Goal: Download file/media

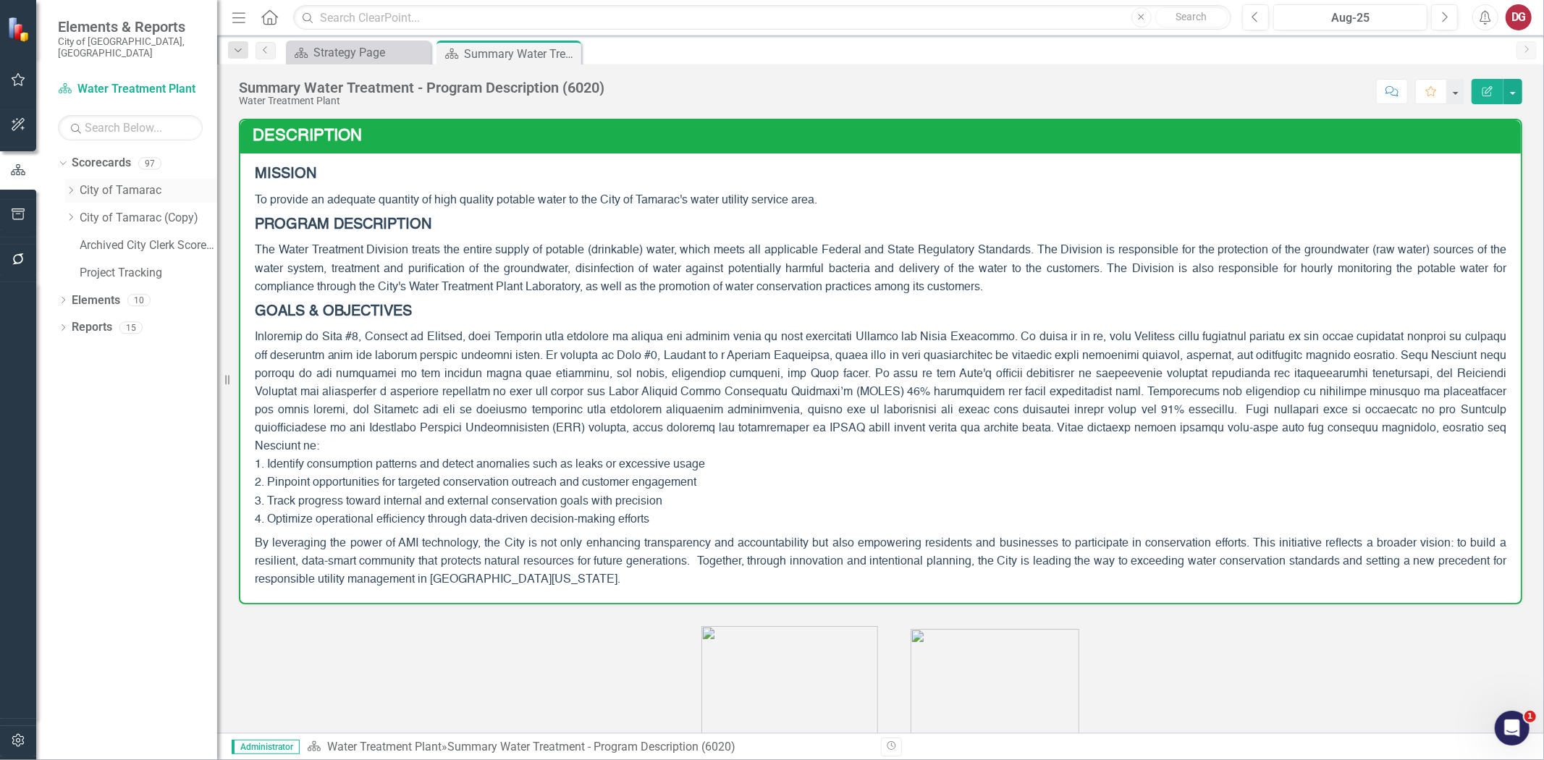
click at [71, 186] on icon "Dropdown" at bounding box center [70, 190] width 11 height 9
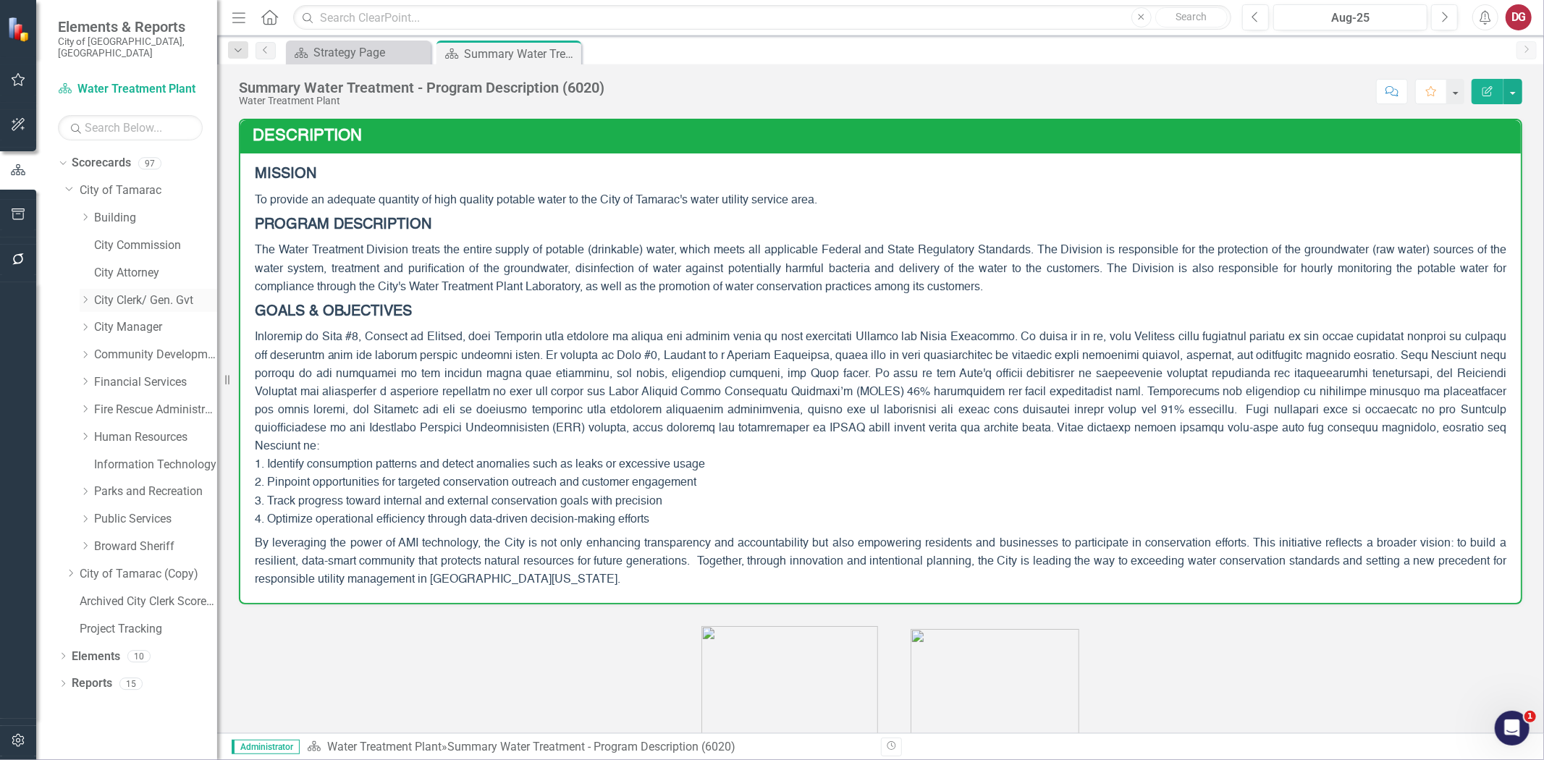
click at [103, 292] on link "City Clerk/ Gen. Gvt" at bounding box center [155, 300] width 123 height 17
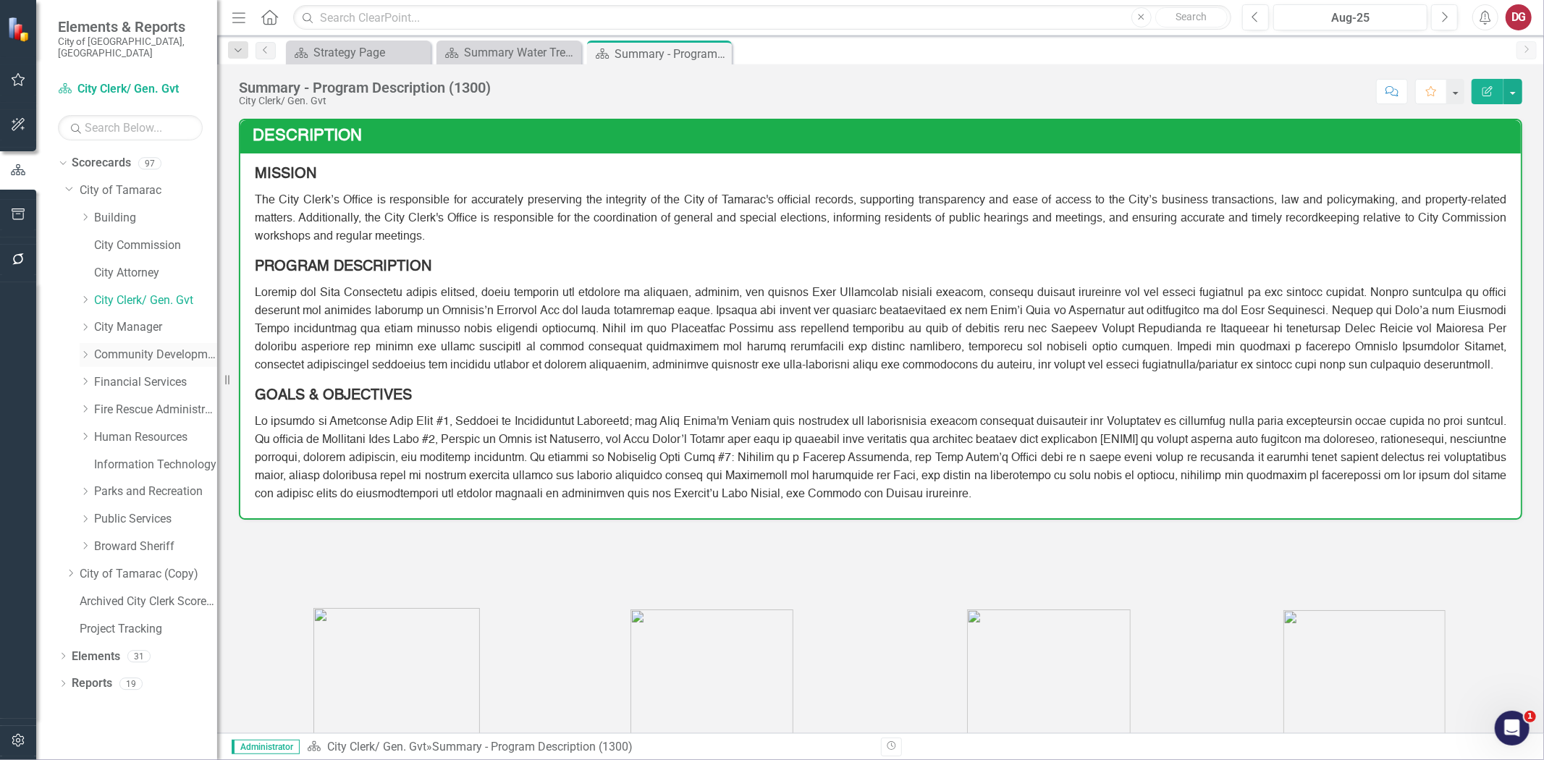
click at [84, 351] on icon at bounding box center [86, 354] width 4 height 7
click at [125, 457] on link "Housing - Program Description (CDBG/SHIP/NSP/HOME)" at bounding box center [163, 465] width 109 height 17
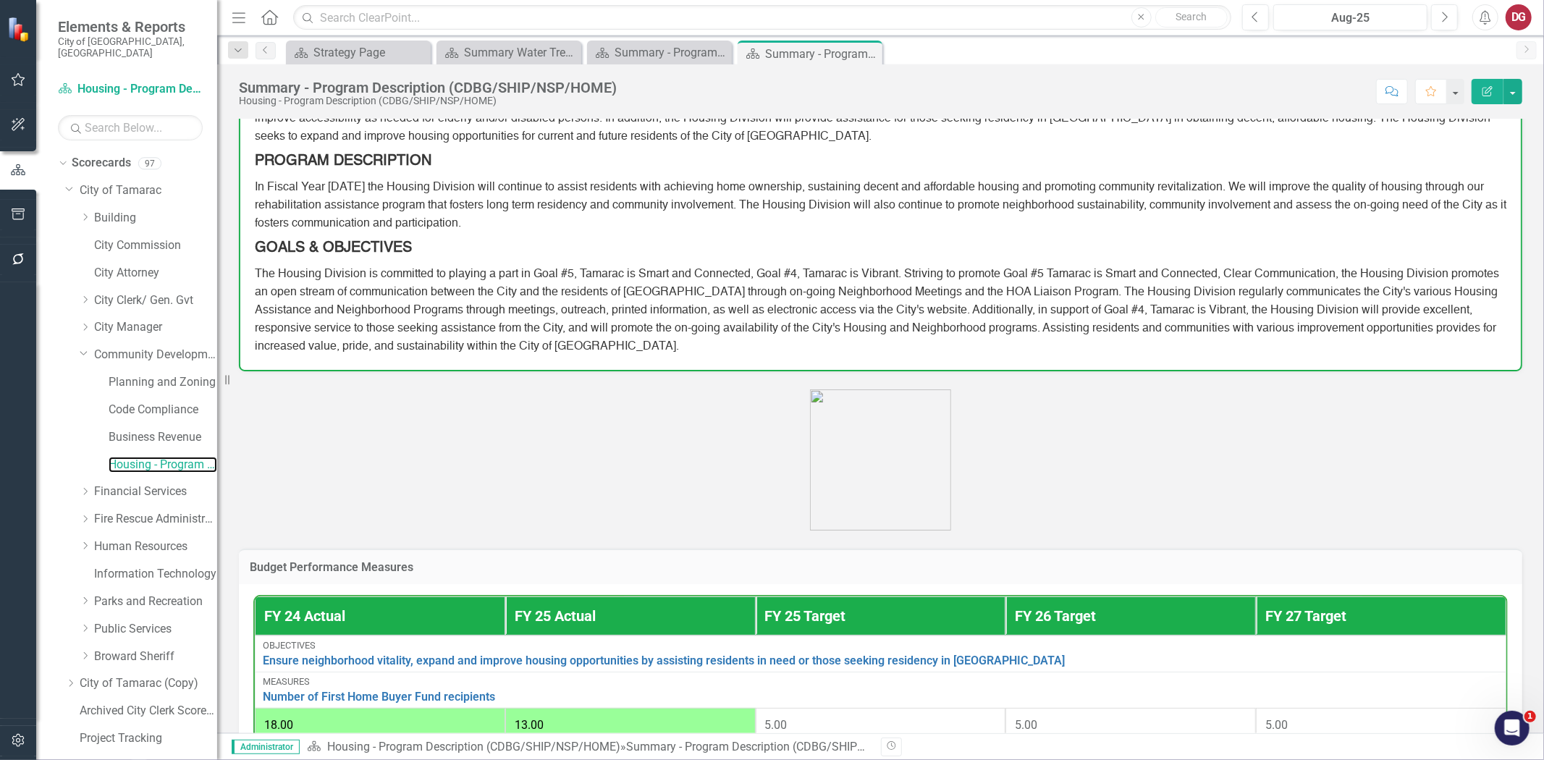
scroll to position [432, 0]
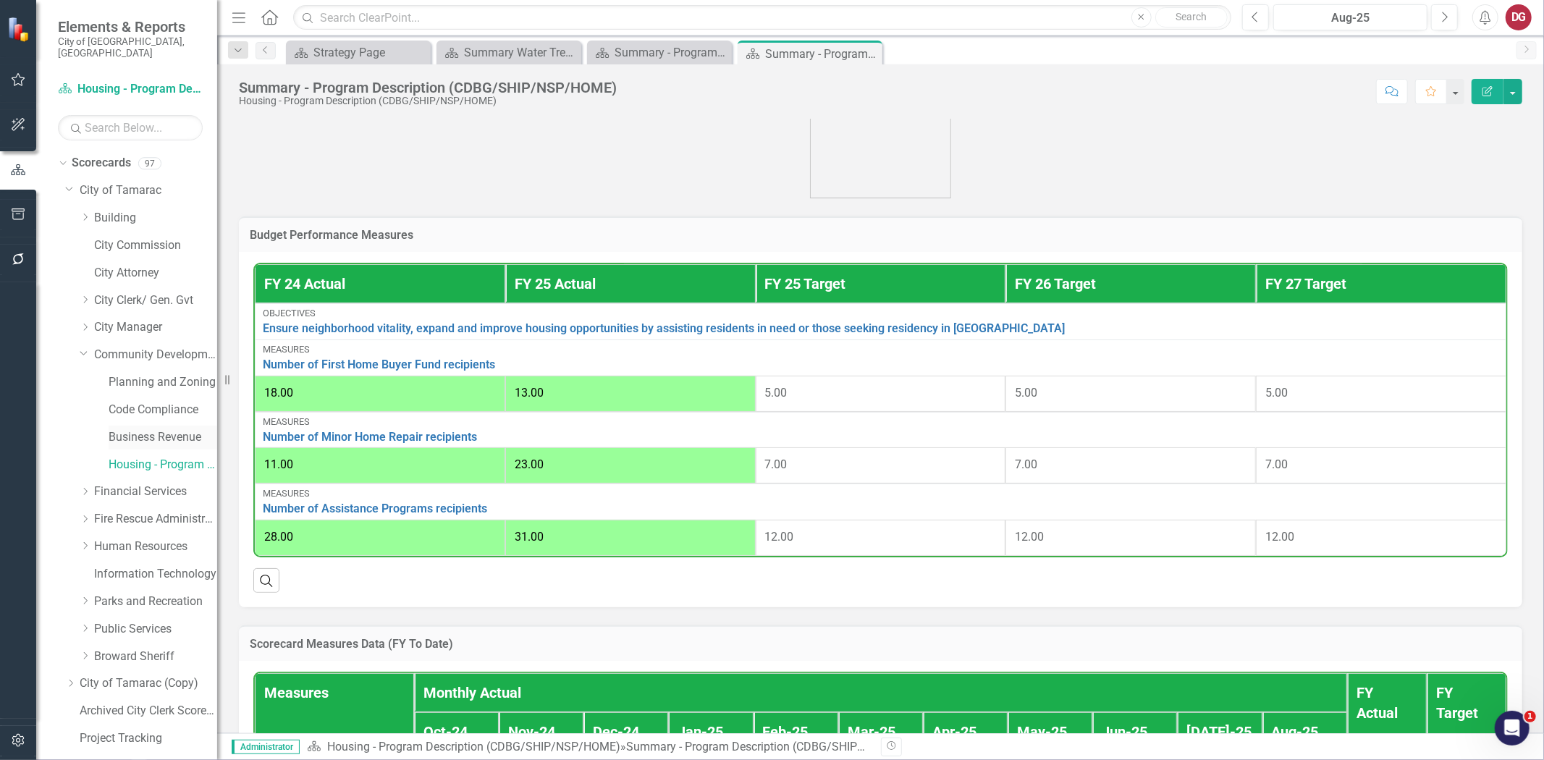
click at [117, 429] on link "Business Revenue" at bounding box center [163, 437] width 109 height 17
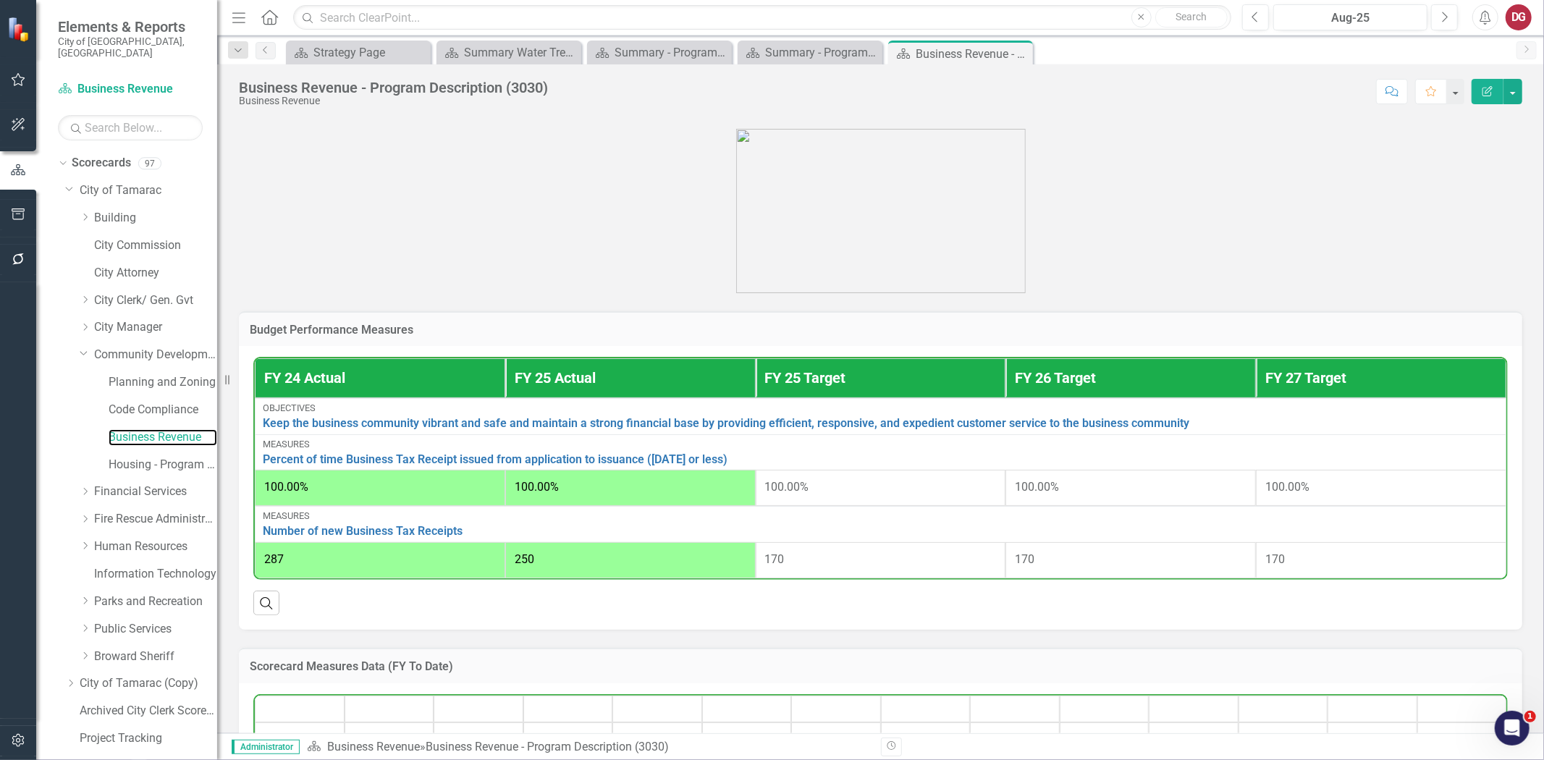
scroll to position [387, 0]
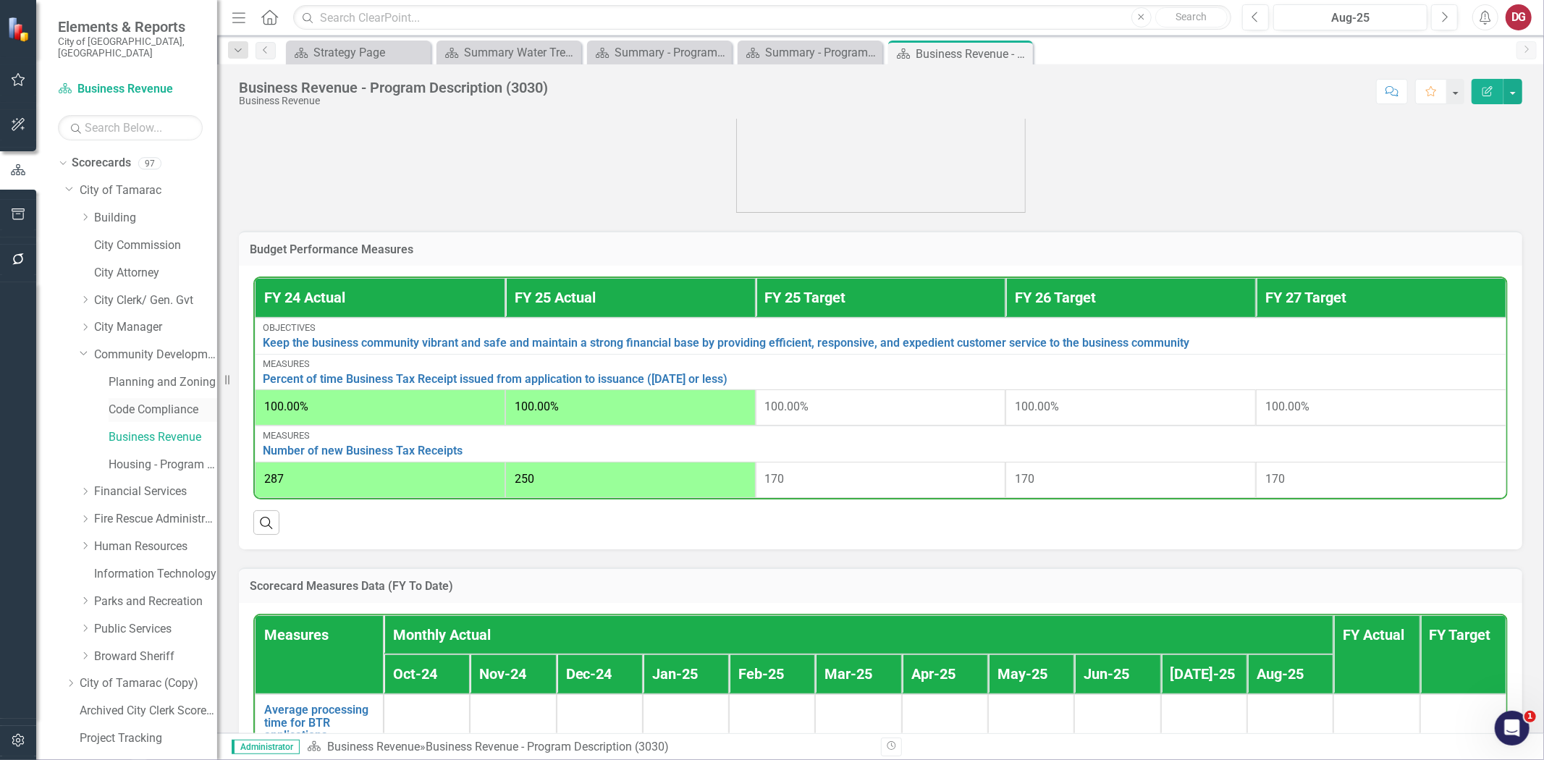
click at [164, 402] on link "Code Compliance" at bounding box center [163, 410] width 109 height 17
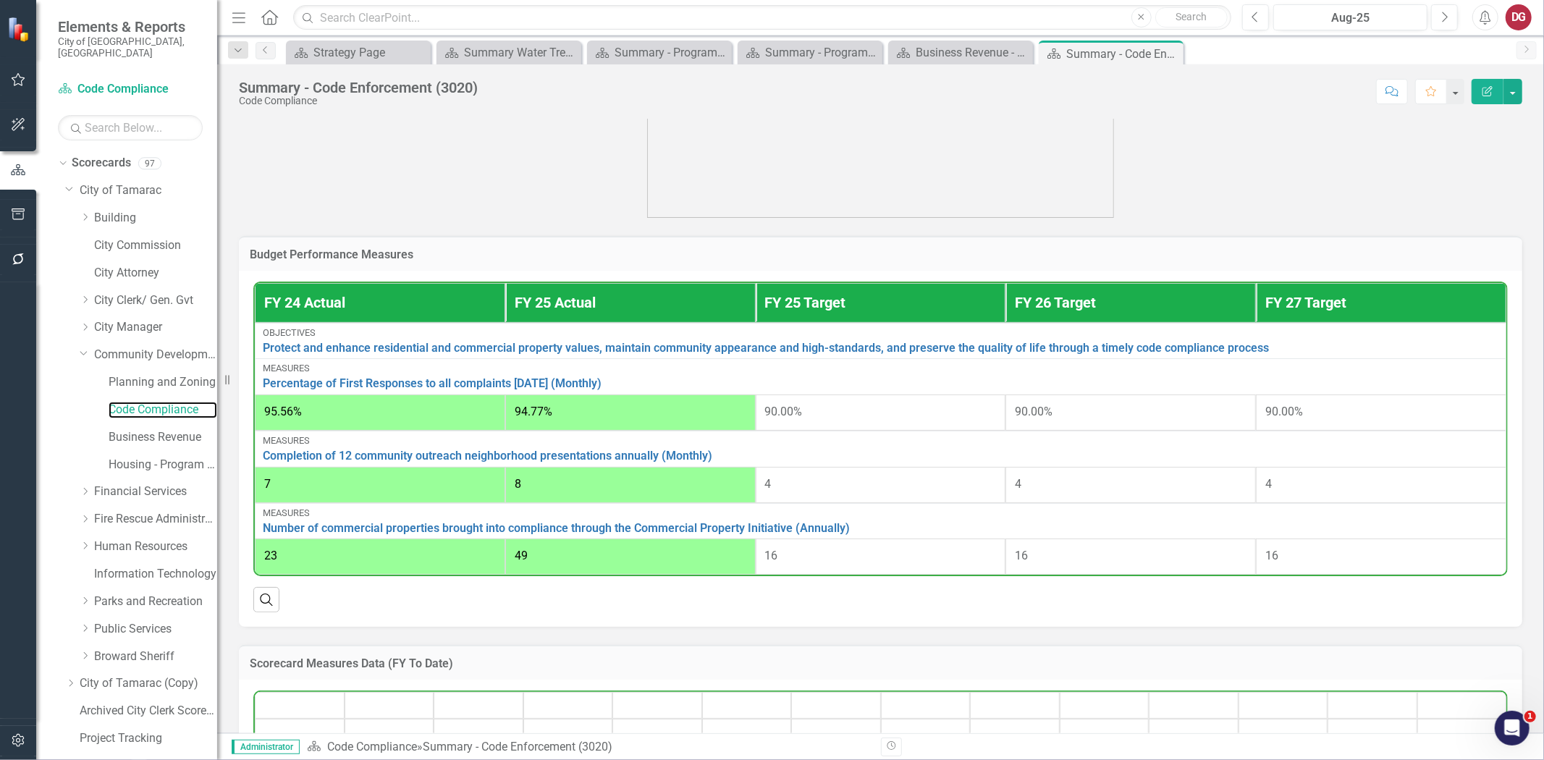
scroll to position [693, 0]
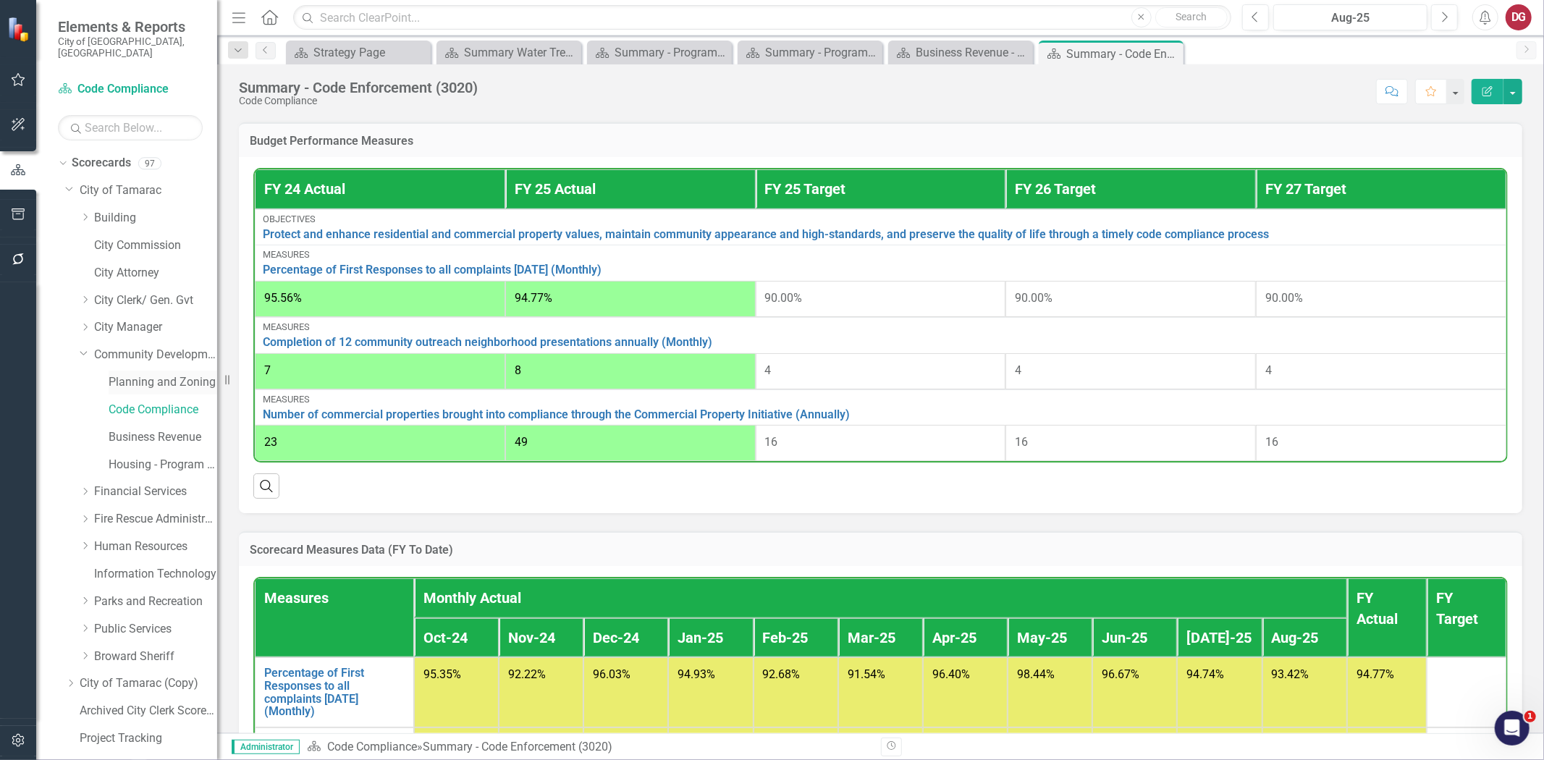
click at [180, 374] on link "Planning and Zoning" at bounding box center [163, 382] width 109 height 17
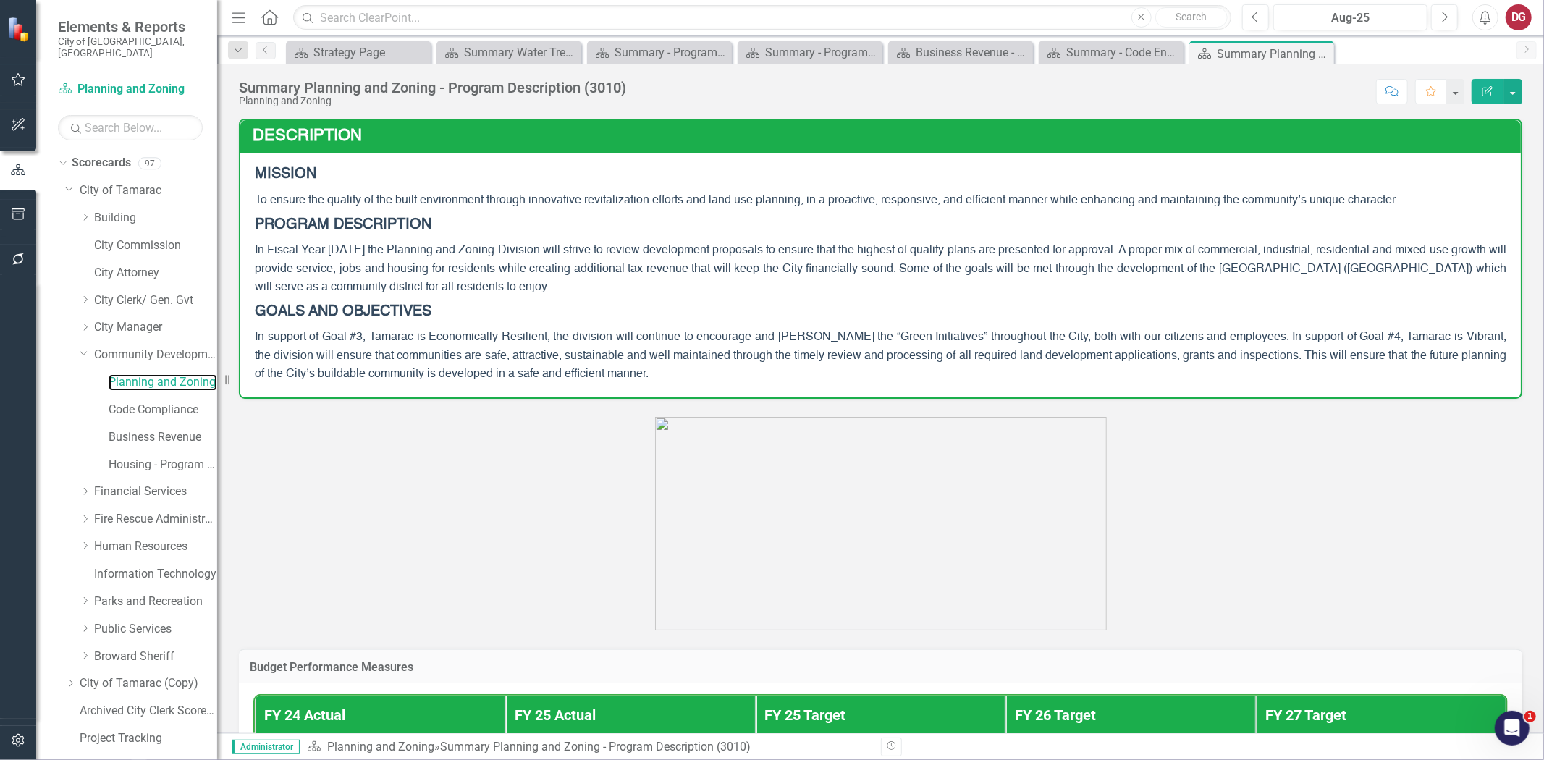
scroll to position [319, 0]
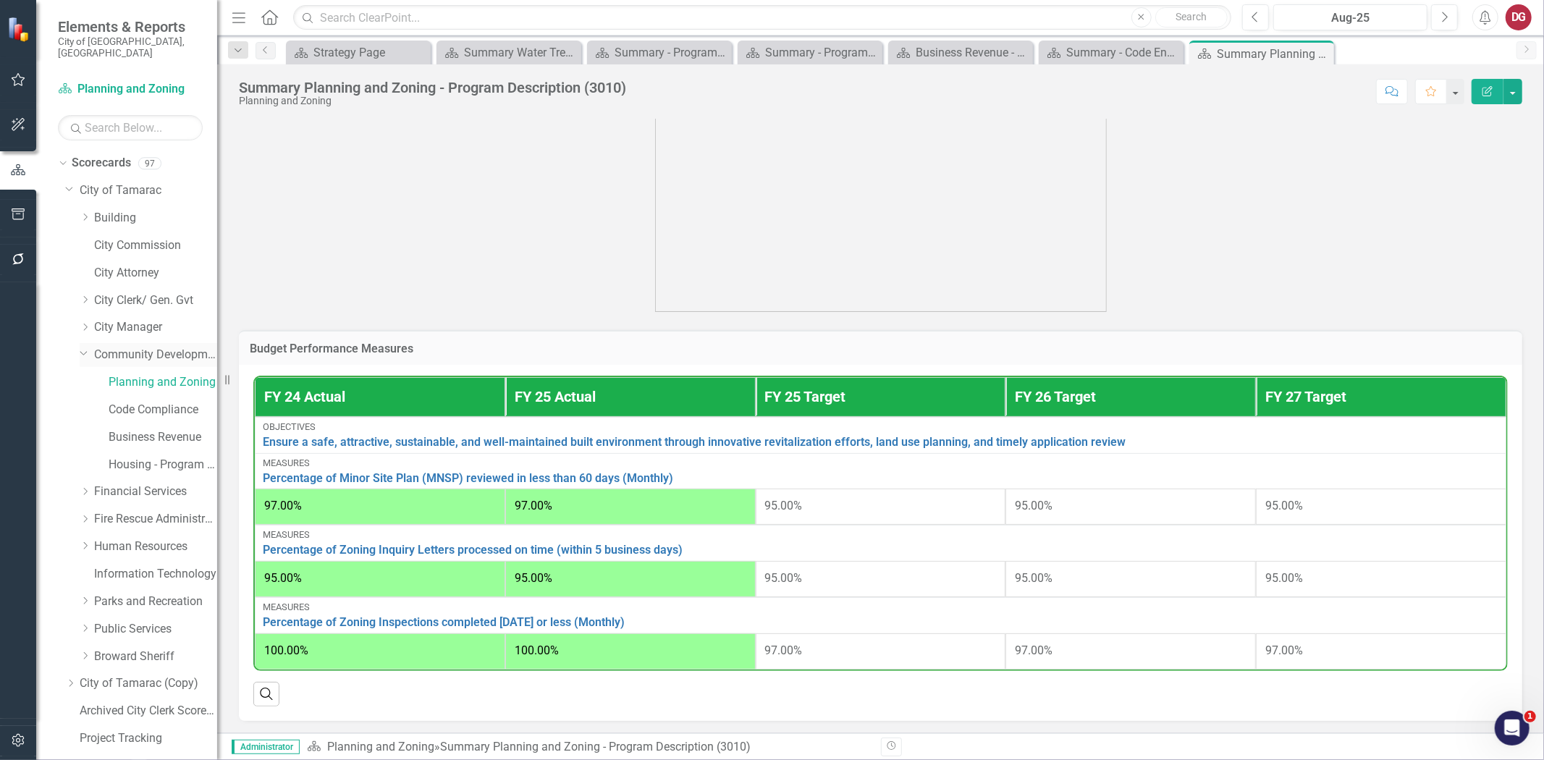
click at [141, 347] on link "Community Development" at bounding box center [155, 355] width 123 height 17
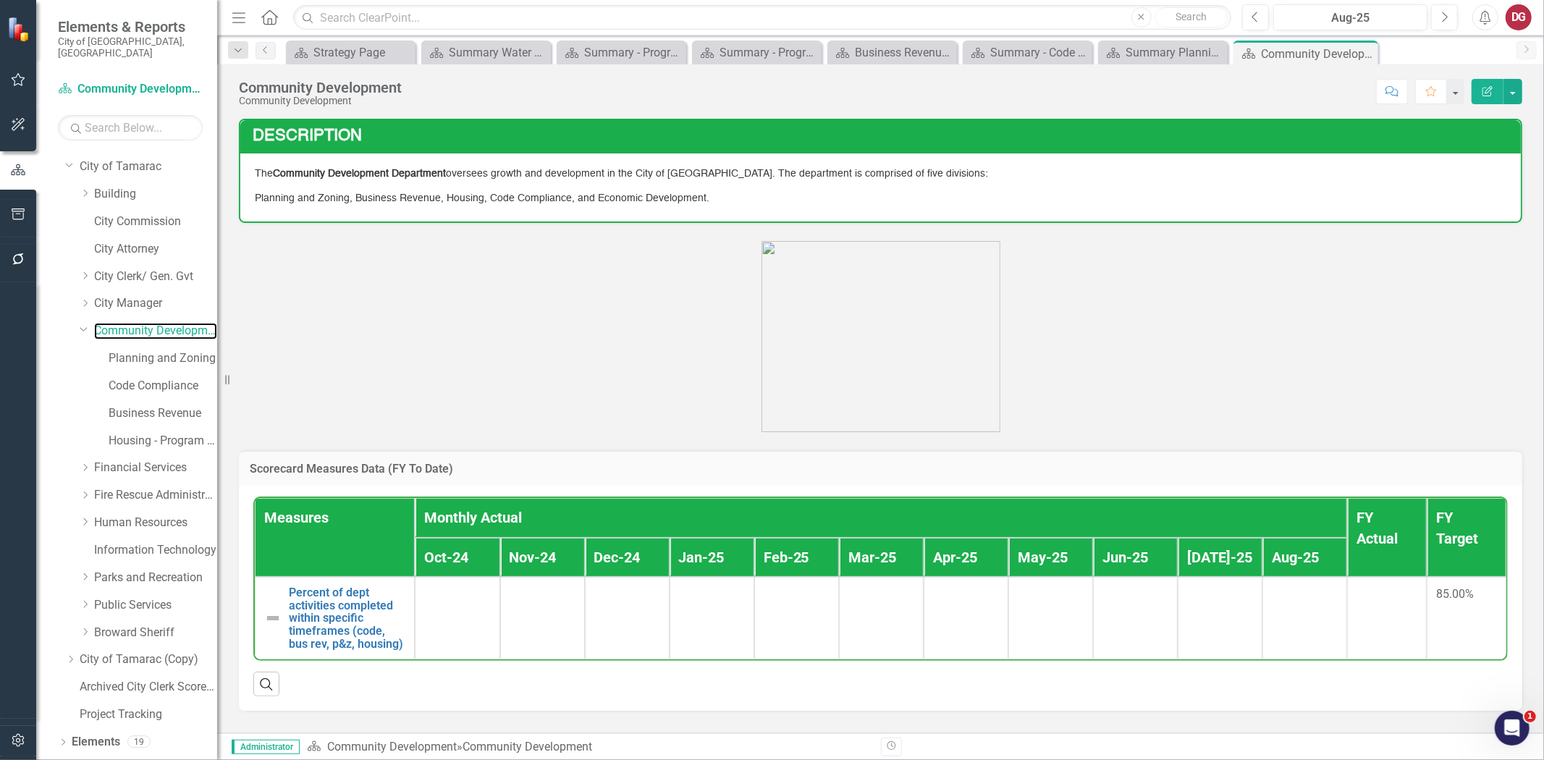
scroll to position [38, 0]
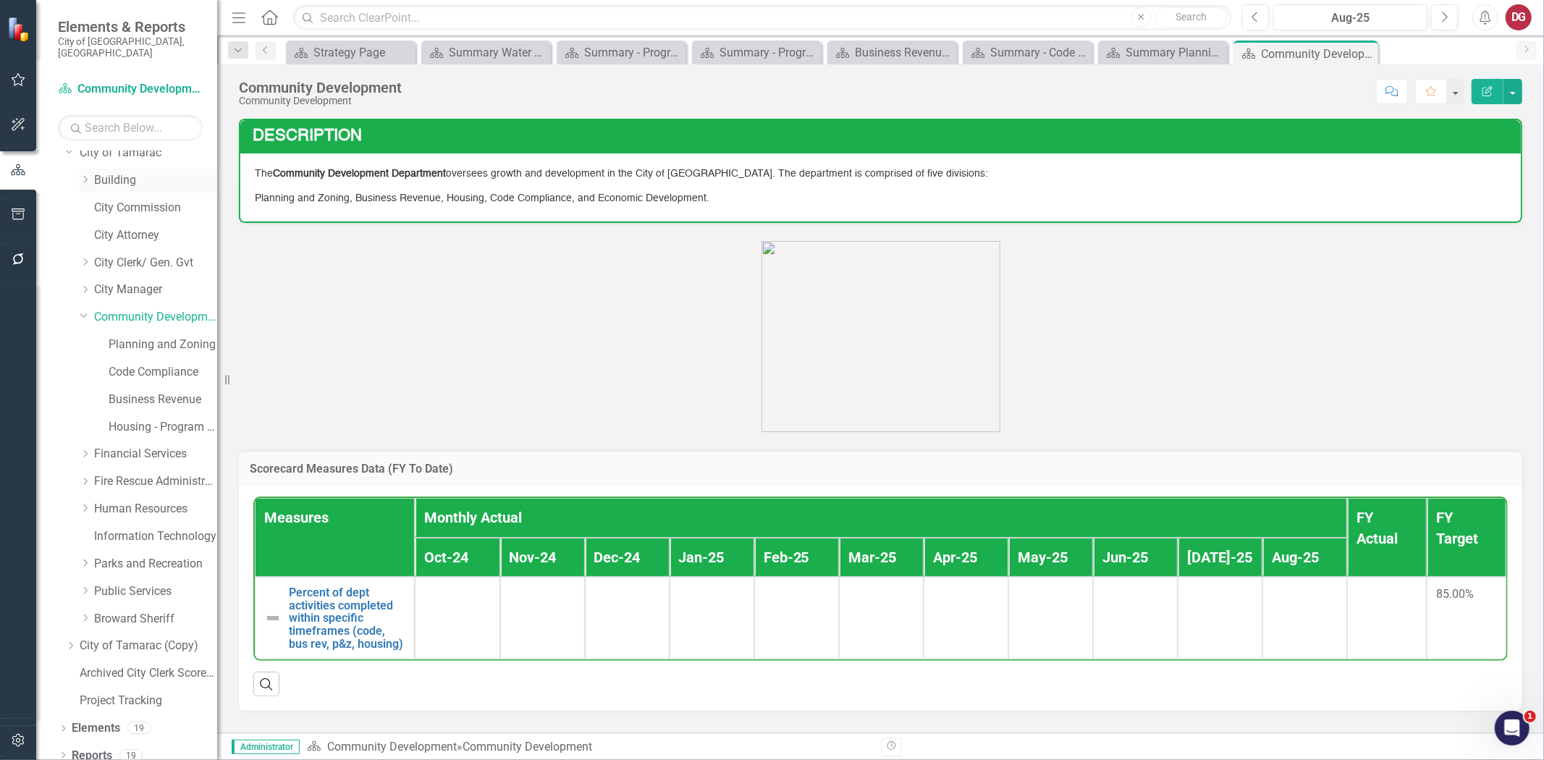
click at [120, 172] on link "Building" at bounding box center [155, 180] width 123 height 17
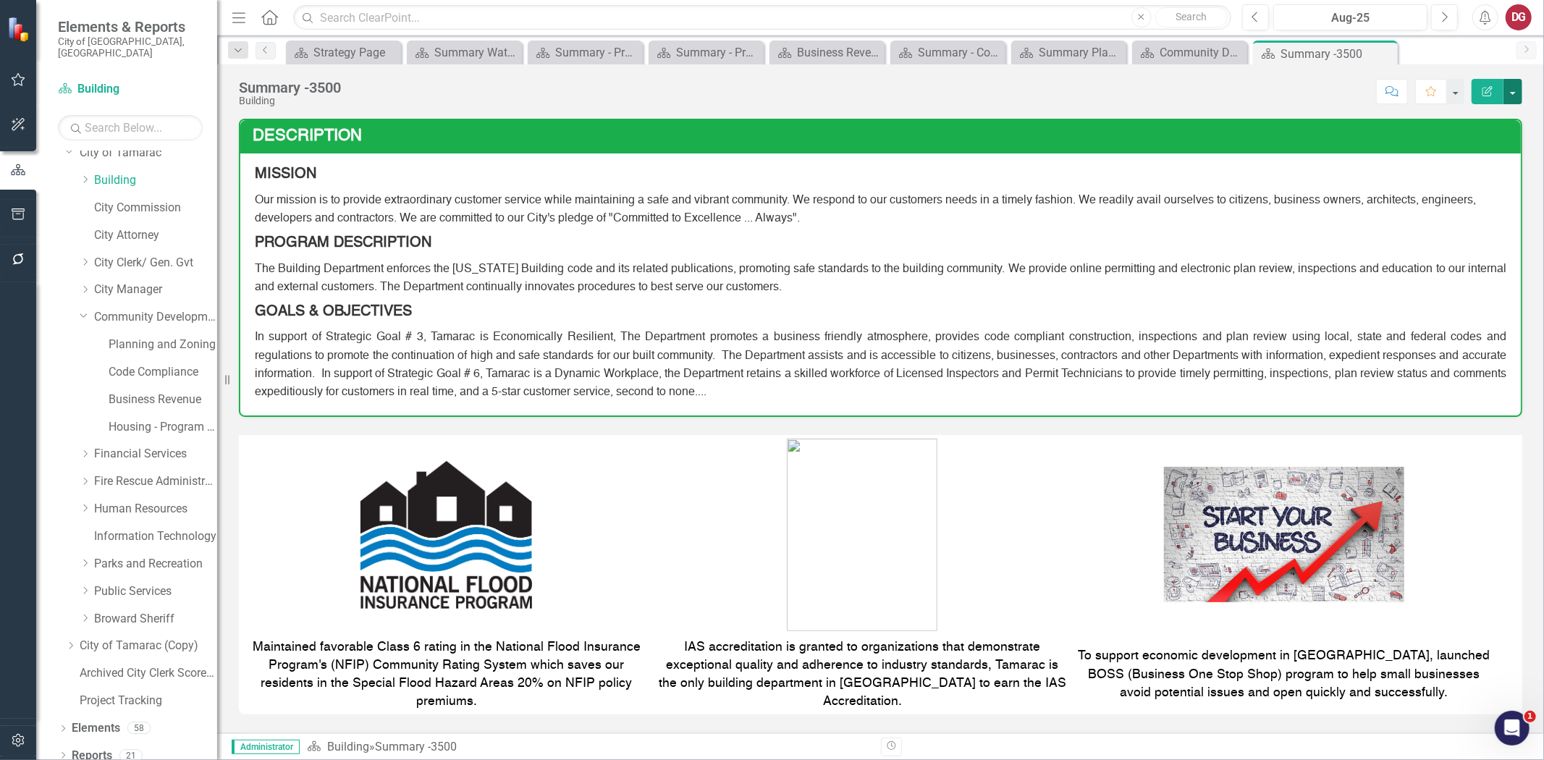
click at [1517, 91] on button "button" at bounding box center [1513, 91] width 19 height 25
click at [1439, 204] on link "PDF Export to PDF" at bounding box center [1462, 203] width 117 height 27
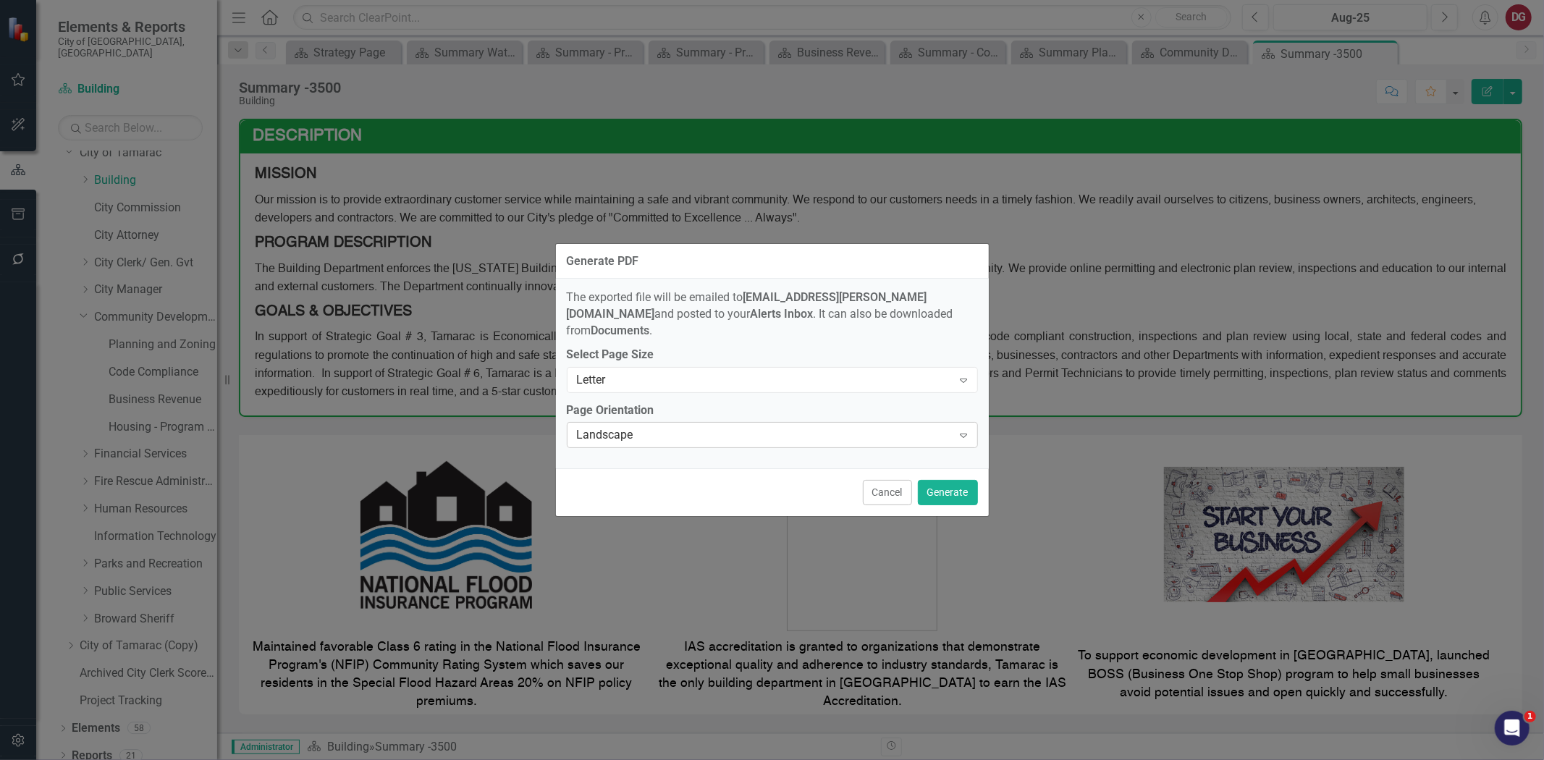
click at [762, 427] on div "Landscape" at bounding box center [765, 435] width 376 height 17
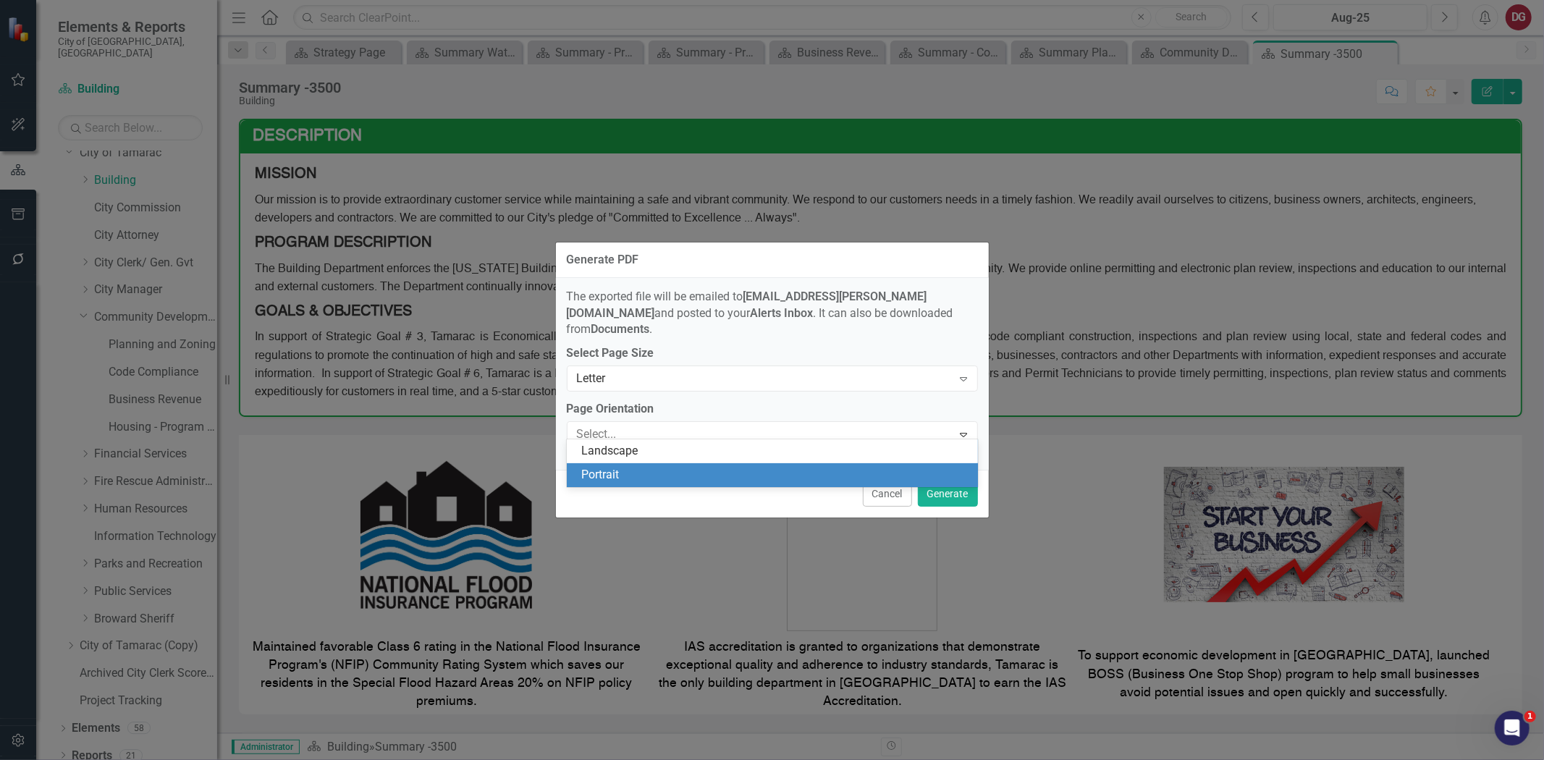
click at [609, 473] on div "Portrait" at bounding box center [775, 475] width 388 height 17
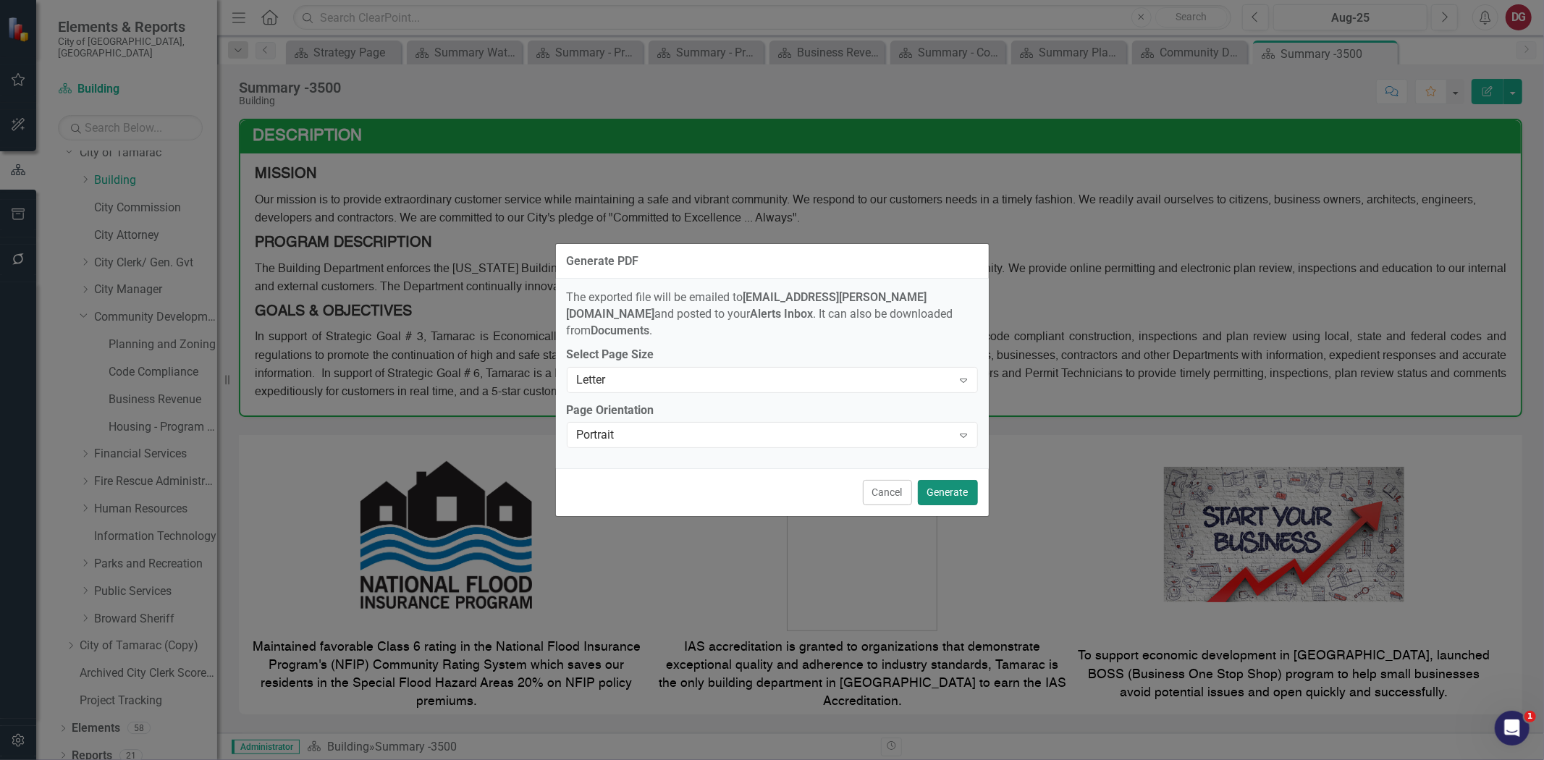
click at [956, 483] on button "Generate" at bounding box center [948, 492] width 60 height 25
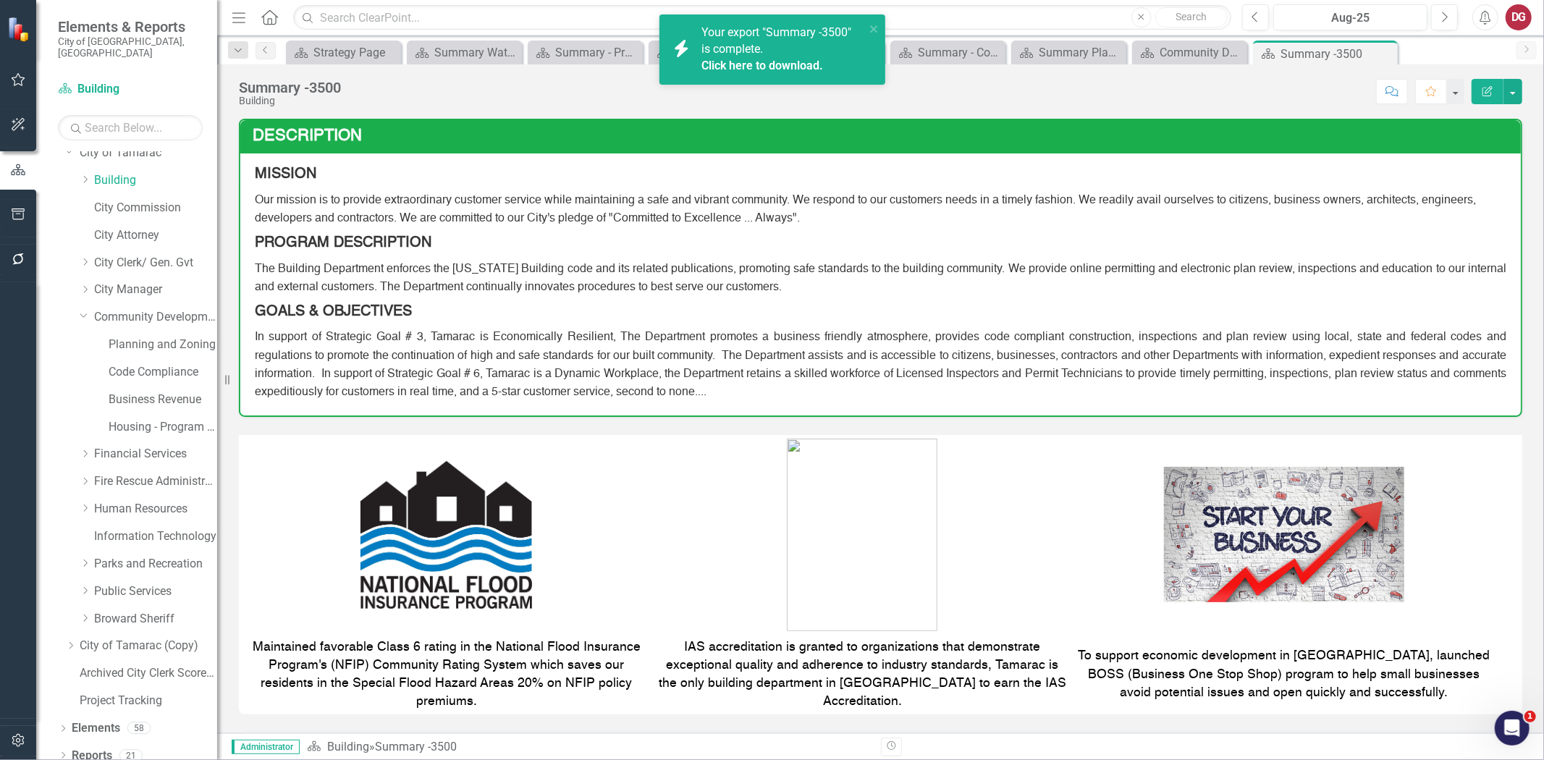
click at [733, 66] on link "Click here to download." at bounding box center [763, 66] width 122 height 14
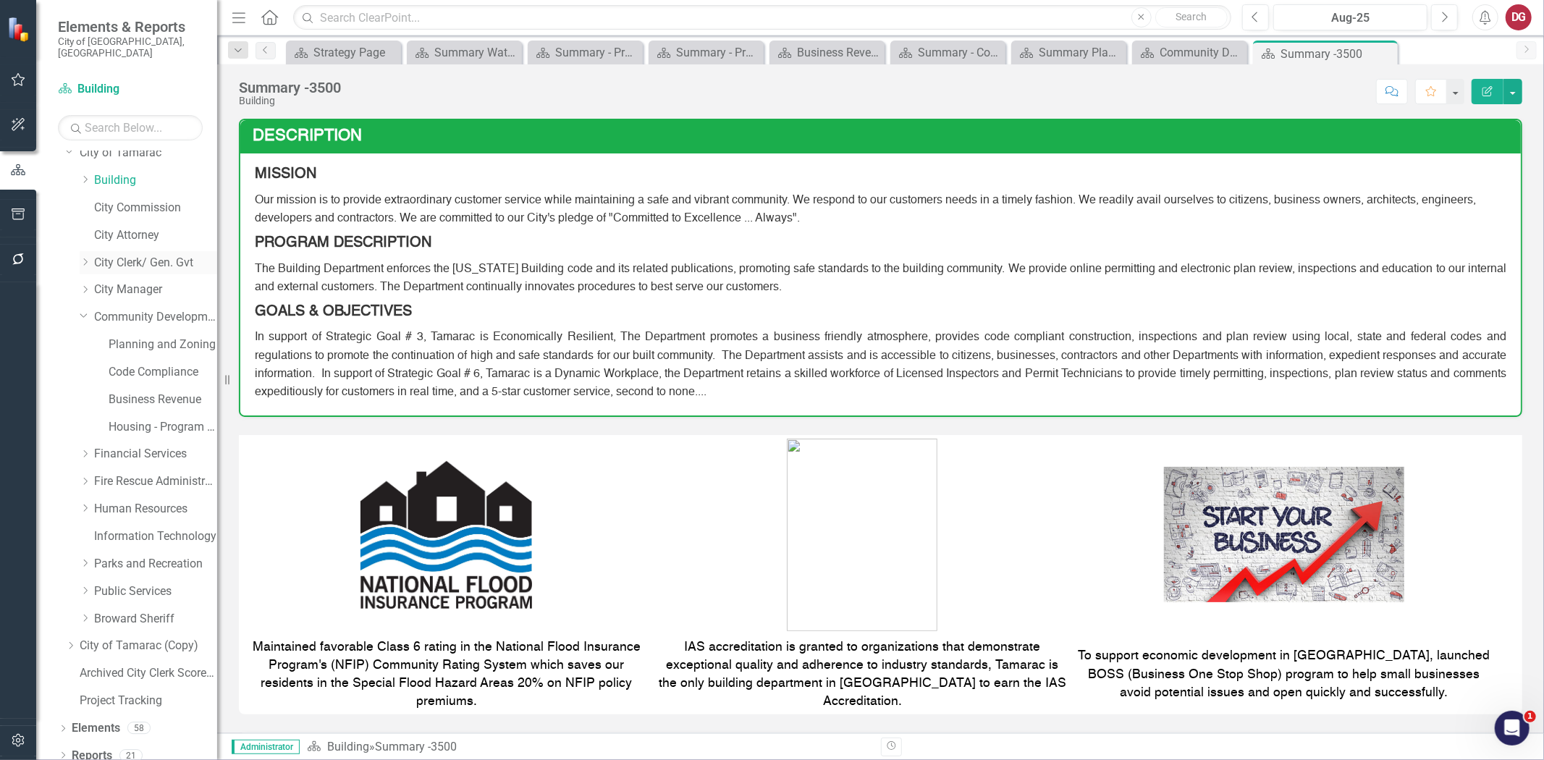
click at [100, 255] on link "City Clerk/ Gen. Gvt" at bounding box center [155, 263] width 123 height 17
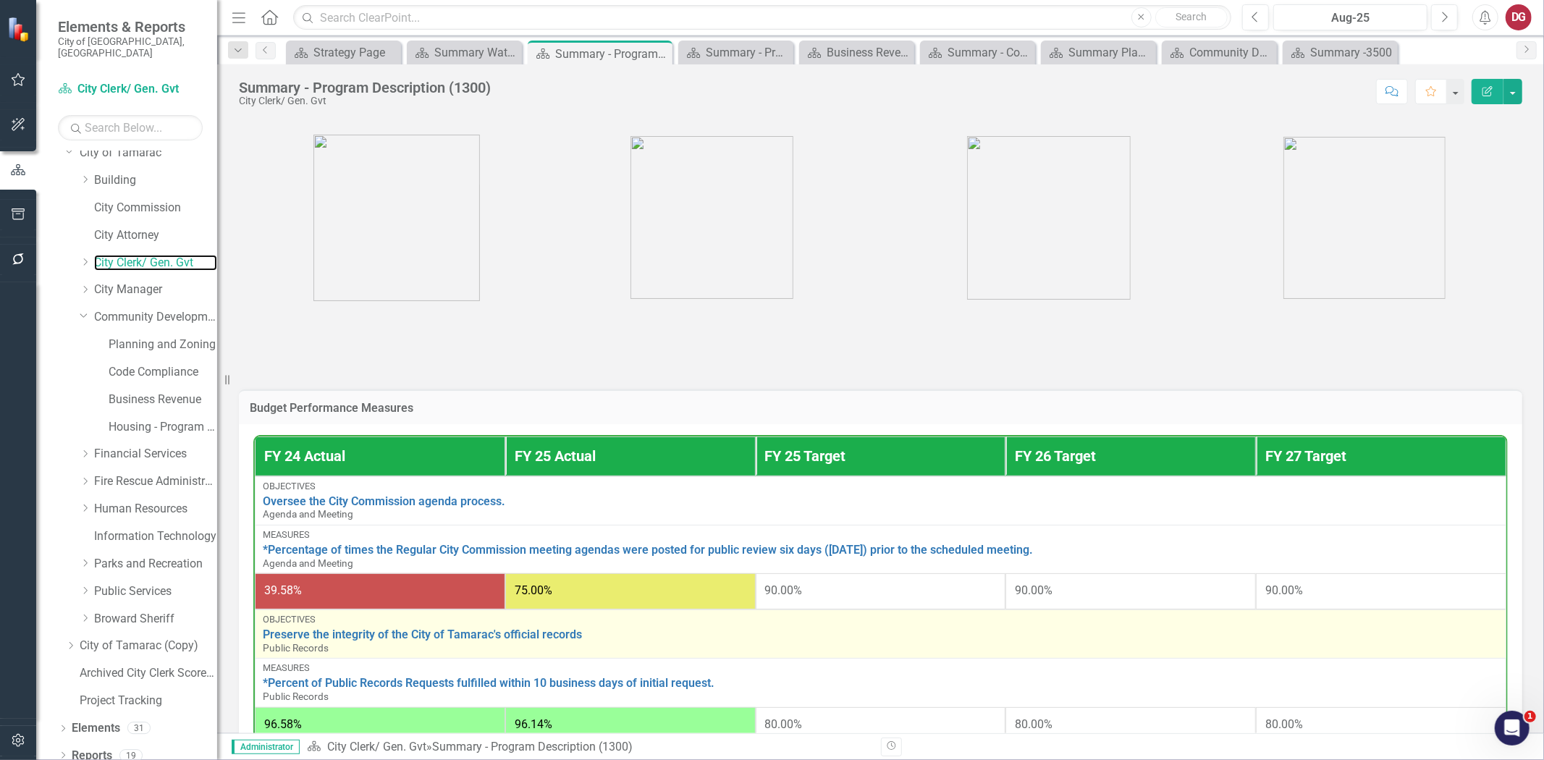
scroll to position [164, 0]
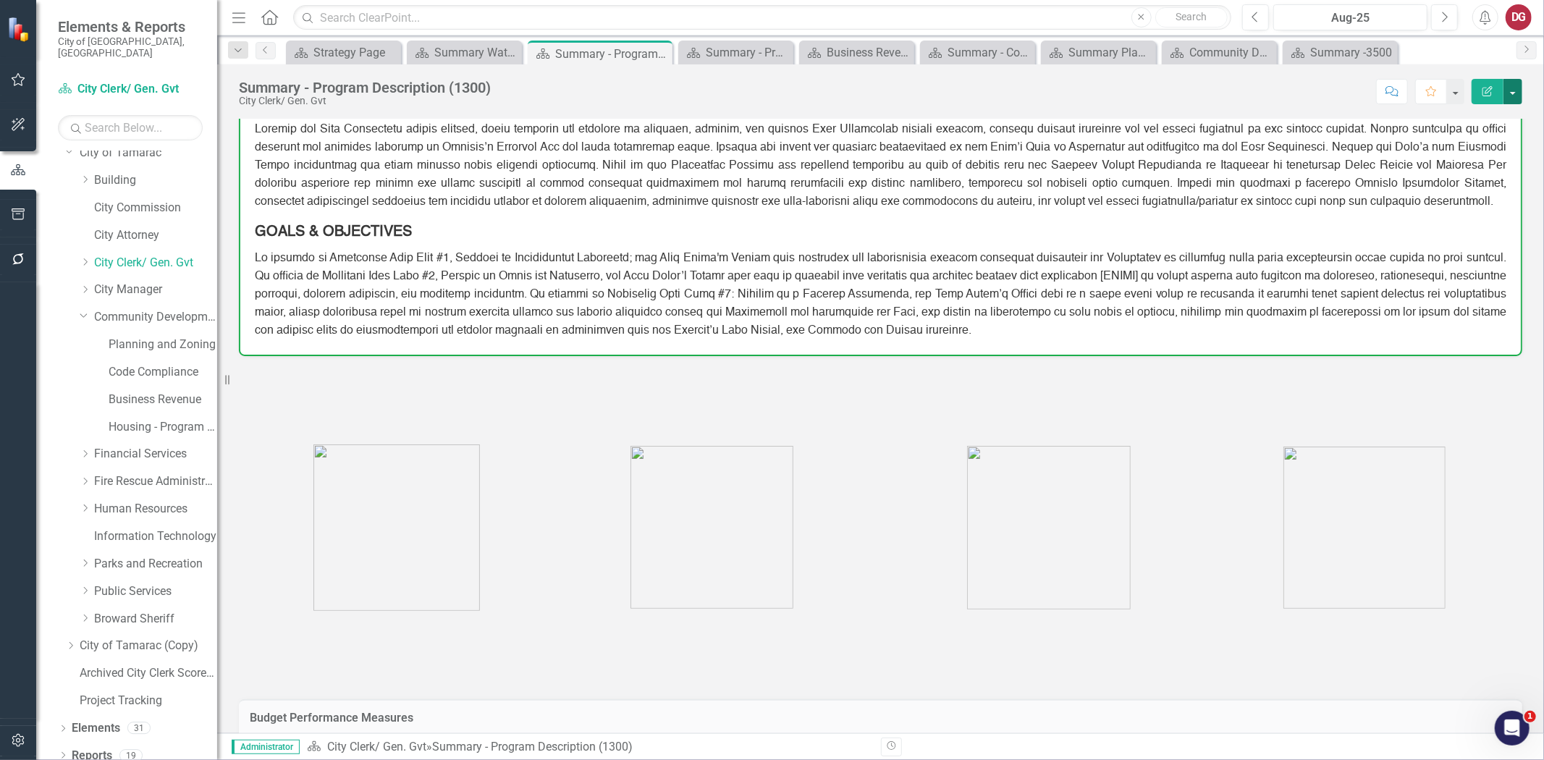
click at [1517, 85] on button "button" at bounding box center [1513, 91] width 19 height 25
click at [1439, 200] on link "PDF Export to PDF" at bounding box center [1462, 203] width 117 height 27
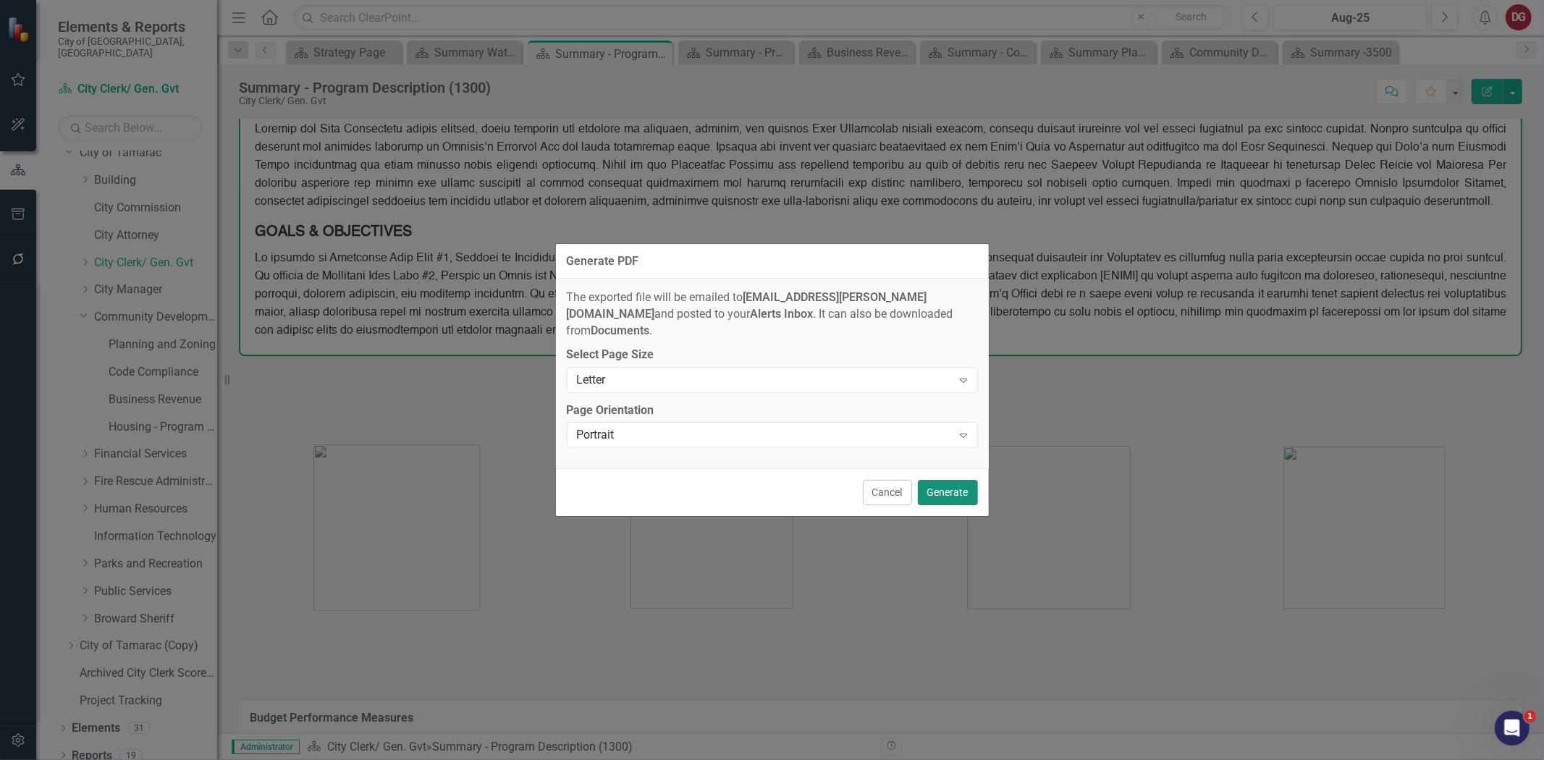
click at [937, 482] on button "Generate" at bounding box center [948, 492] width 60 height 25
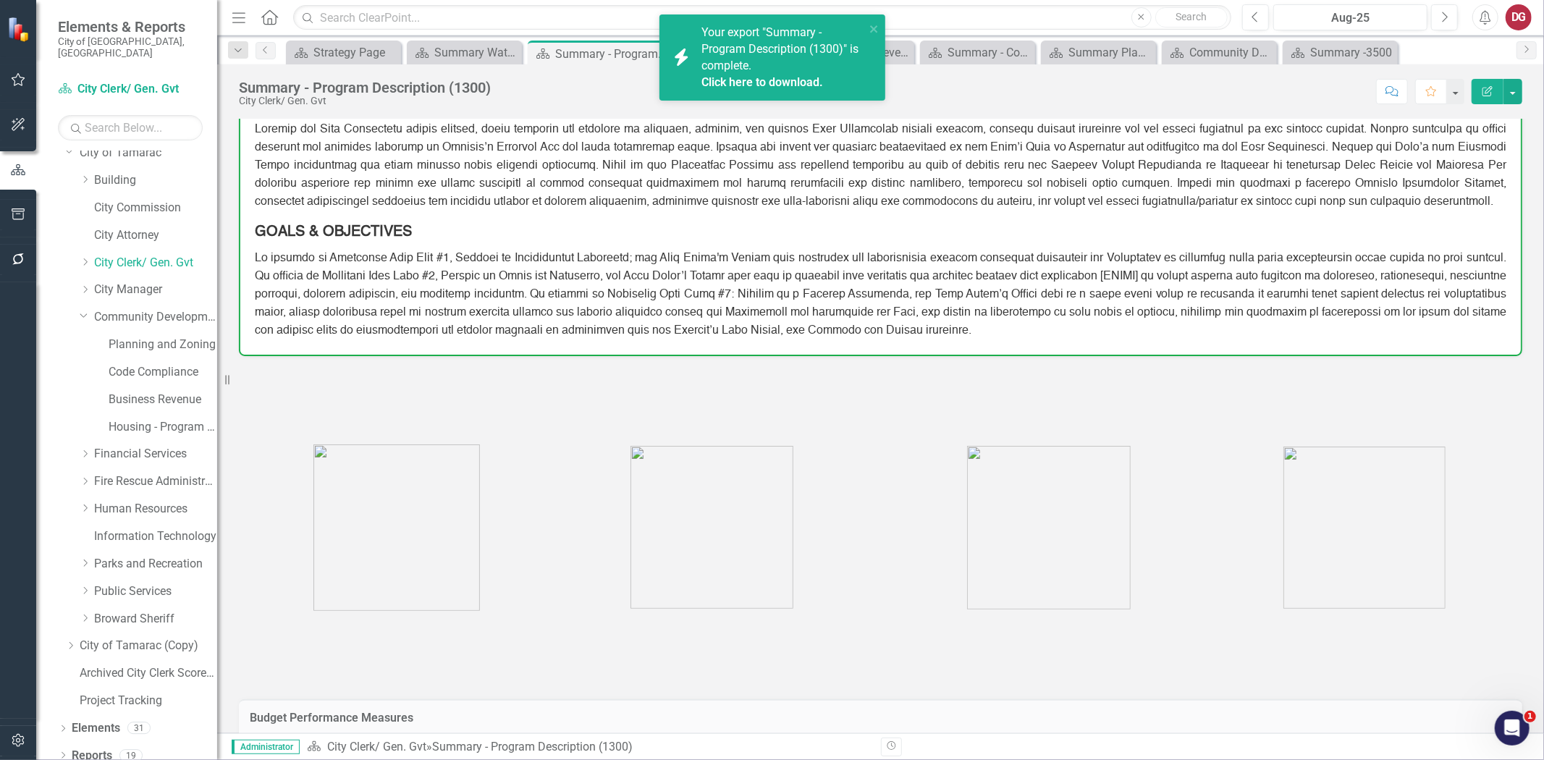
click at [709, 80] on link "Click here to download." at bounding box center [763, 82] width 122 height 14
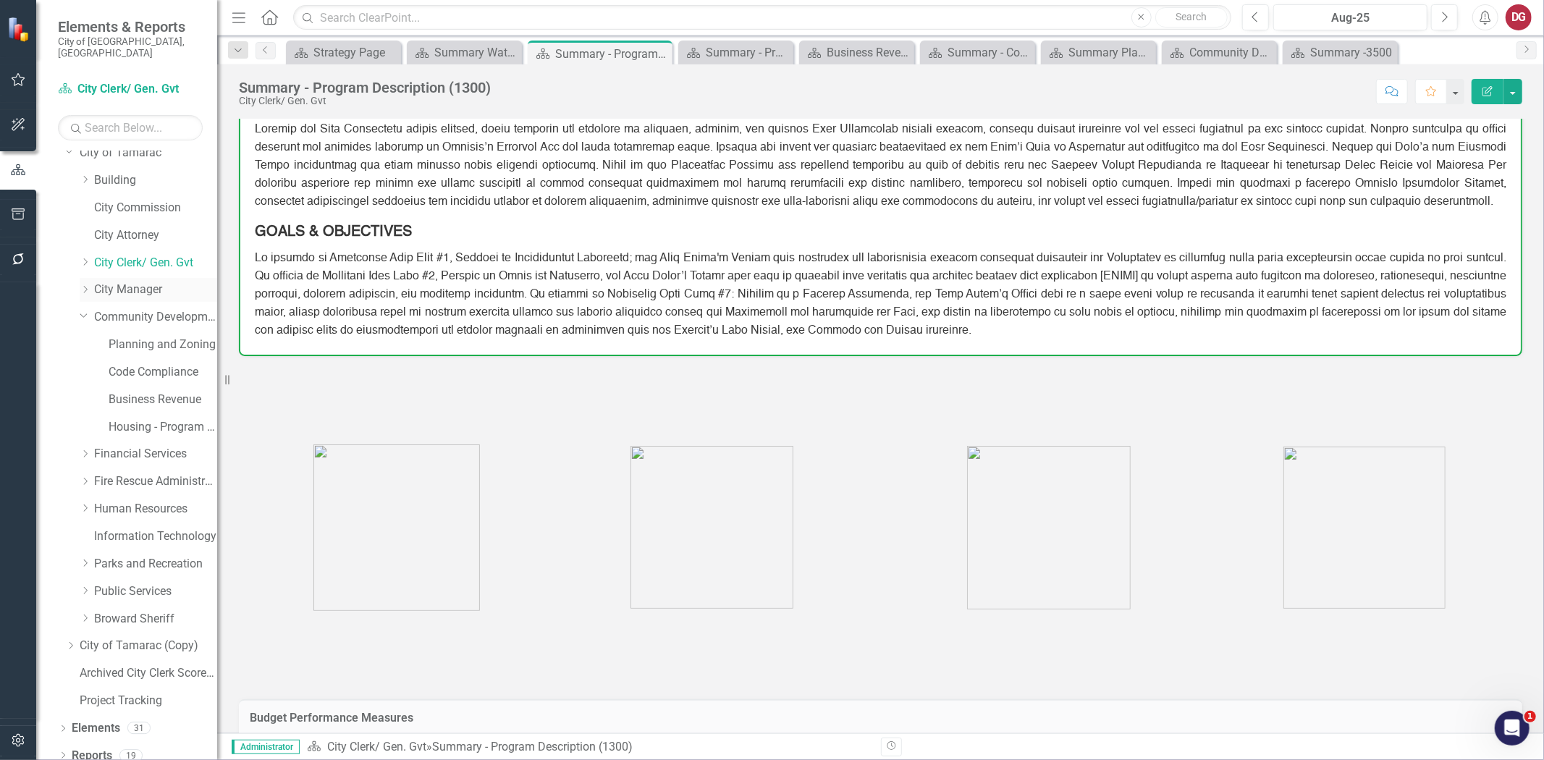
click at [88, 285] on icon "Dropdown" at bounding box center [85, 289] width 11 height 9
click at [112, 282] on link "City Manager" at bounding box center [155, 290] width 123 height 17
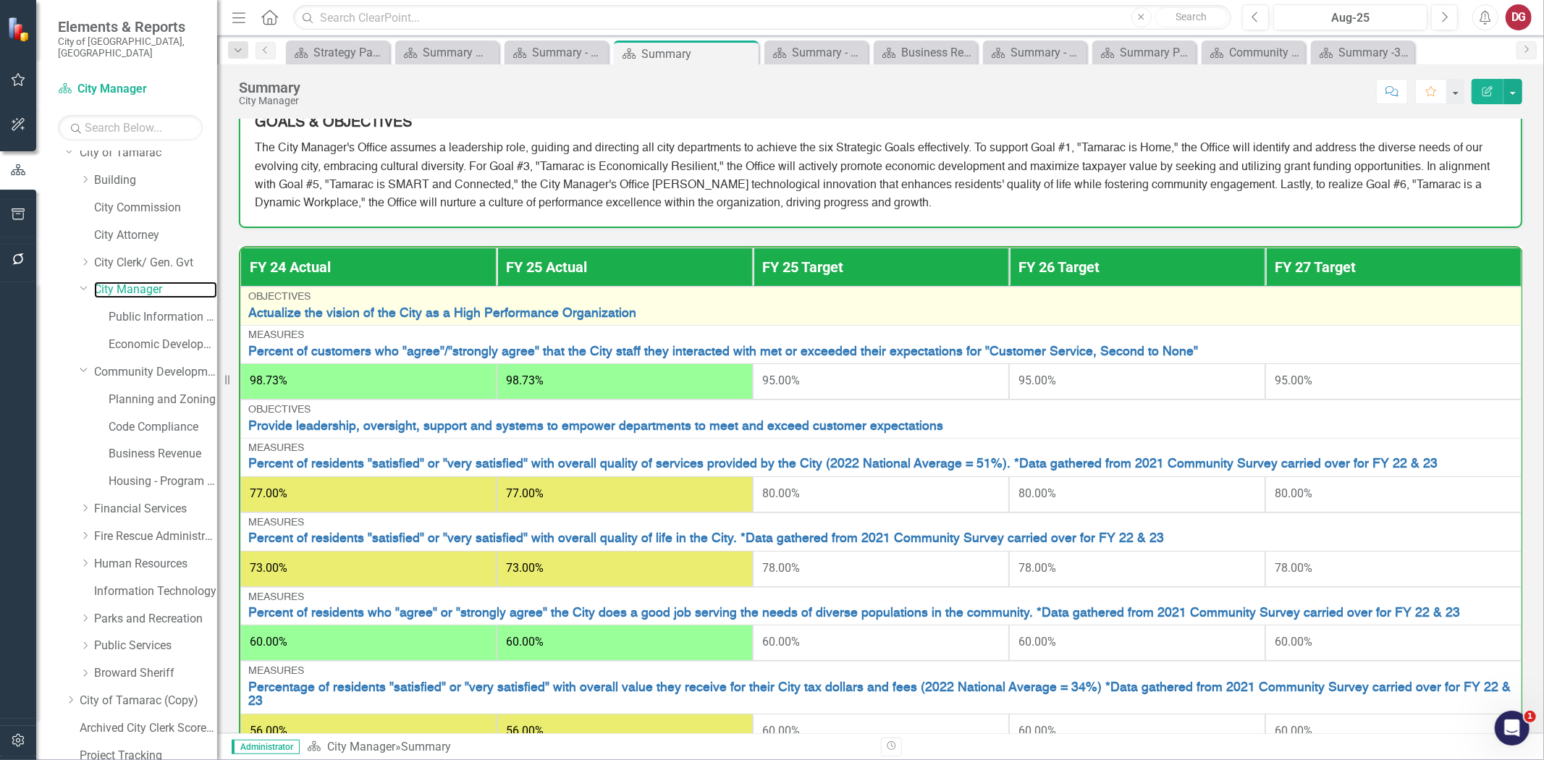
scroll to position [81, 0]
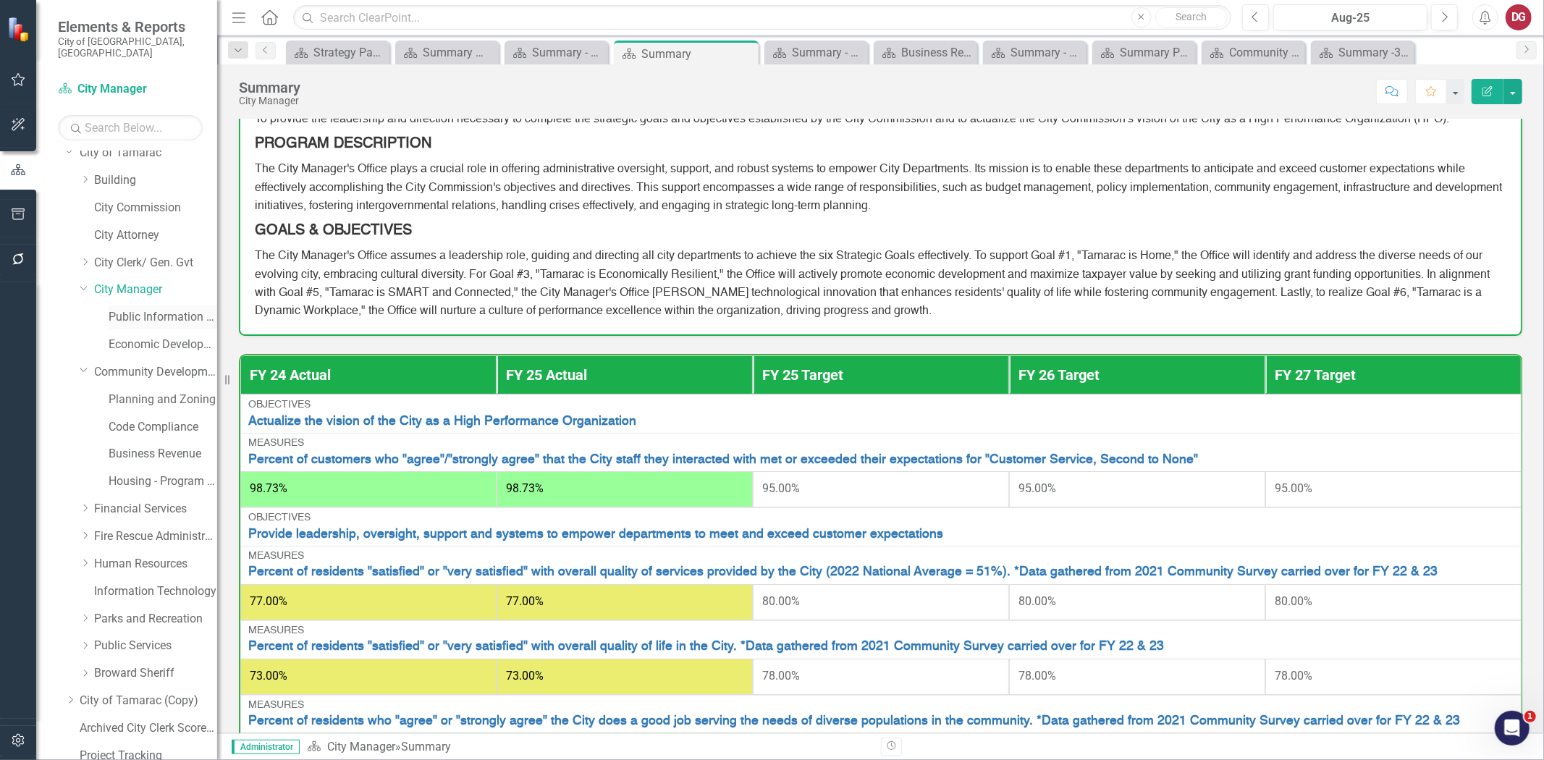
click at [143, 309] on link "Public Information Office" at bounding box center [163, 317] width 109 height 17
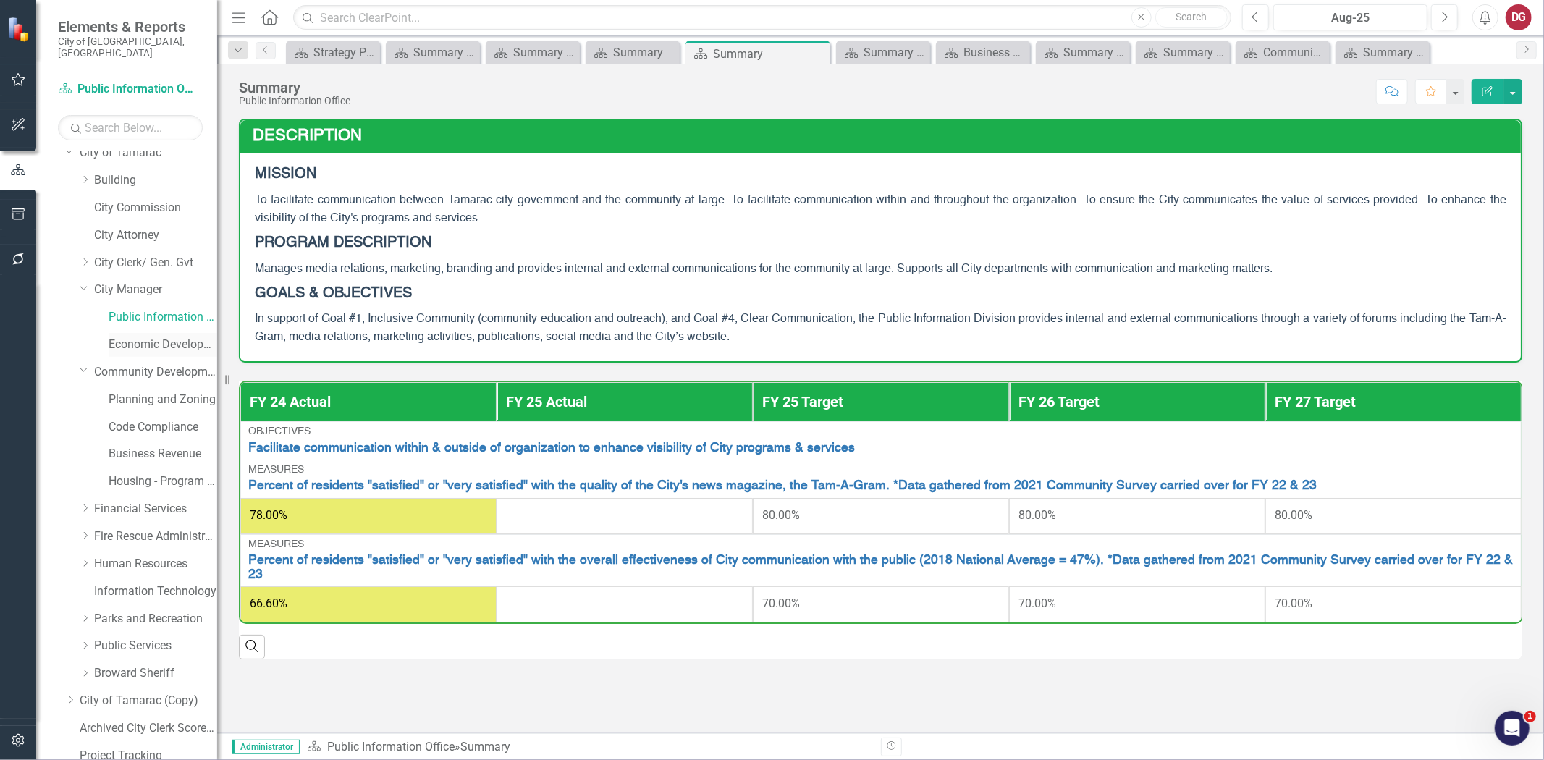
click at [132, 337] on link "Economic Development" at bounding box center [163, 345] width 109 height 17
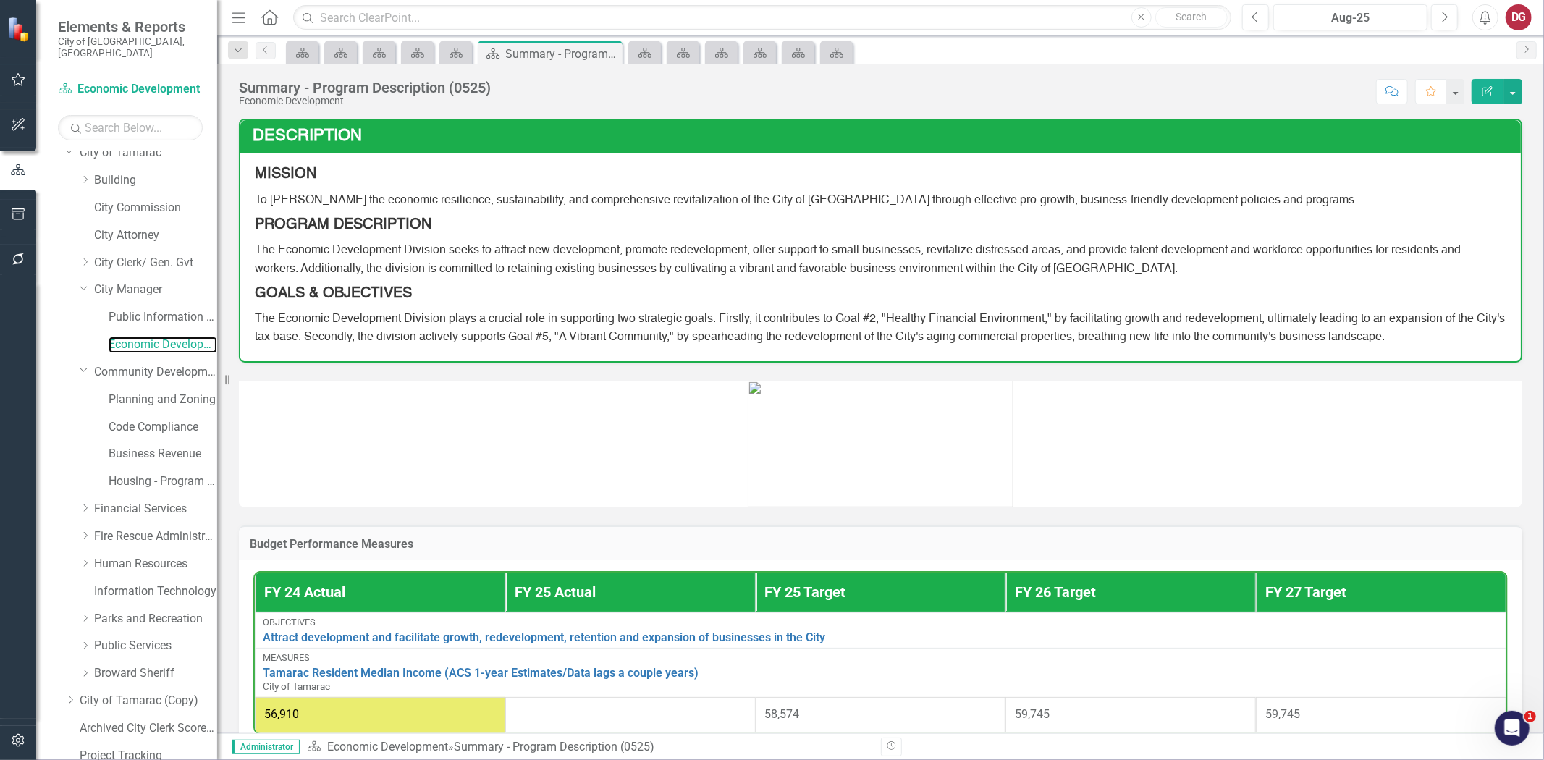
scroll to position [63, 0]
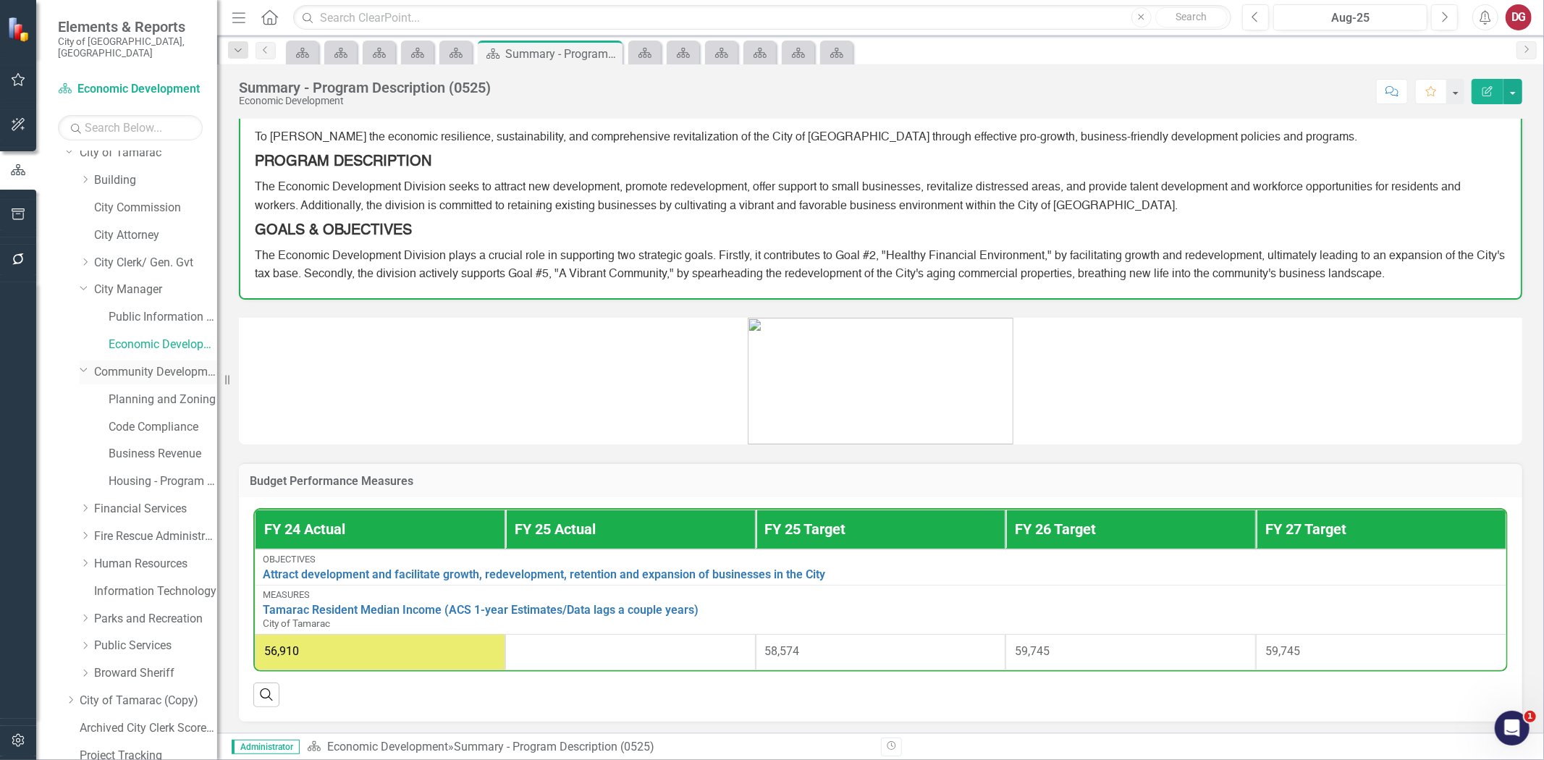
click at [128, 364] on link "Community Development" at bounding box center [155, 372] width 123 height 17
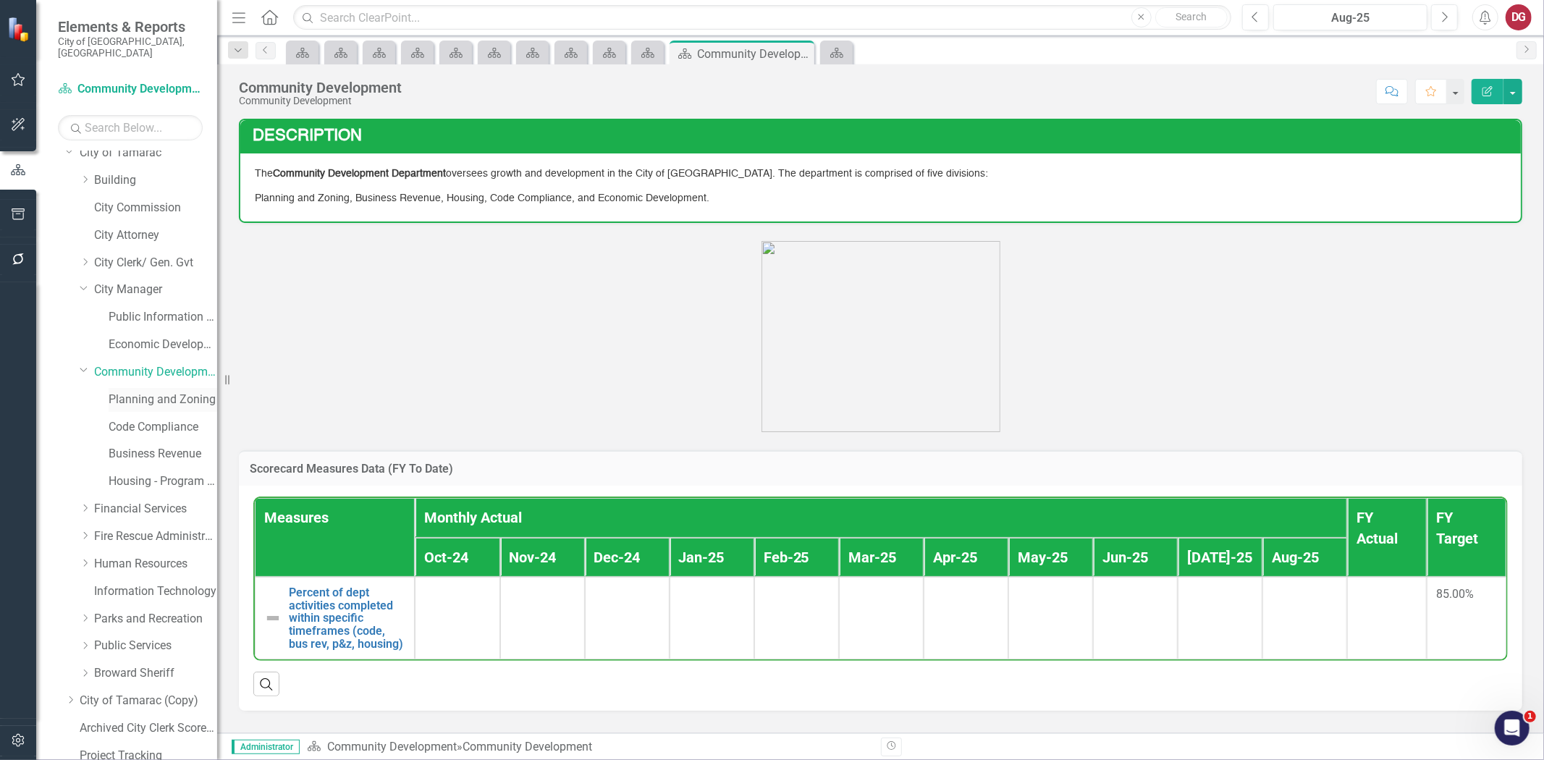
click at [132, 392] on link "Planning and Zoning" at bounding box center [163, 400] width 109 height 17
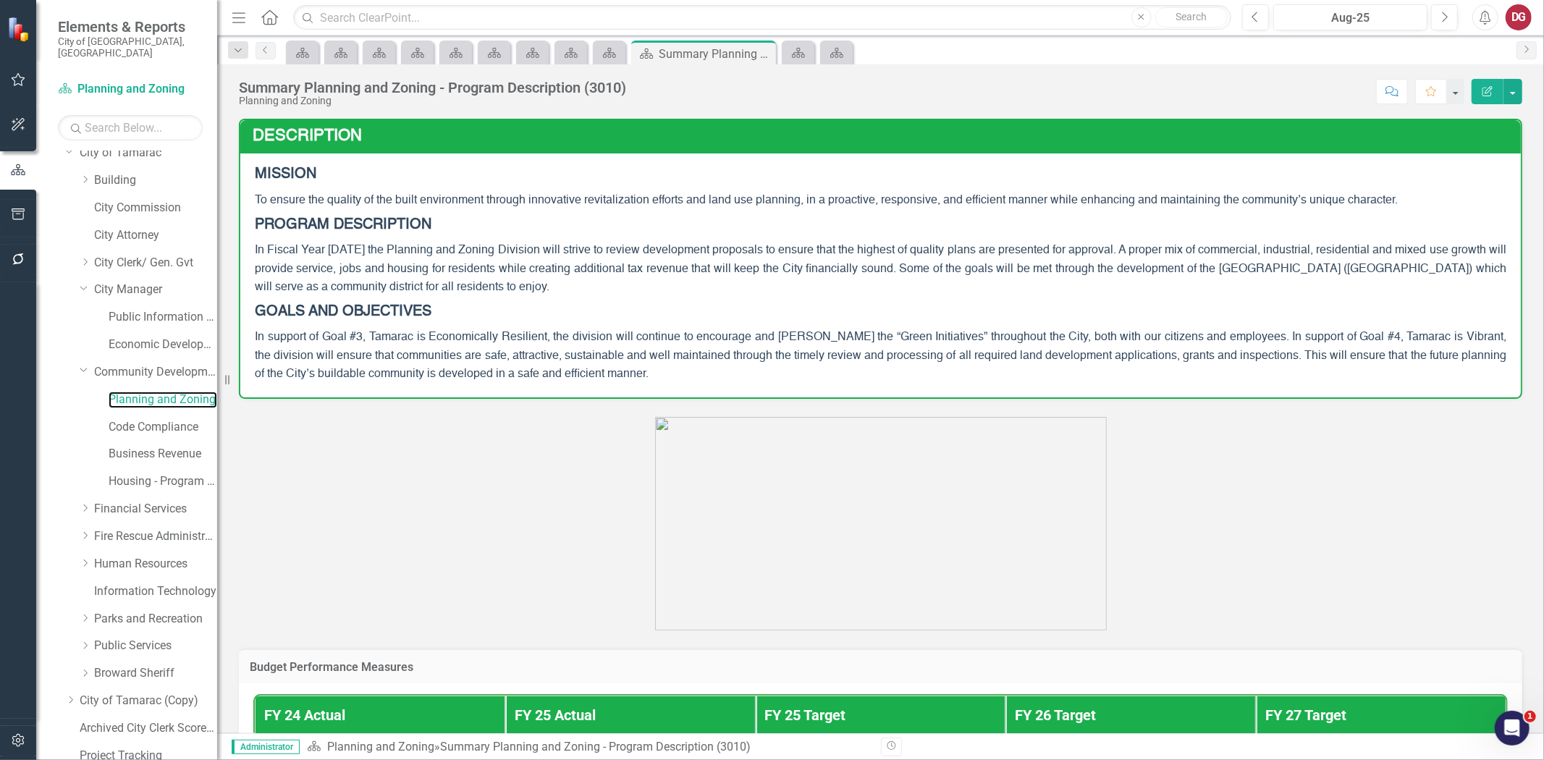
scroll to position [319, 0]
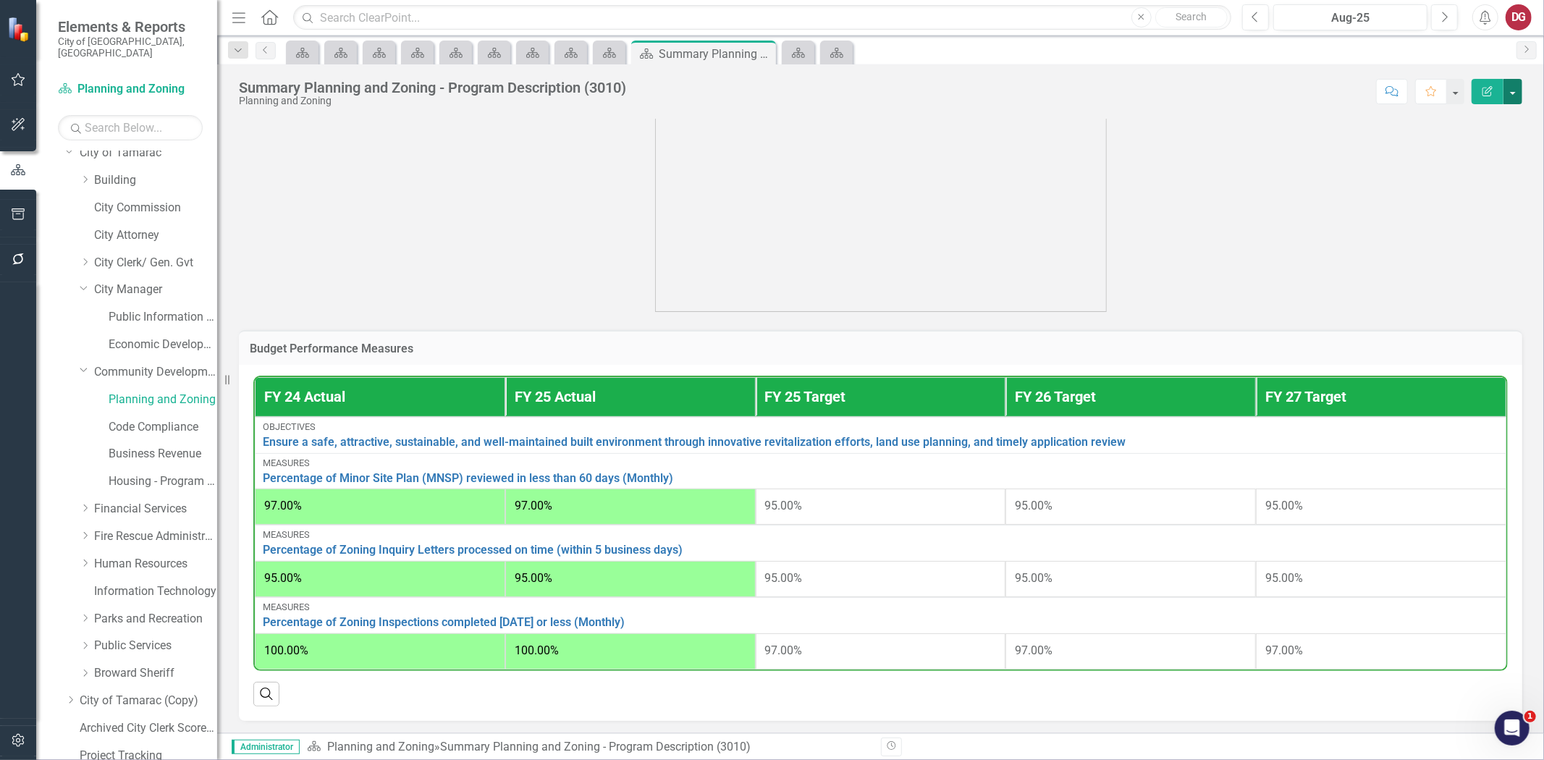
click at [1516, 98] on button "button" at bounding box center [1513, 91] width 19 height 25
click at [1472, 204] on link "PDF Export to PDF" at bounding box center [1462, 203] width 117 height 27
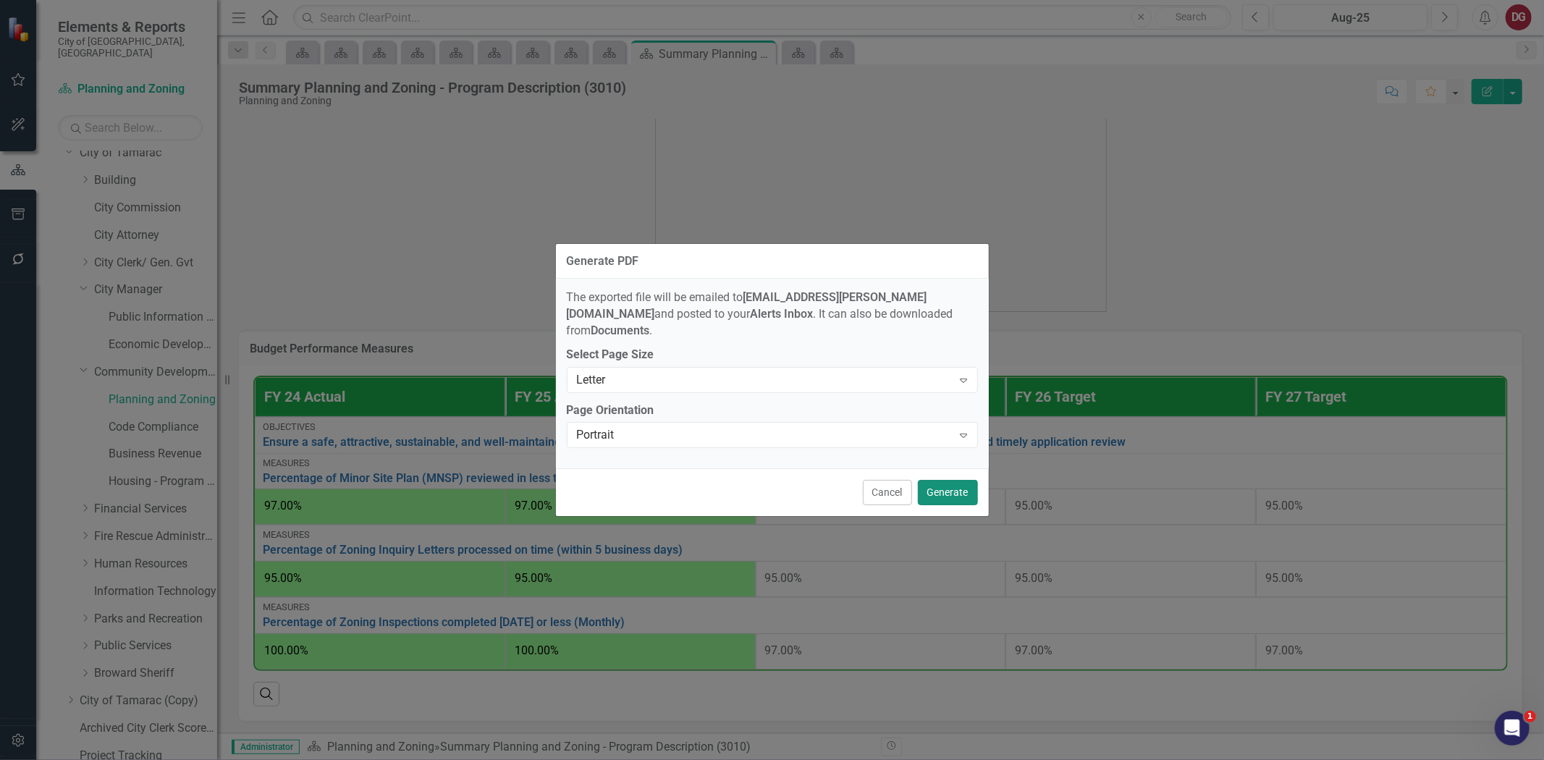
click at [963, 486] on button "Generate" at bounding box center [948, 492] width 60 height 25
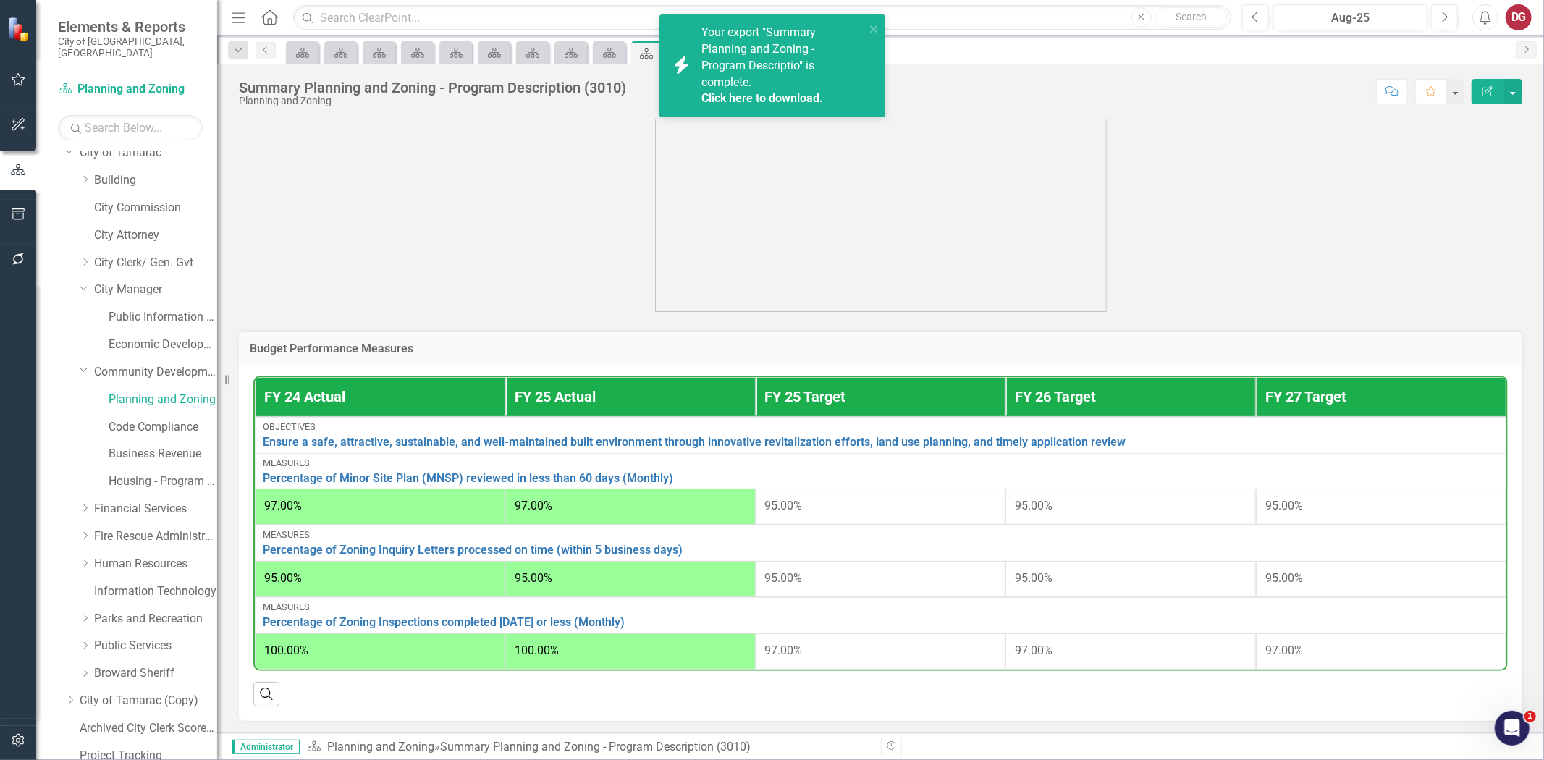
click at [719, 91] on link "Click here to download." at bounding box center [763, 98] width 122 height 14
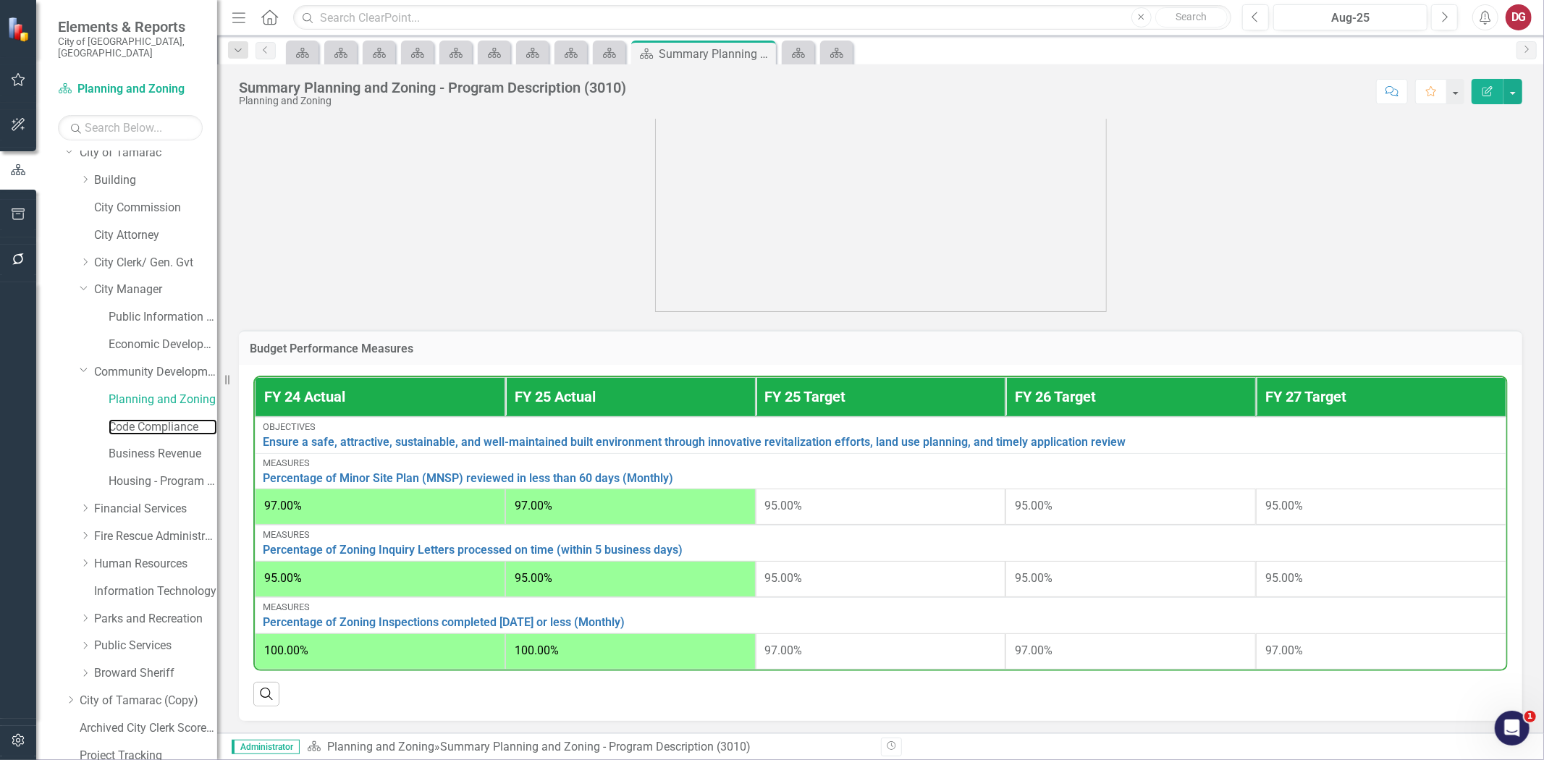
drag, startPoint x: 130, startPoint y: 409, endPoint x: 148, endPoint y: 400, distance: 19.4
click at [130, 419] on link "Code Compliance" at bounding box center [163, 427] width 109 height 17
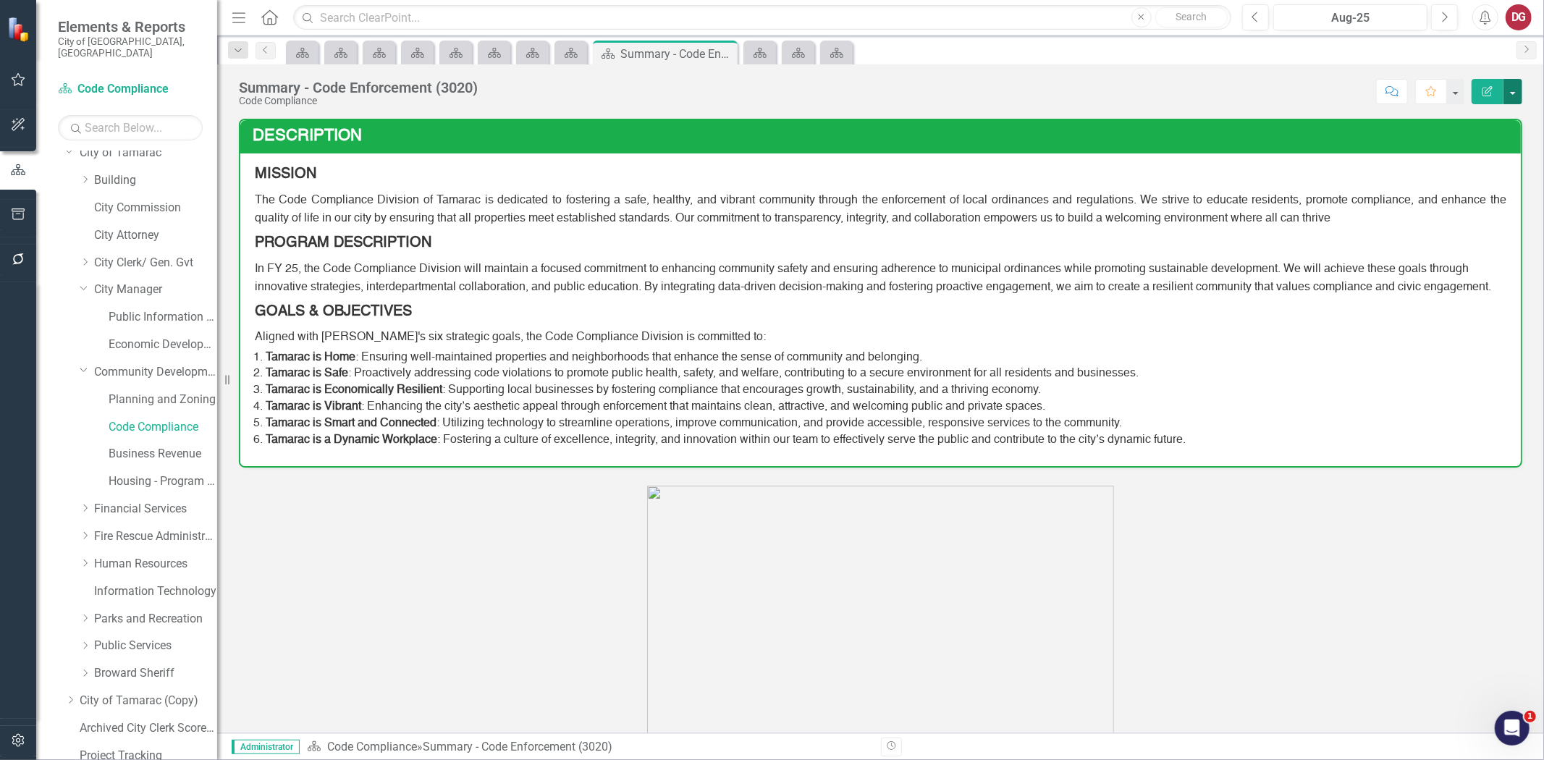
click at [1515, 96] on button "button" at bounding box center [1513, 91] width 19 height 25
click at [1446, 200] on link "PDF Export to PDF" at bounding box center [1462, 203] width 117 height 27
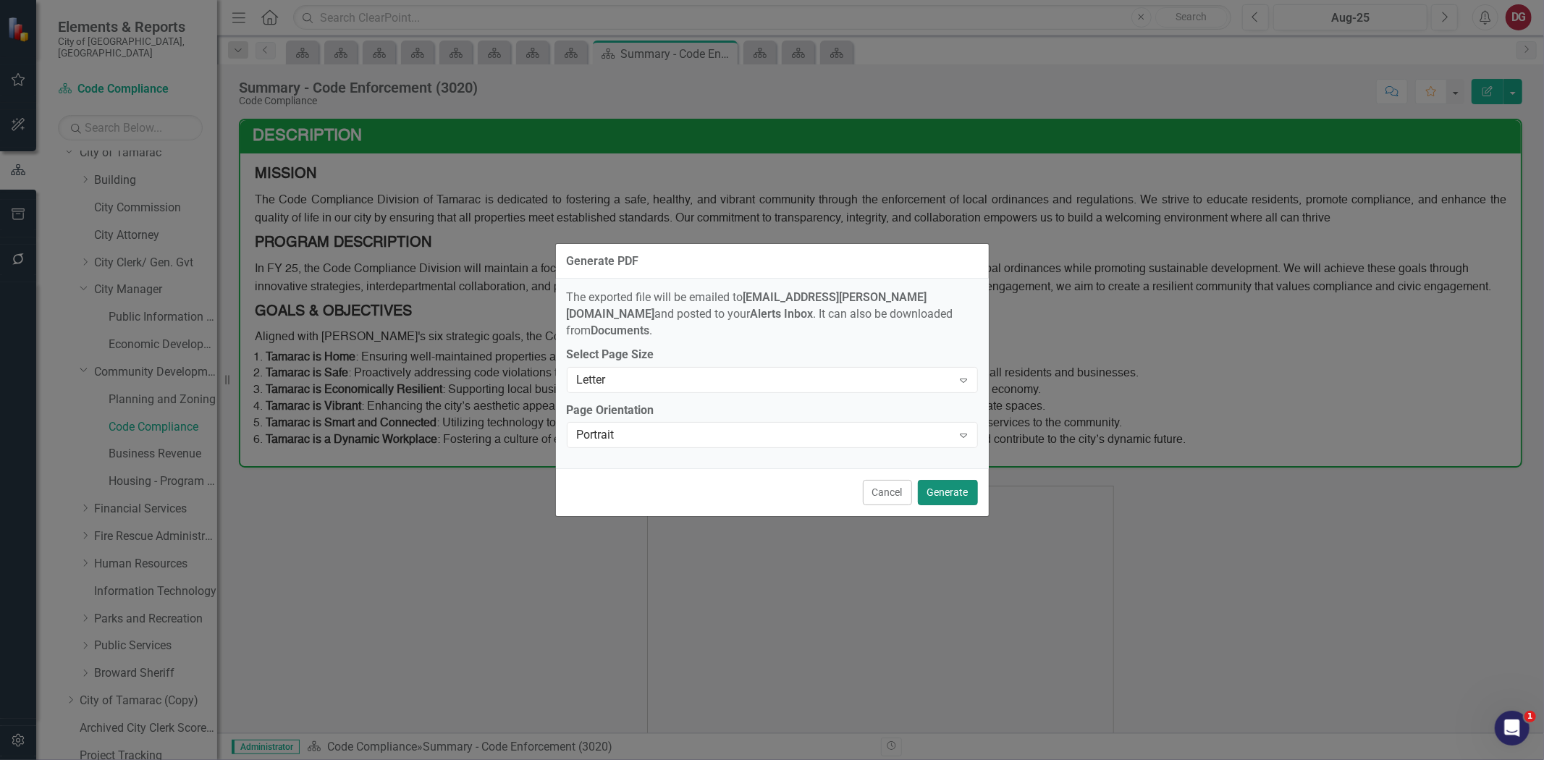
click at [949, 491] on button "Generate" at bounding box center [948, 492] width 60 height 25
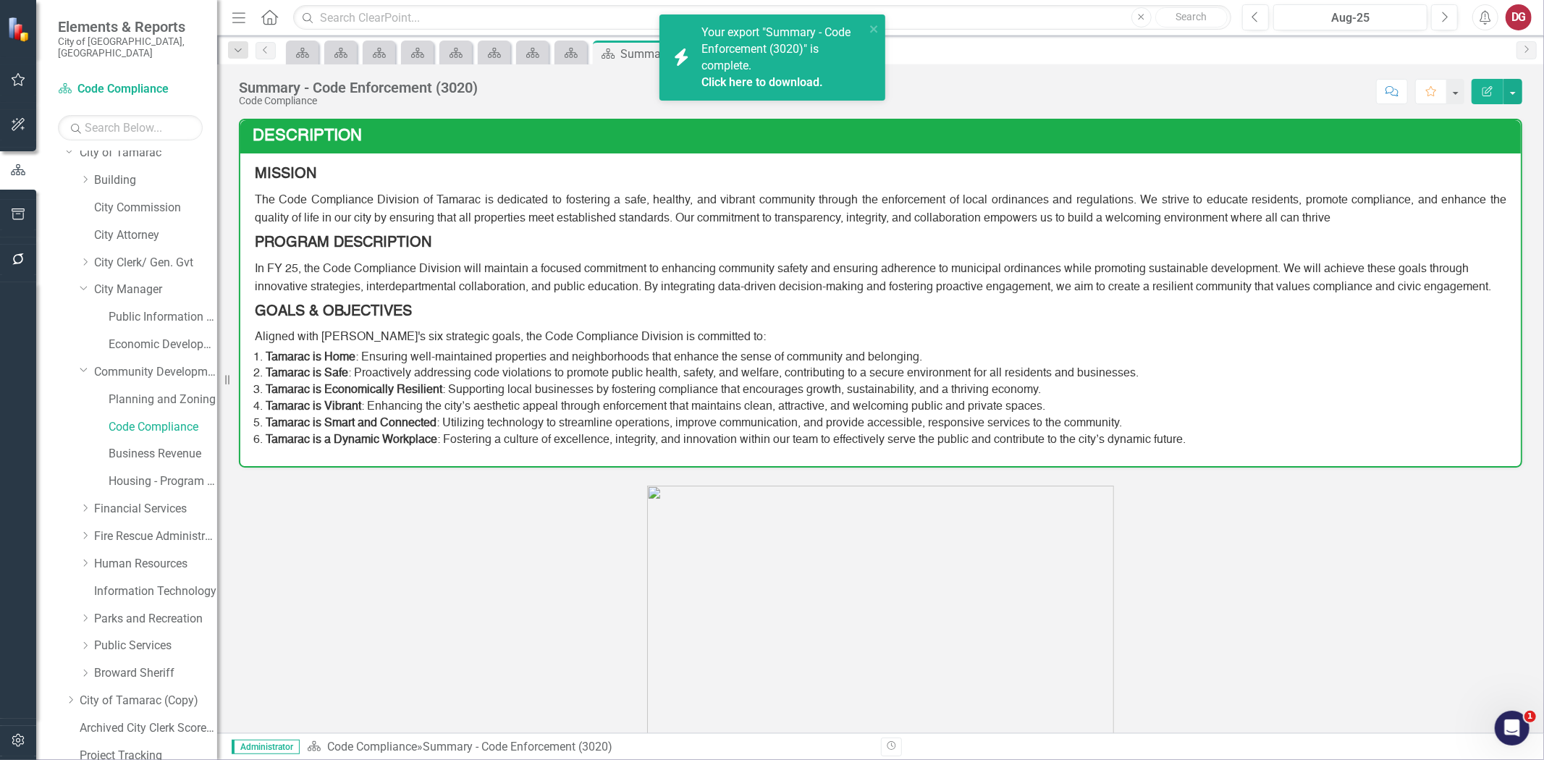
click at [731, 81] on link "Click here to download." at bounding box center [763, 82] width 122 height 14
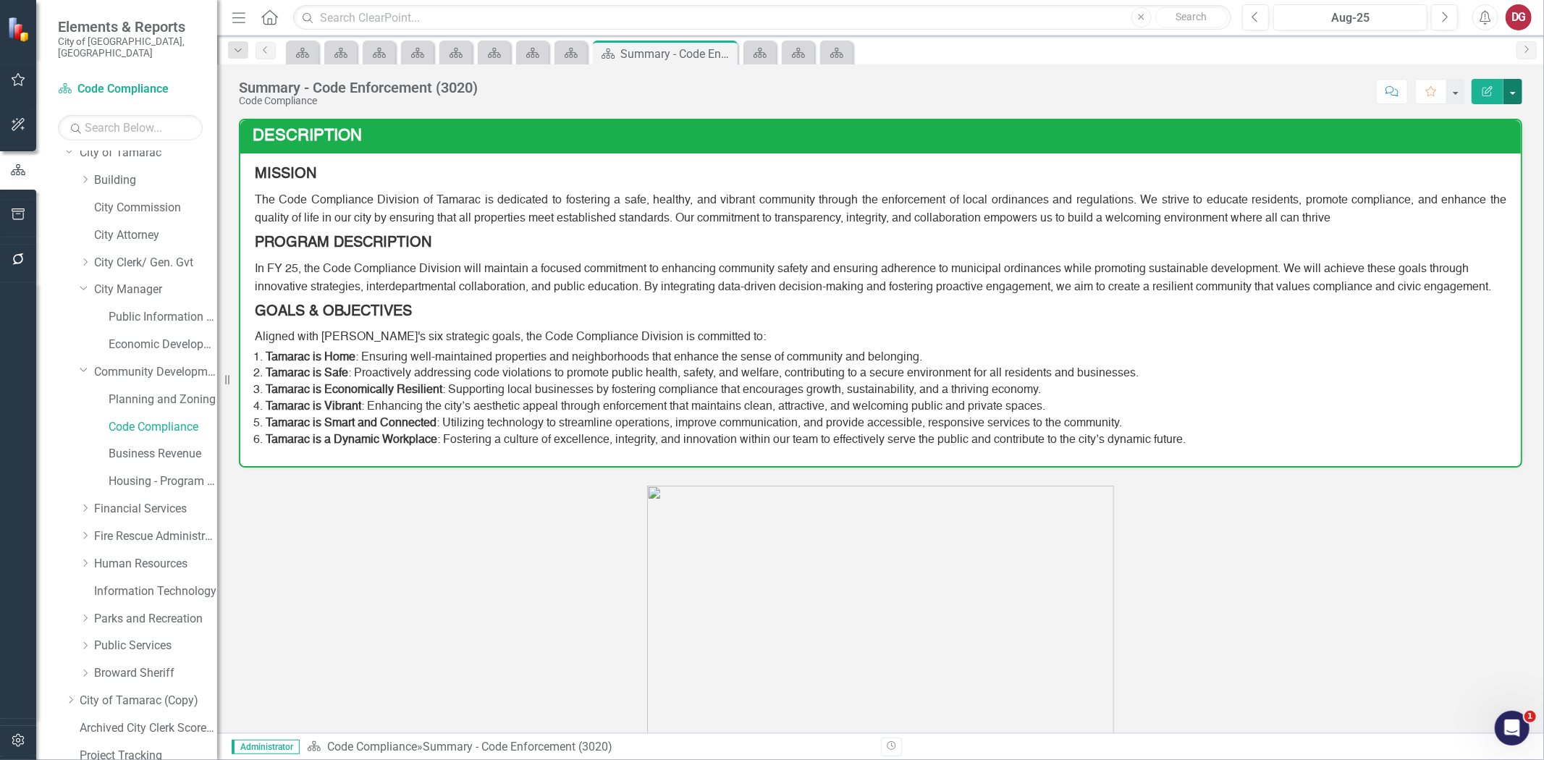
click at [1519, 95] on button "button" at bounding box center [1513, 91] width 19 height 25
click at [1454, 196] on link "PDF Export to PDF" at bounding box center [1462, 203] width 117 height 27
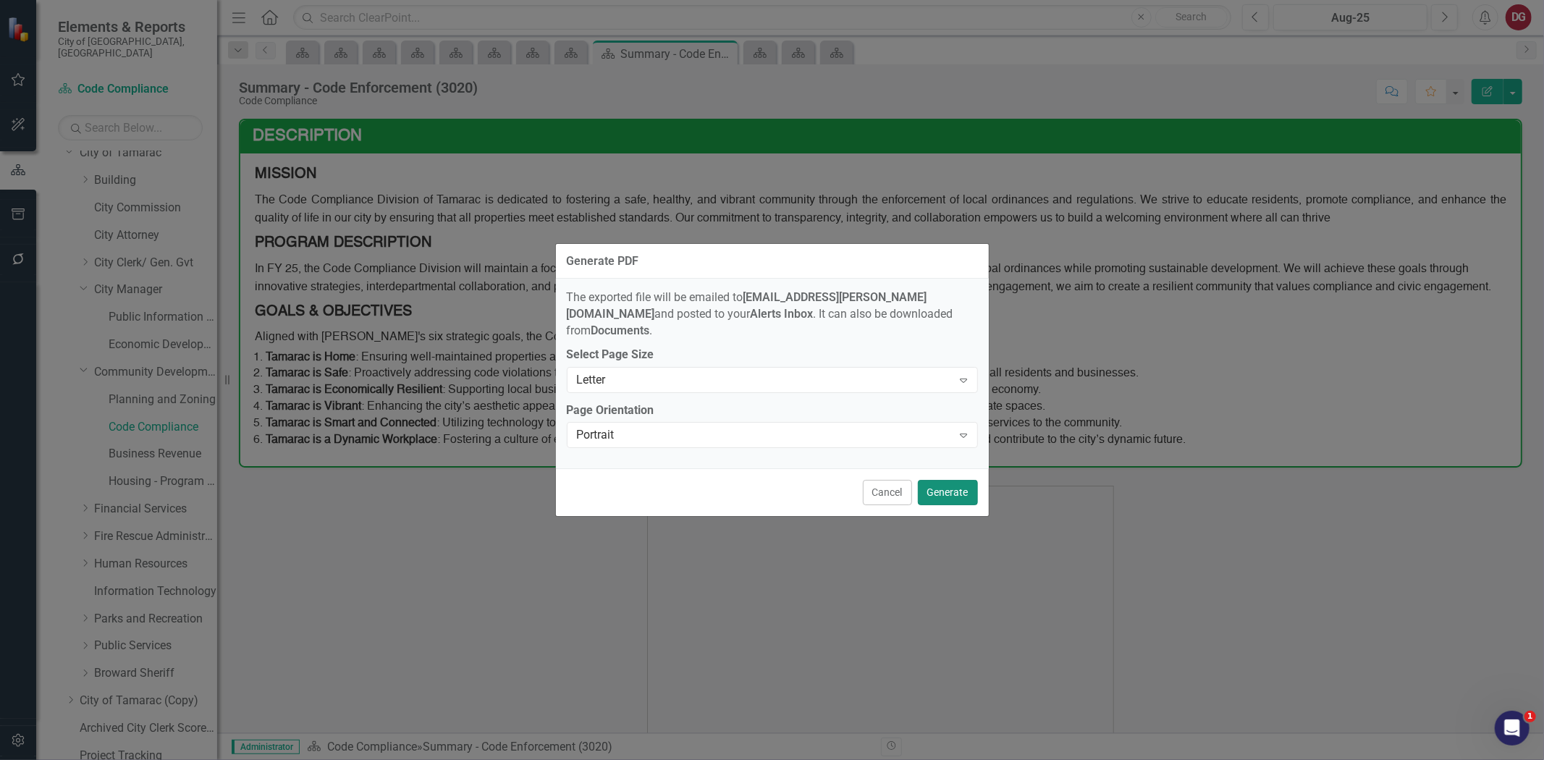
click at [937, 485] on button "Generate" at bounding box center [948, 492] width 60 height 25
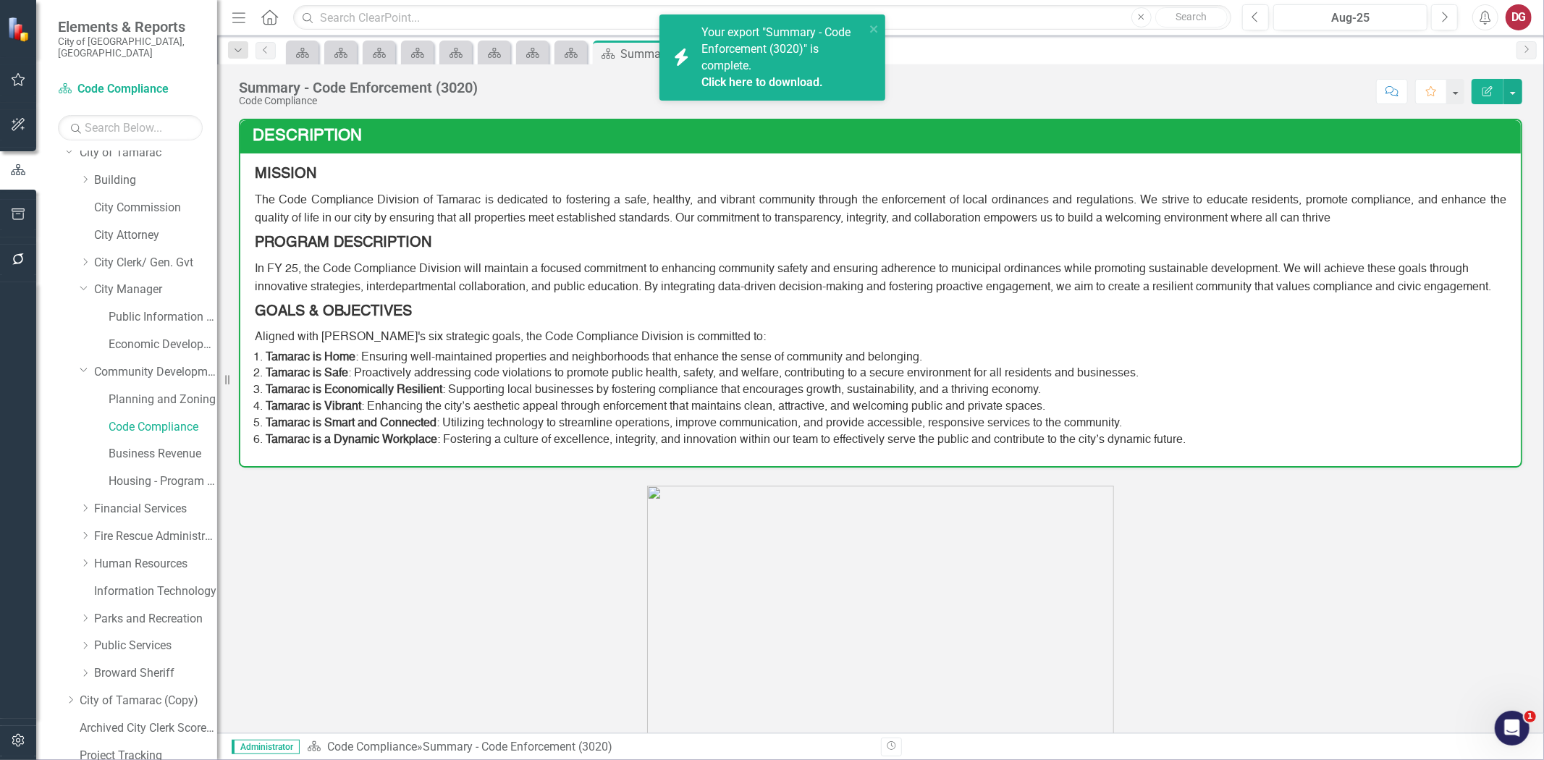
click at [749, 80] on link "Click here to download." at bounding box center [763, 82] width 122 height 14
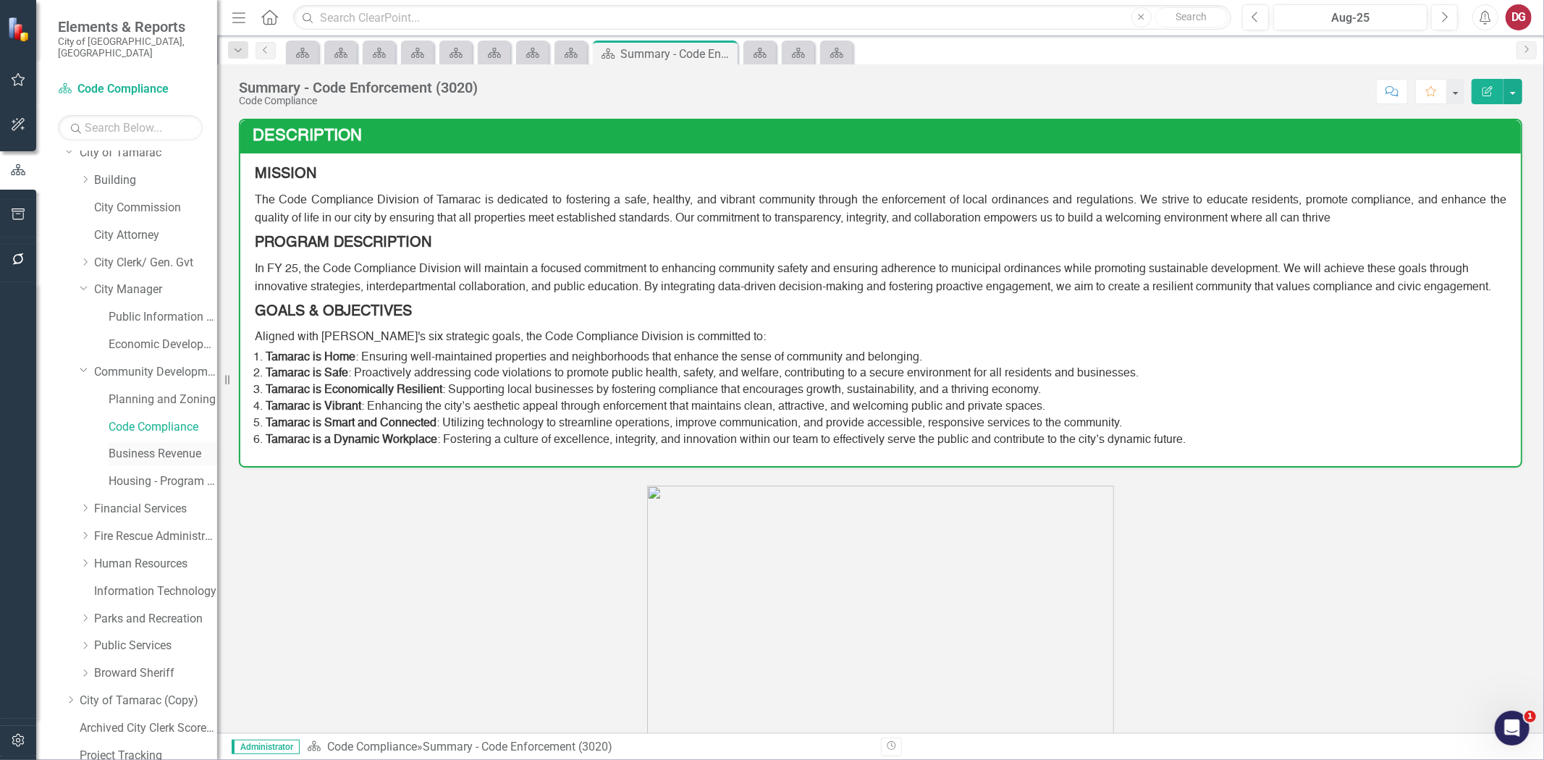
click at [135, 447] on link "Business Revenue" at bounding box center [163, 454] width 109 height 17
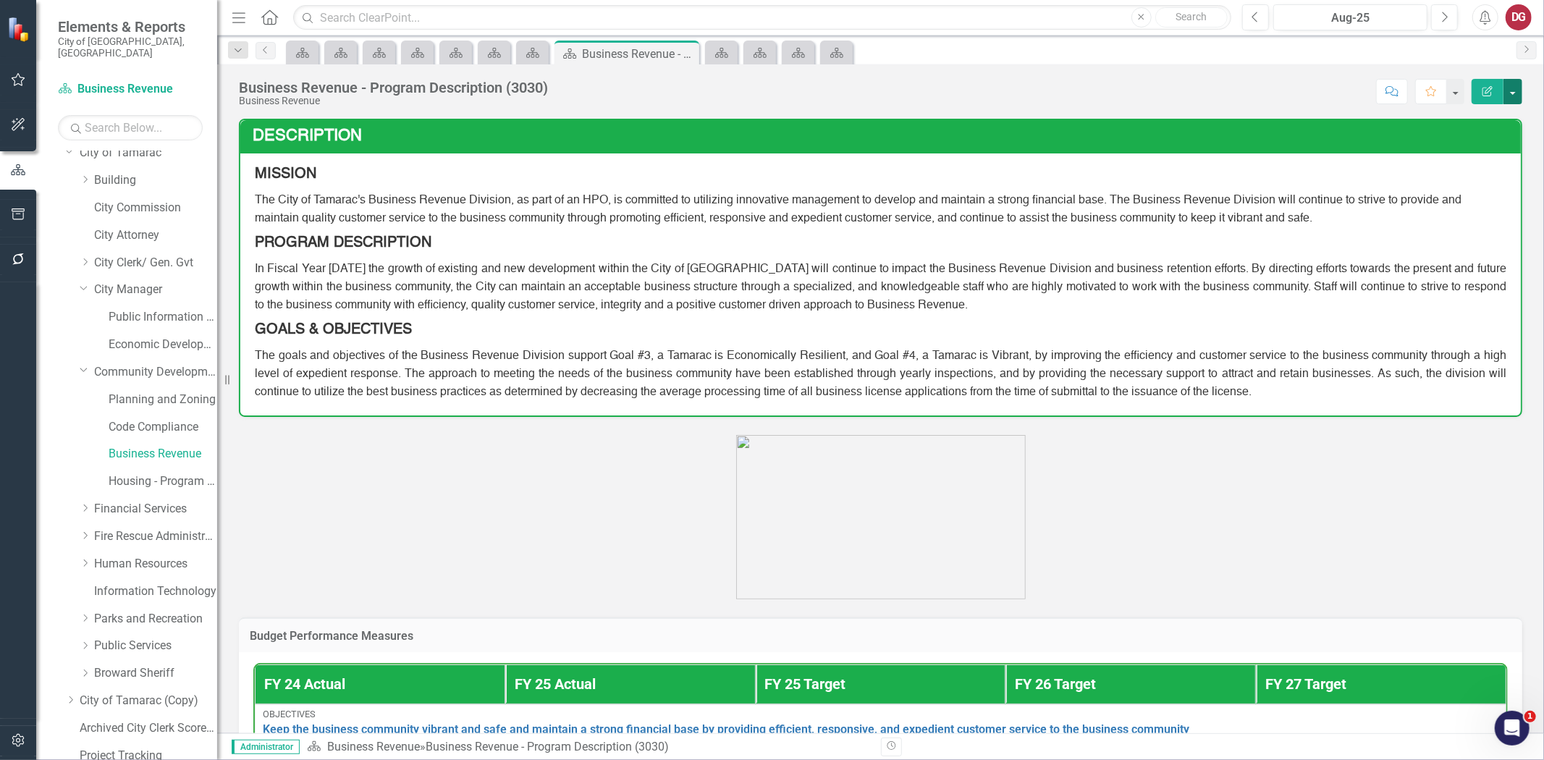
click at [1518, 89] on button "button" at bounding box center [1513, 91] width 19 height 25
click at [1449, 201] on link "PDF Export to PDF" at bounding box center [1462, 203] width 117 height 27
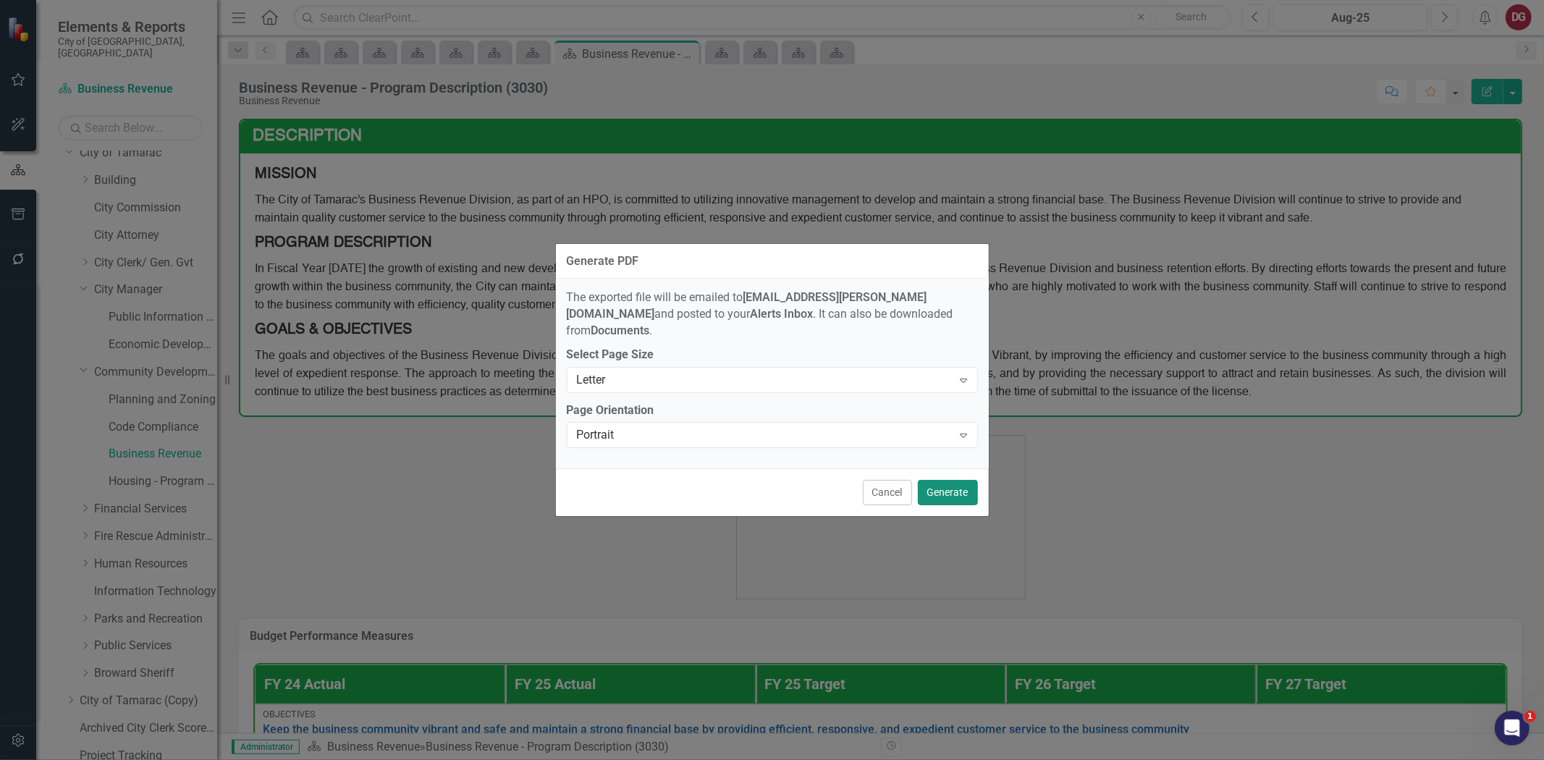
click at [938, 482] on button "Generate" at bounding box center [948, 492] width 60 height 25
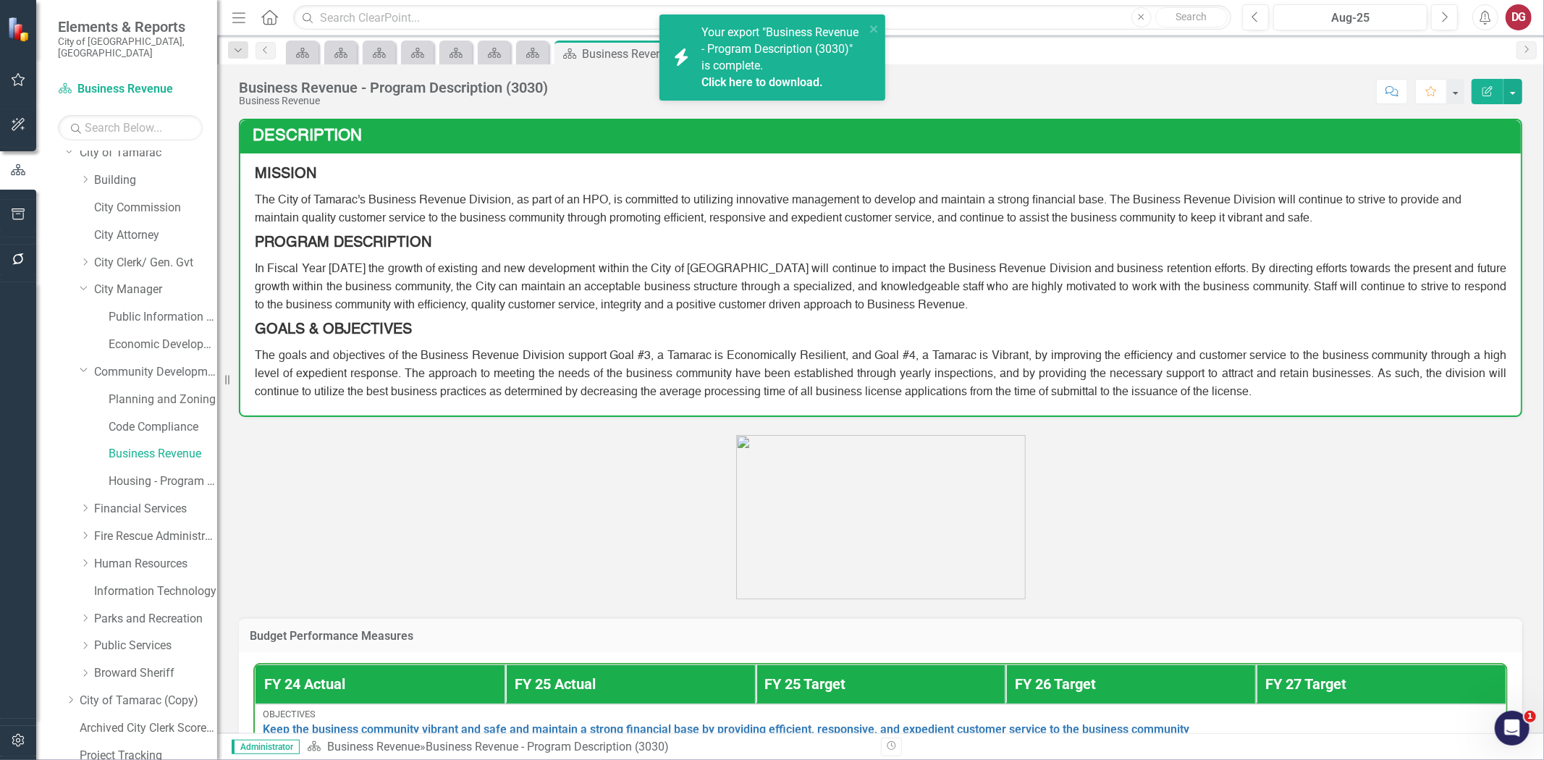
click at [790, 82] on link "Click here to download." at bounding box center [763, 82] width 122 height 14
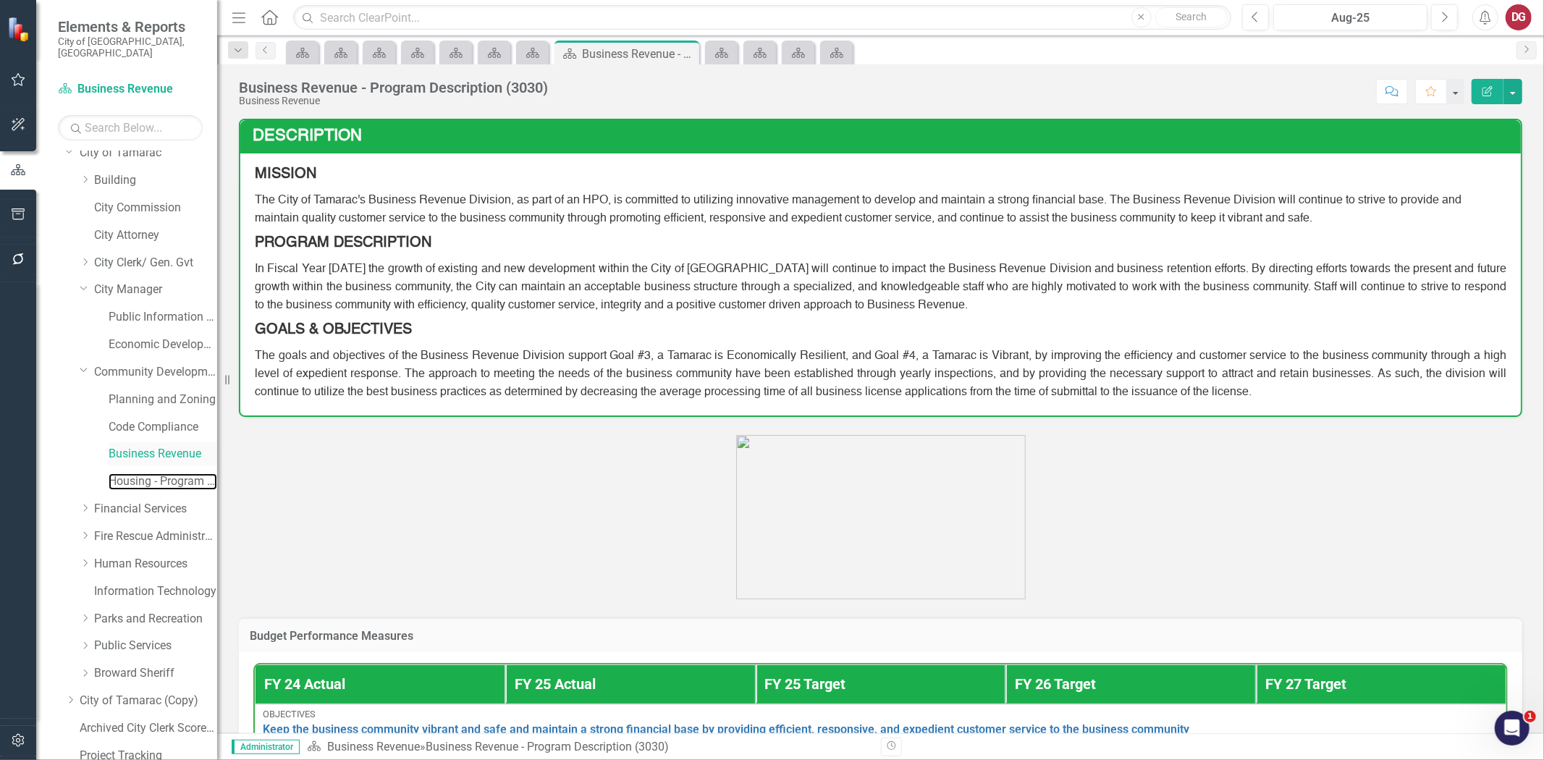
drag, startPoint x: 140, startPoint y: 466, endPoint x: 191, endPoint y: 433, distance: 60.9
click at [140, 473] on link "Housing - Program Description (CDBG/SHIP/NSP/HOME)" at bounding box center [163, 481] width 109 height 17
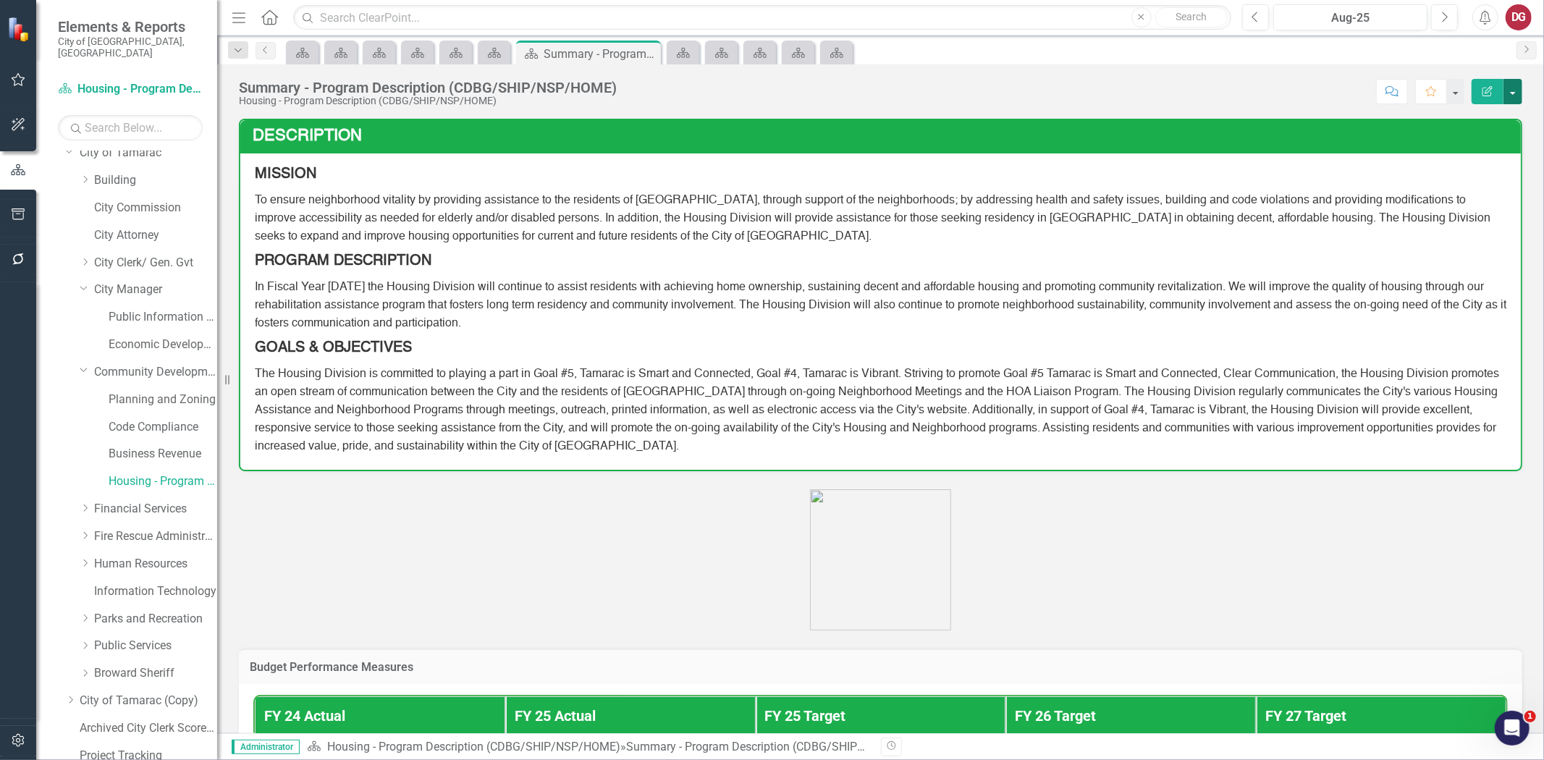
click at [1515, 98] on button "button" at bounding box center [1513, 91] width 19 height 25
click at [1450, 204] on link "PDF Export to PDF" at bounding box center [1462, 203] width 117 height 27
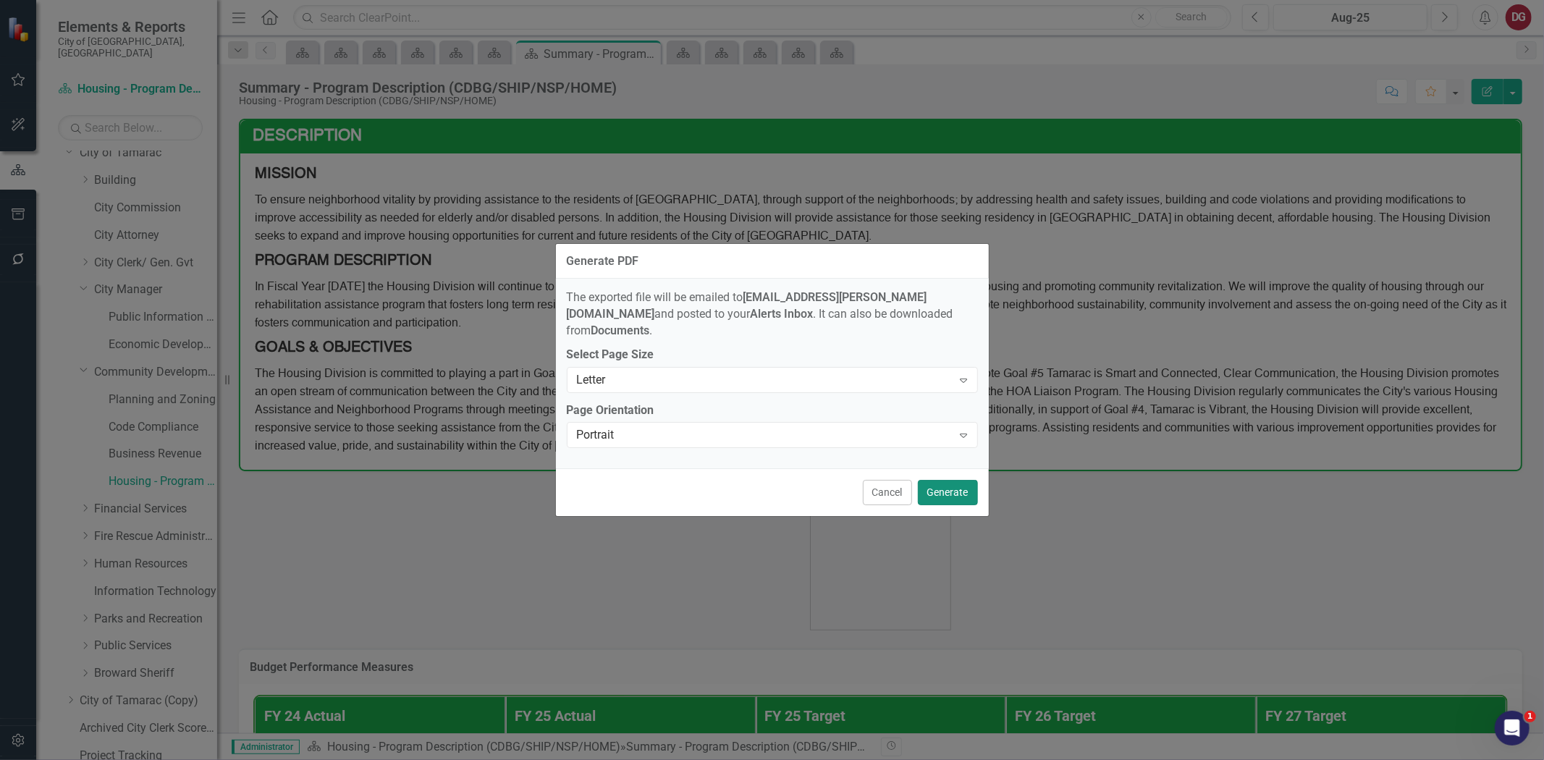
click at [932, 480] on button "Generate" at bounding box center [948, 492] width 60 height 25
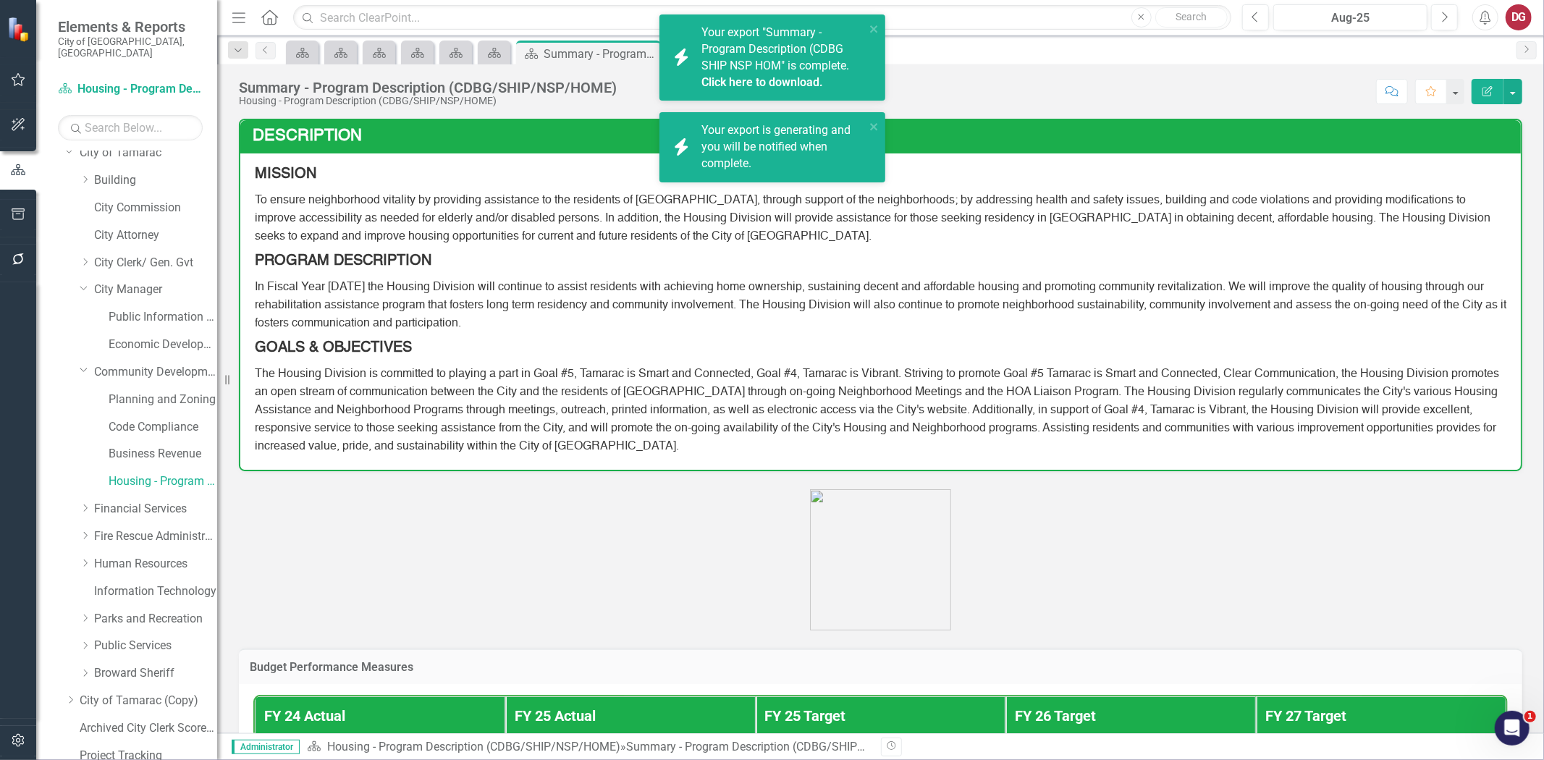
click at [725, 81] on link "Click here to download." at bounding box center [763, 82] width 122 height 14
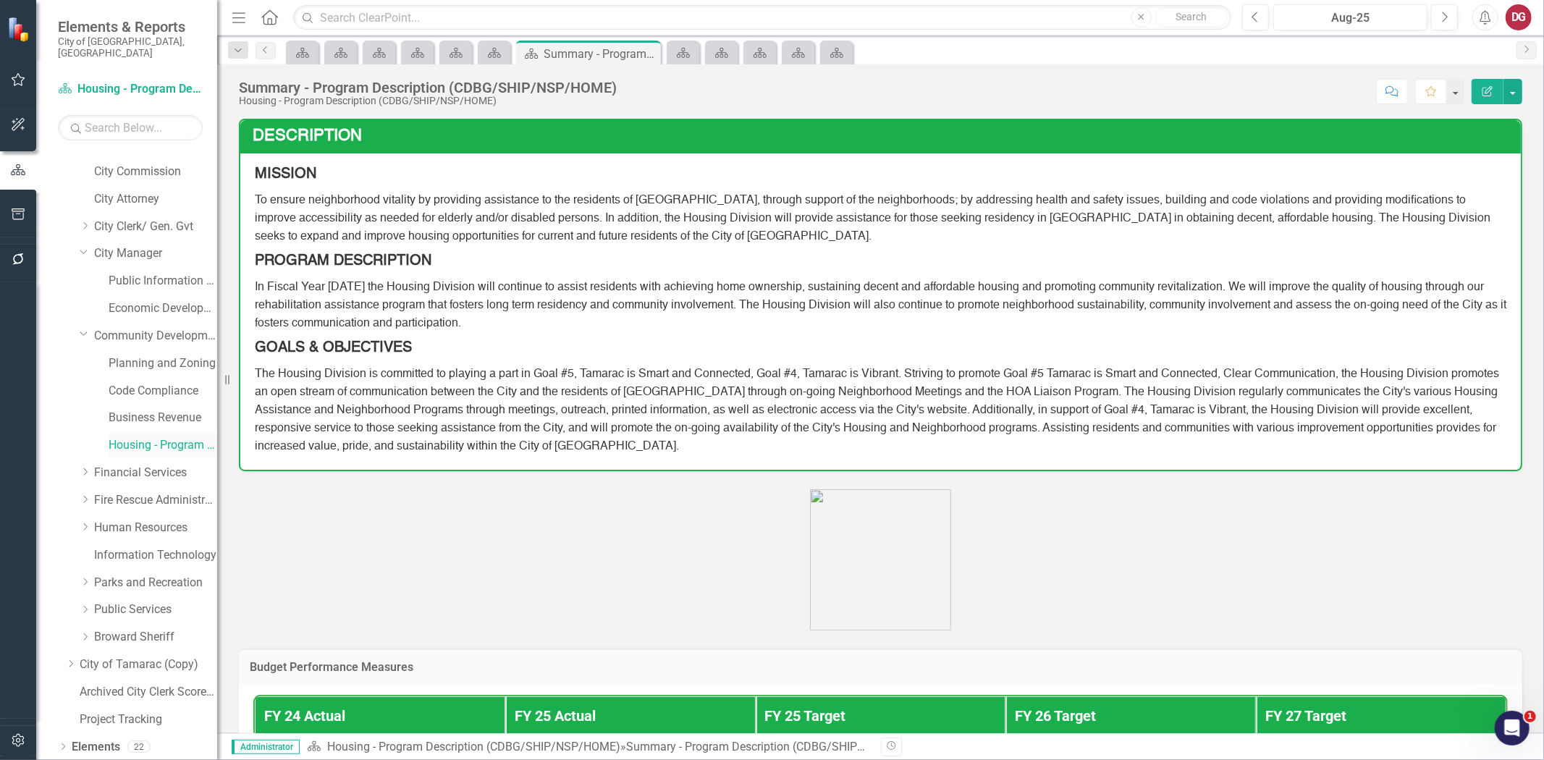
scroll to position [92, 0]
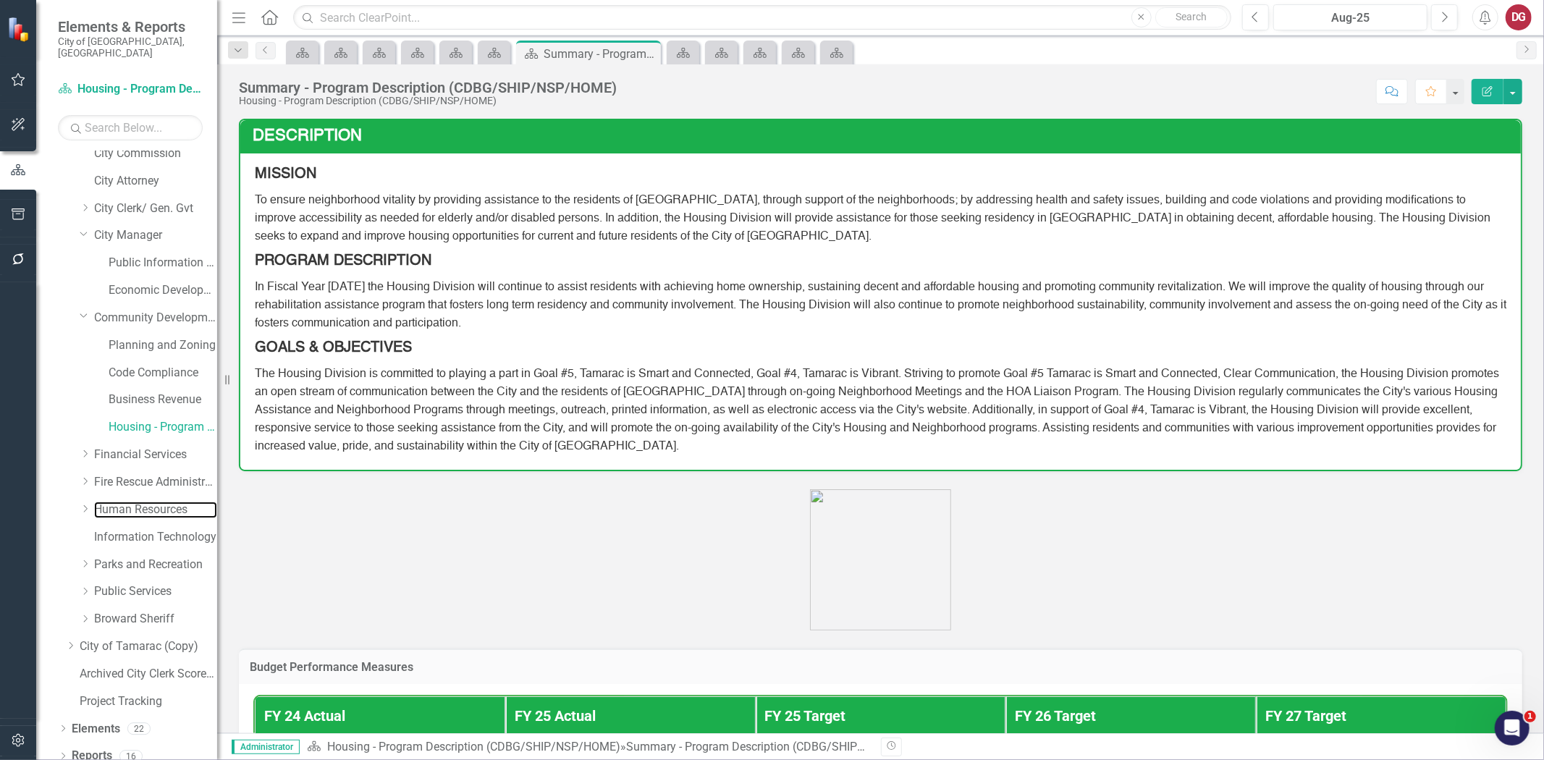
drag, startPoint x: 120, startPoint y: 496, endPoint x: 148, endPoint y: 485, distance: 29.6
click at [120, 502] on link "Human Resources" at bounding box center [155, 510] width 123 height 17
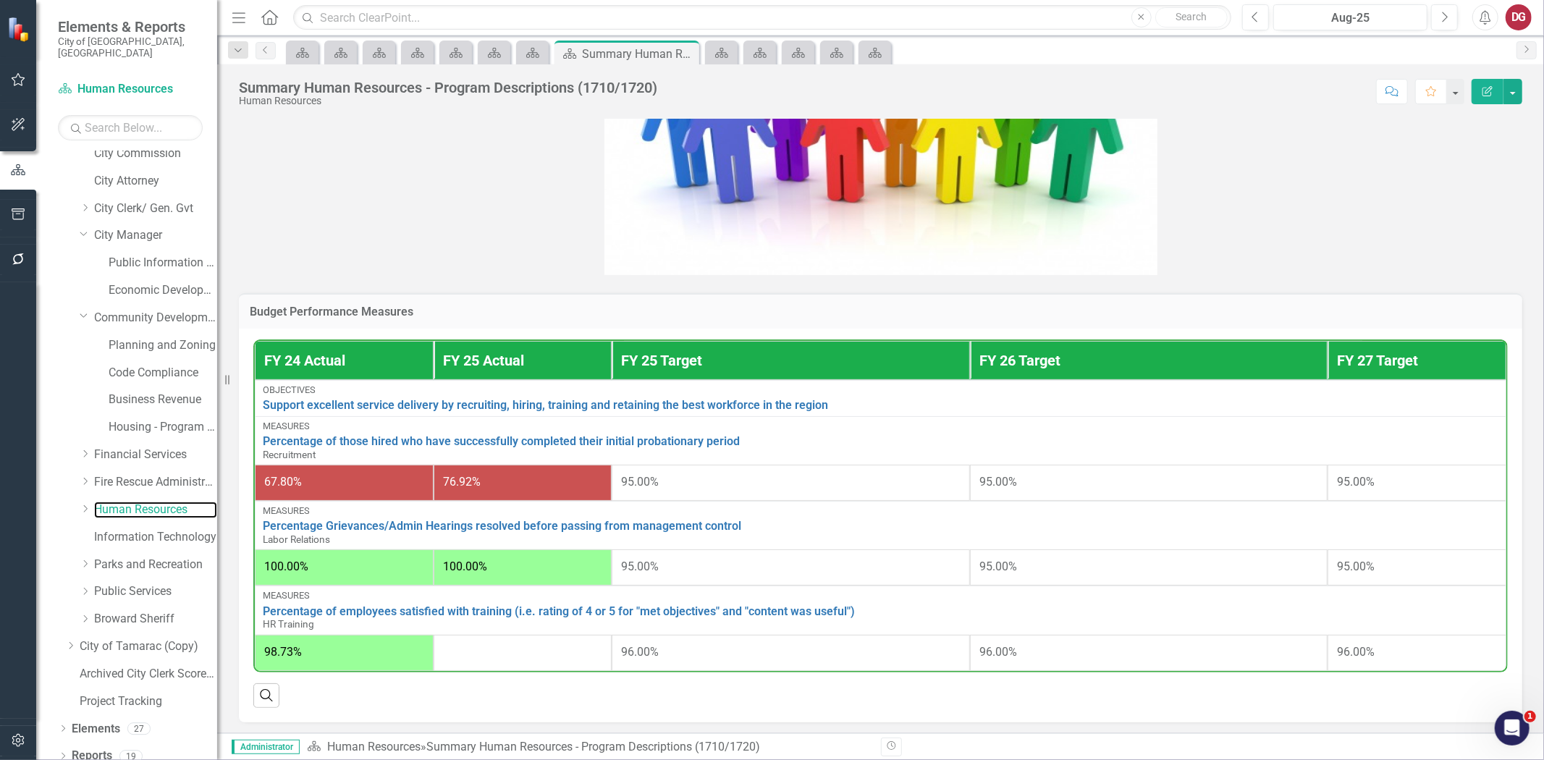
scroll to position [450, 0]
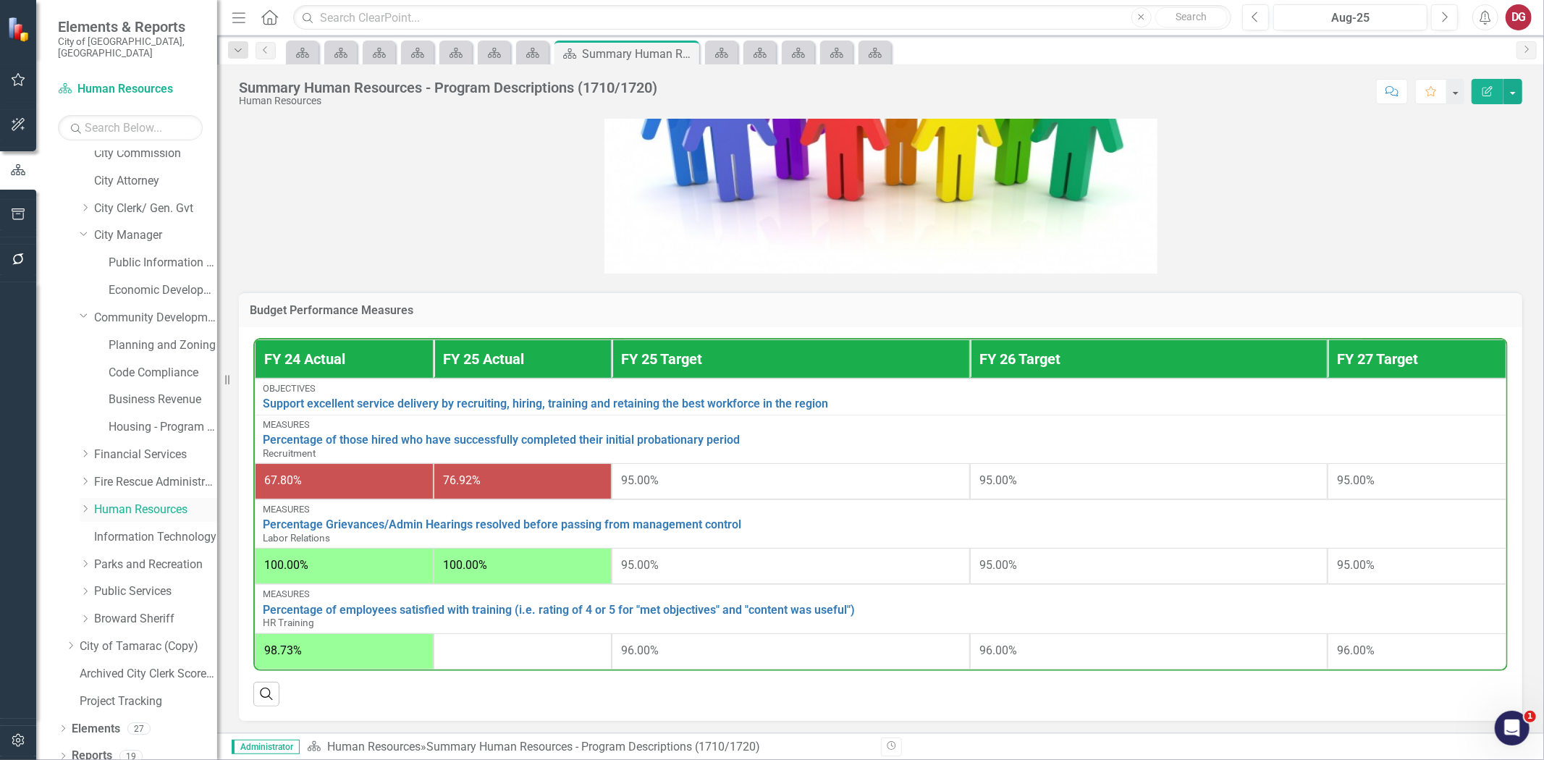
click at [85, 505] on icon "Dropdown" at bounding box center [85, 509] width 11 height 9
click at [127, 611] on link "Risk" at bounding box center [163, 619] width 109 height 17
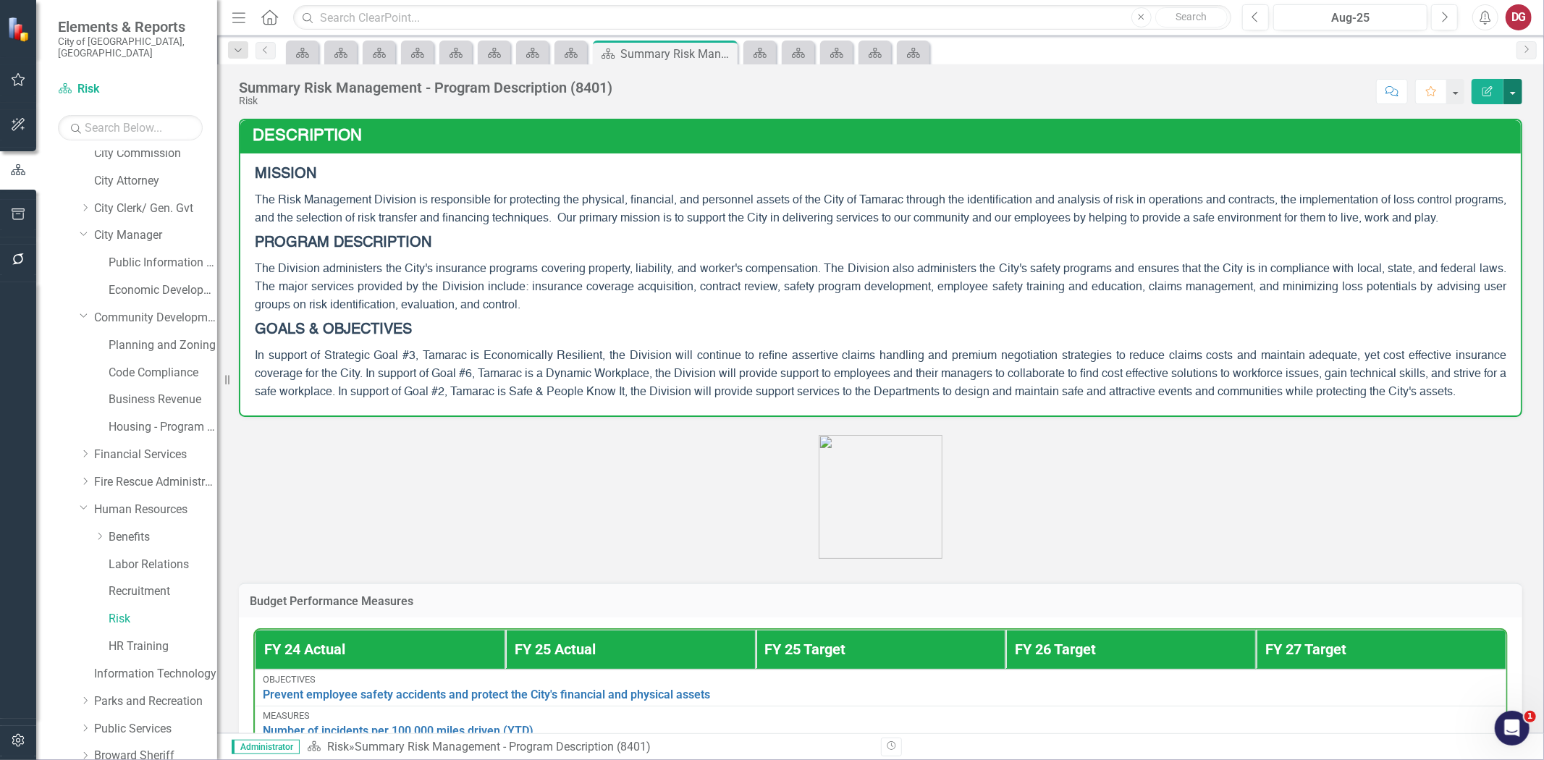
click at [1509, 90] on button "button" at bounding box center [1513, 91] width 19 height 25
drag, startPoint x: 1161, startPoint y: 475, endPoint x: 1142, endPoint y: 452, distance: 29.8
click at [1161, 475] on p at bounding box center [881, 498] width 1284 height 127
click at [118, 502] on link "Human Resources" at bounding box center [155, 510] width 123 height 17
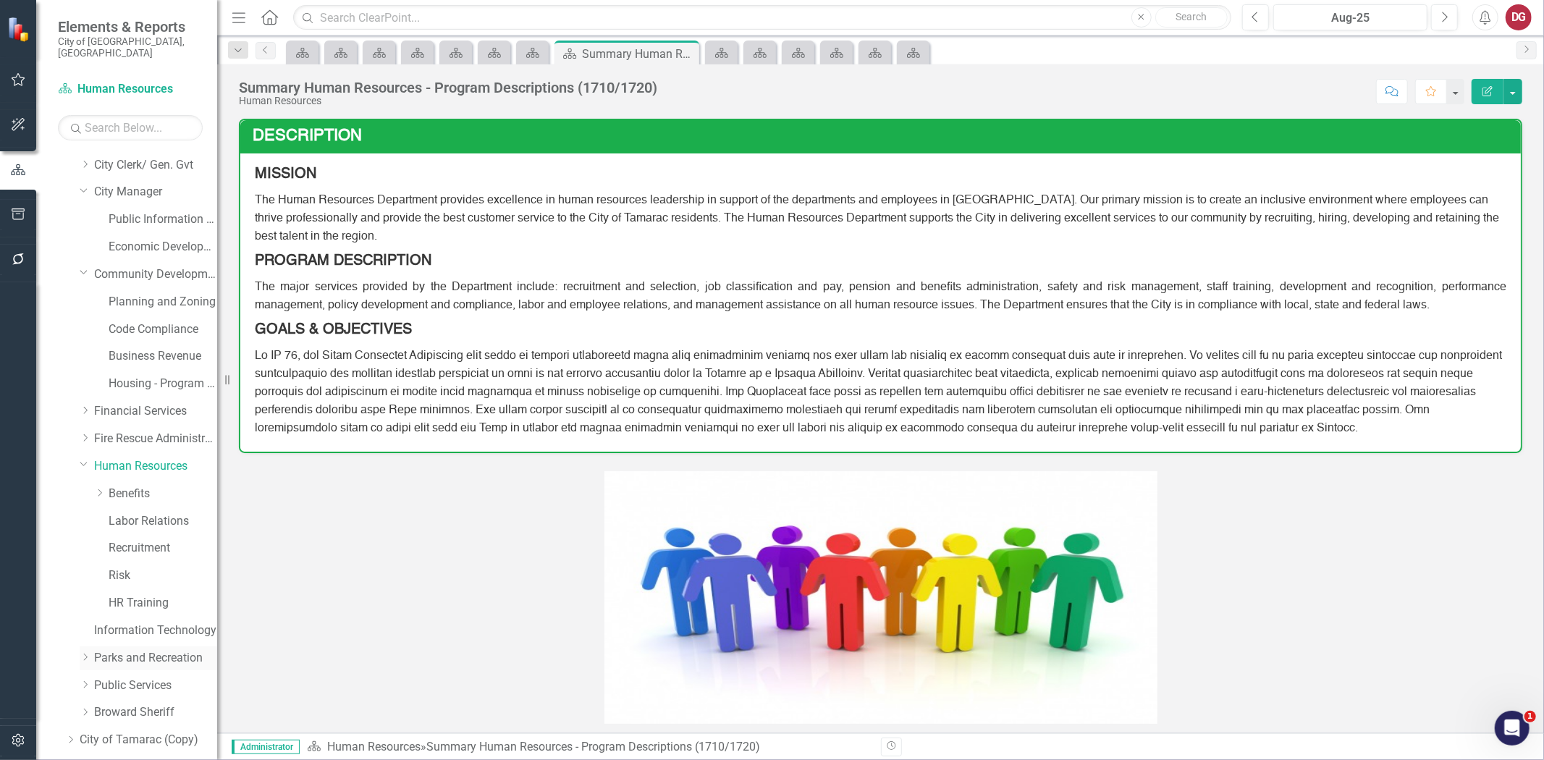
scroll to position [172, 0]
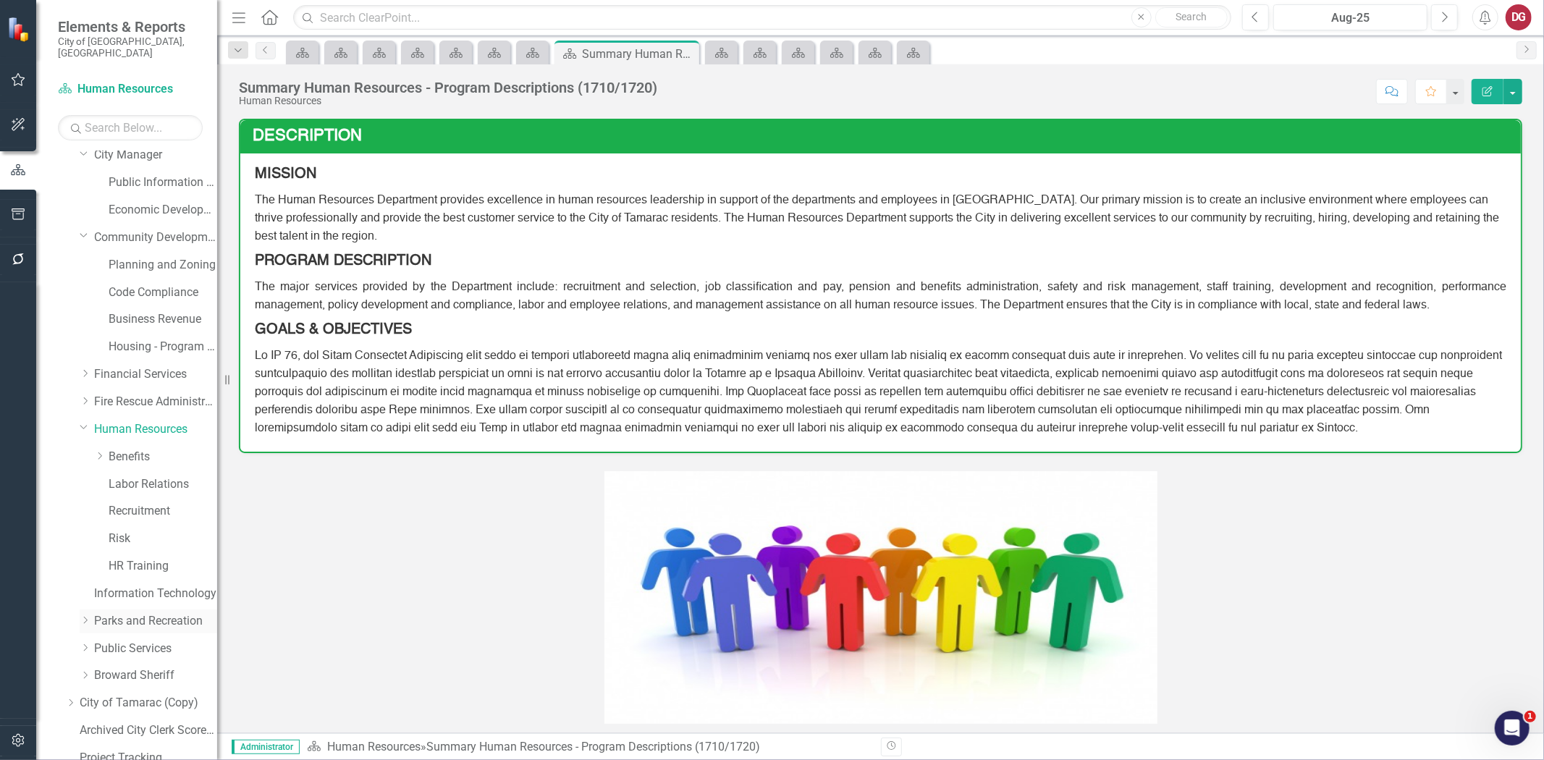
drag, startPoint x: 134, startPoint y: 605, endPoint x: 112, endPoint y: 609, distance: 22.1
click at [134, 613] on link "Parks and Recreation" at bounding box center [155, 621] width 123 height 17
click at [87, 617] on icon at bounding box center [86, 620] width 4 height 7
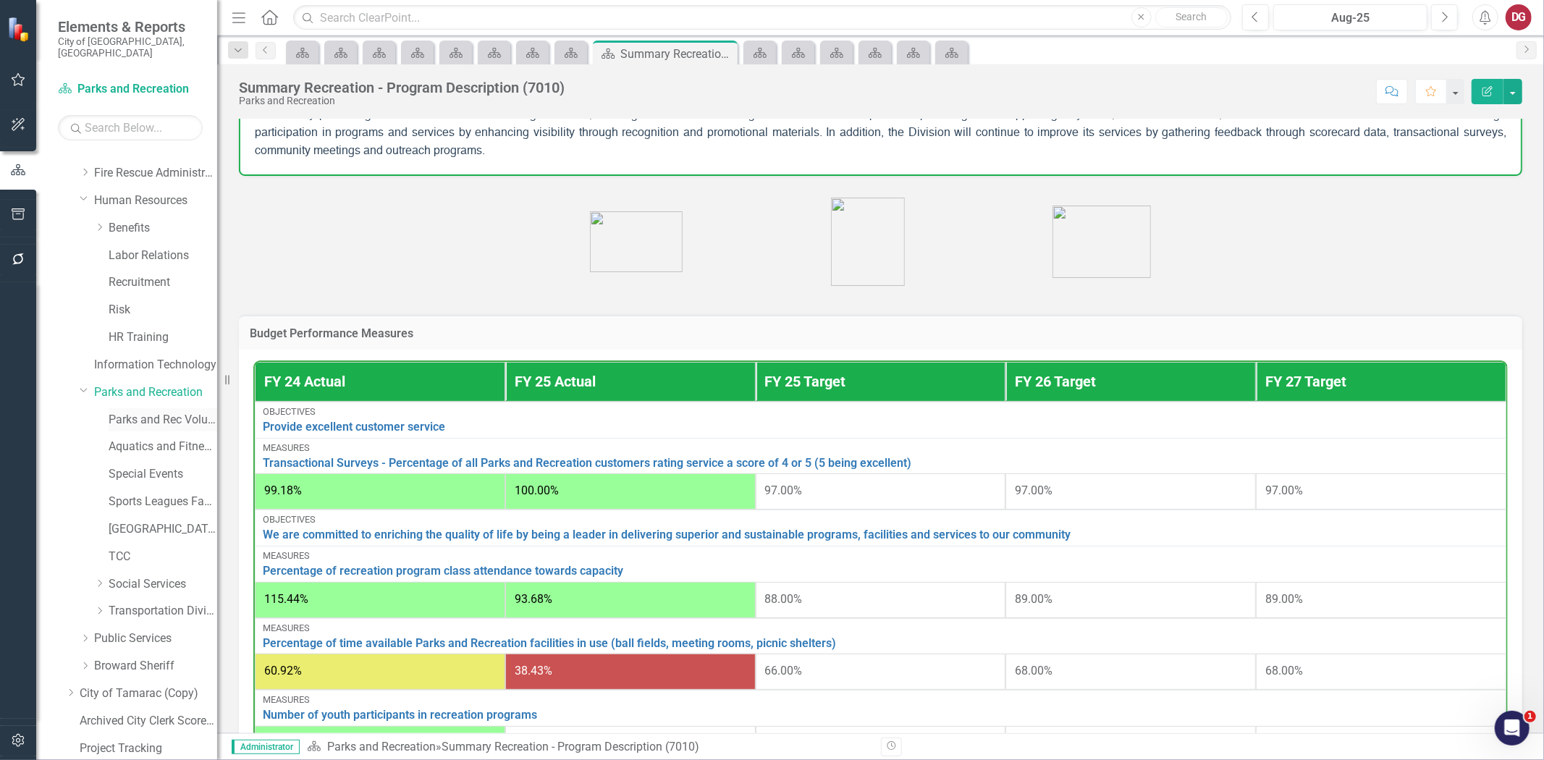
scroll to position [414, 0]
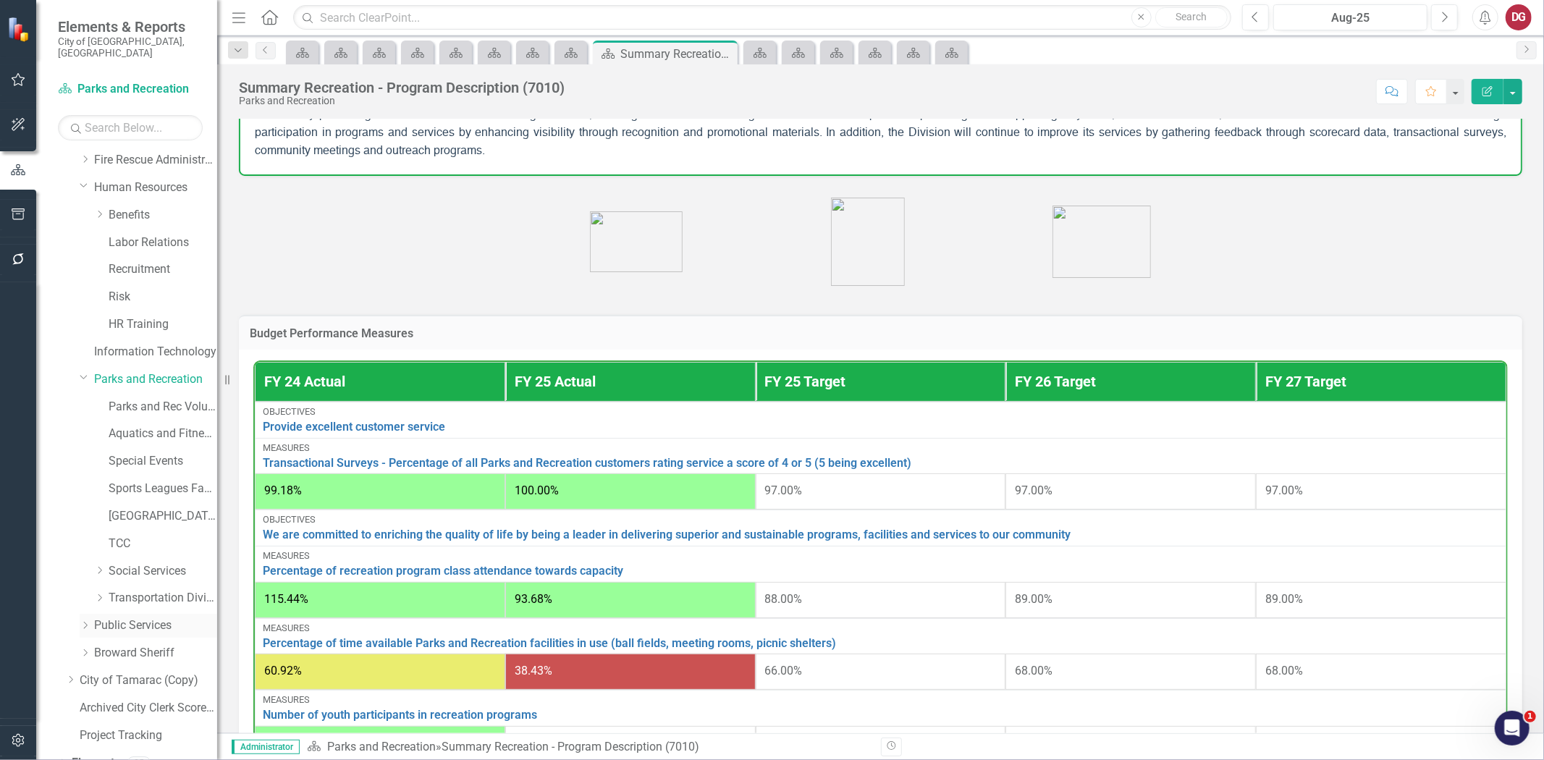
click at [118, 618] on link "Public Services" at bounding box center [155, 626] width 123 height 17
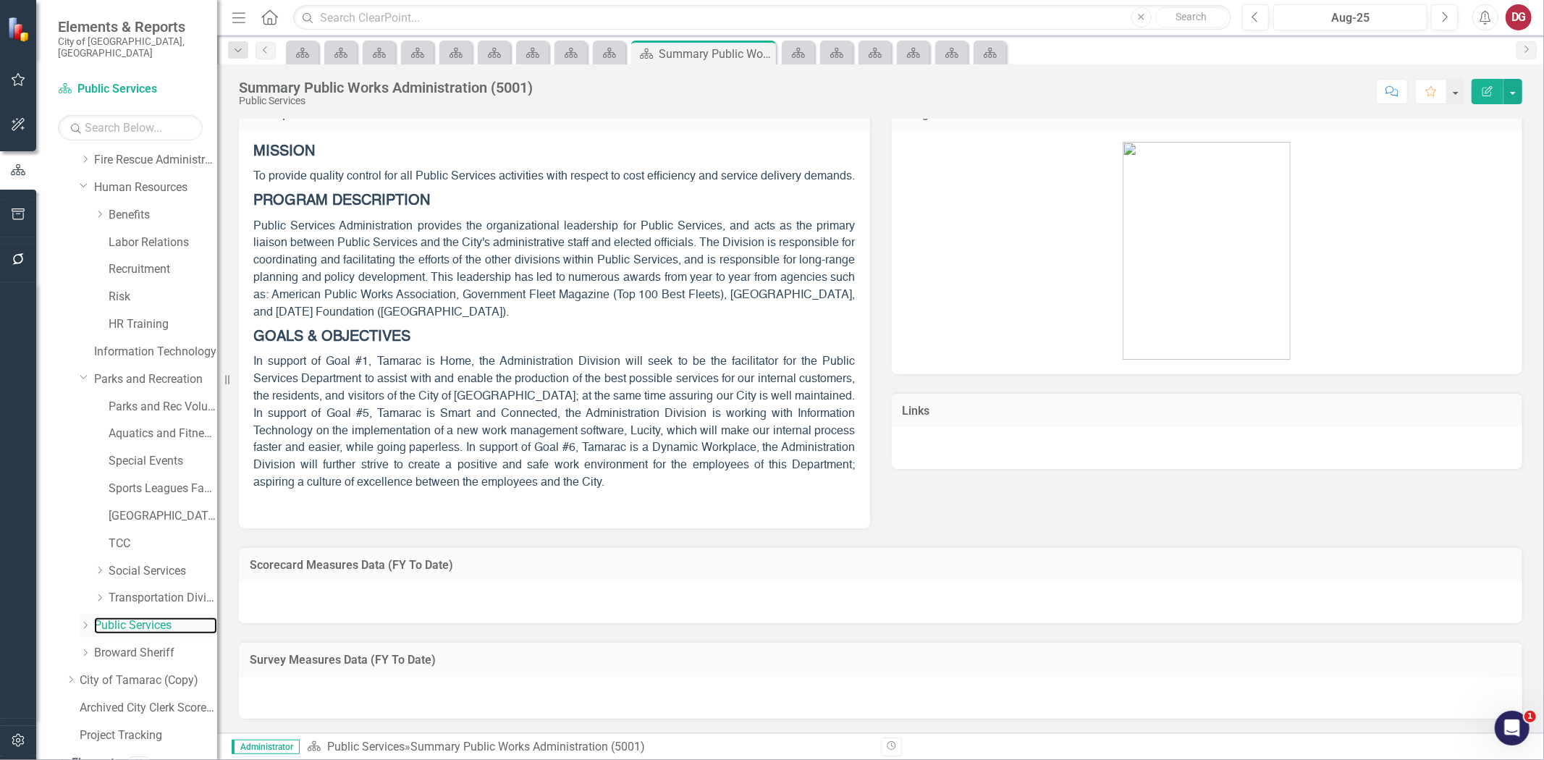
scroll to position [538, 0]
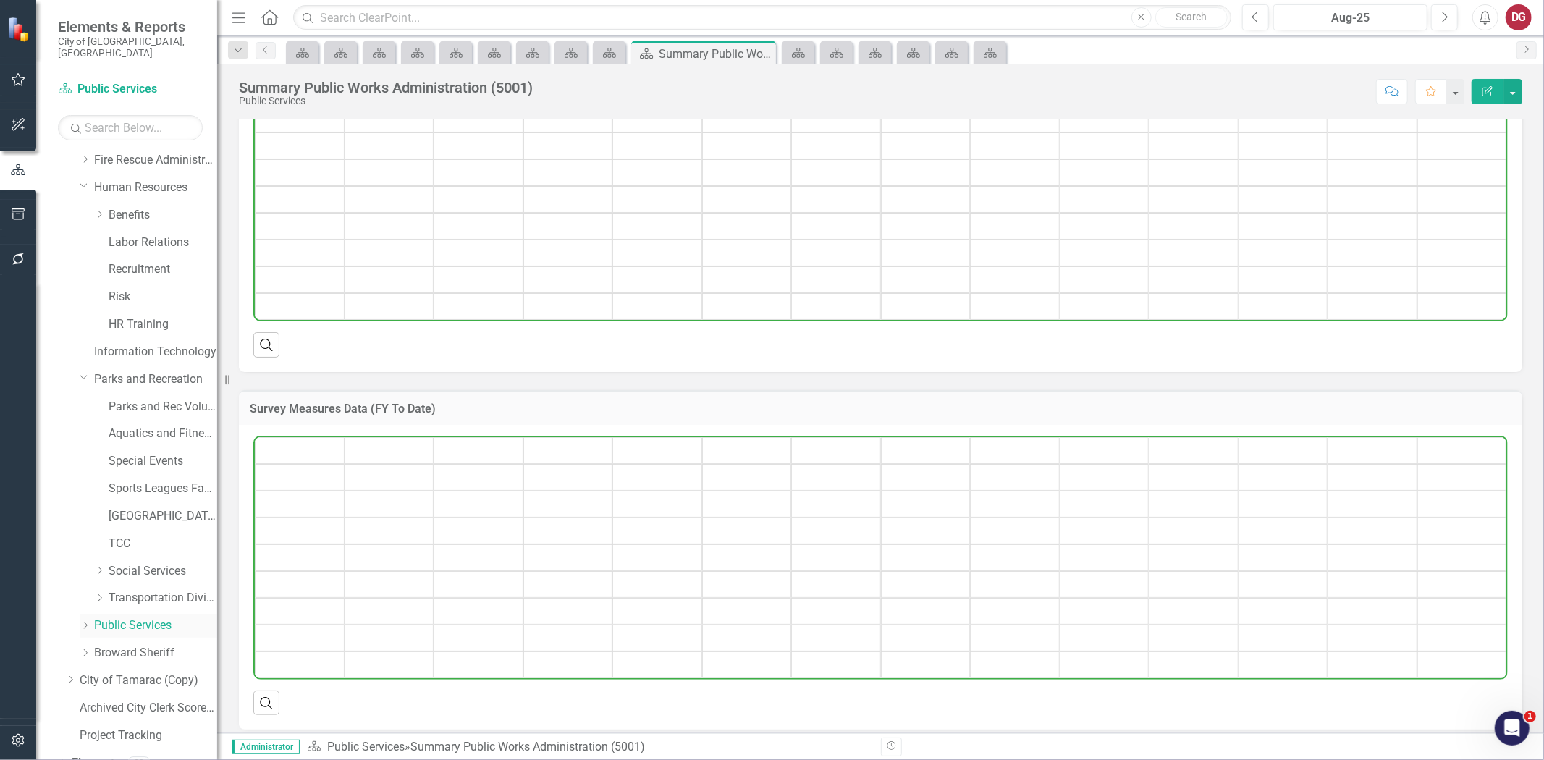
click at [85, 621] on icon "Dropdown" at bounding box center [85, 625] width 11 height 9
click at [126, 645] on link "Engineering" at bounding box center [163, 653] width 109 height 17
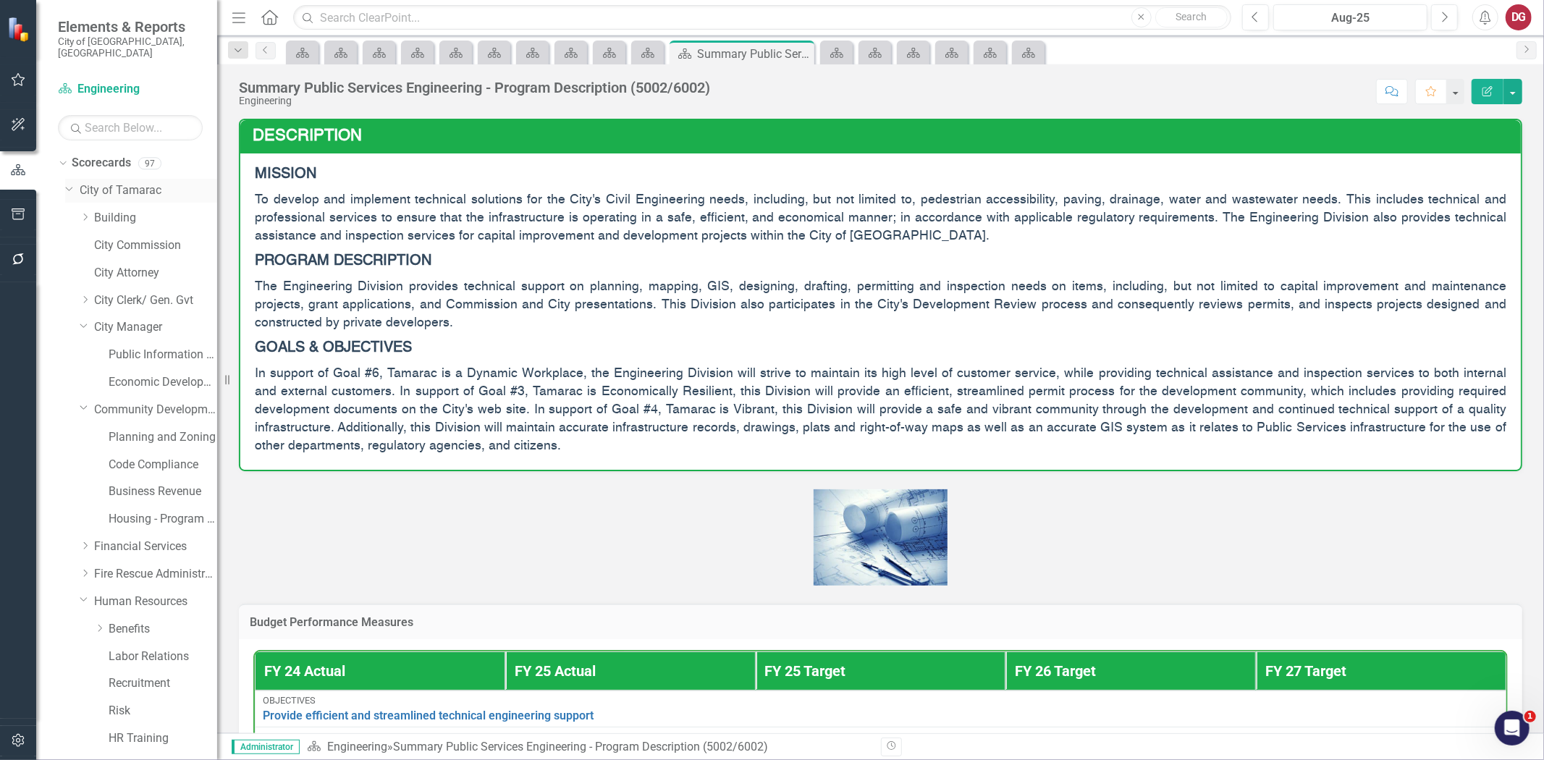
click at [129, 182] on link "City of Tamarac" at bounding box center [149, 190] width 138 height 17
